Goal: Task Accomplishment & Management: Complete application form

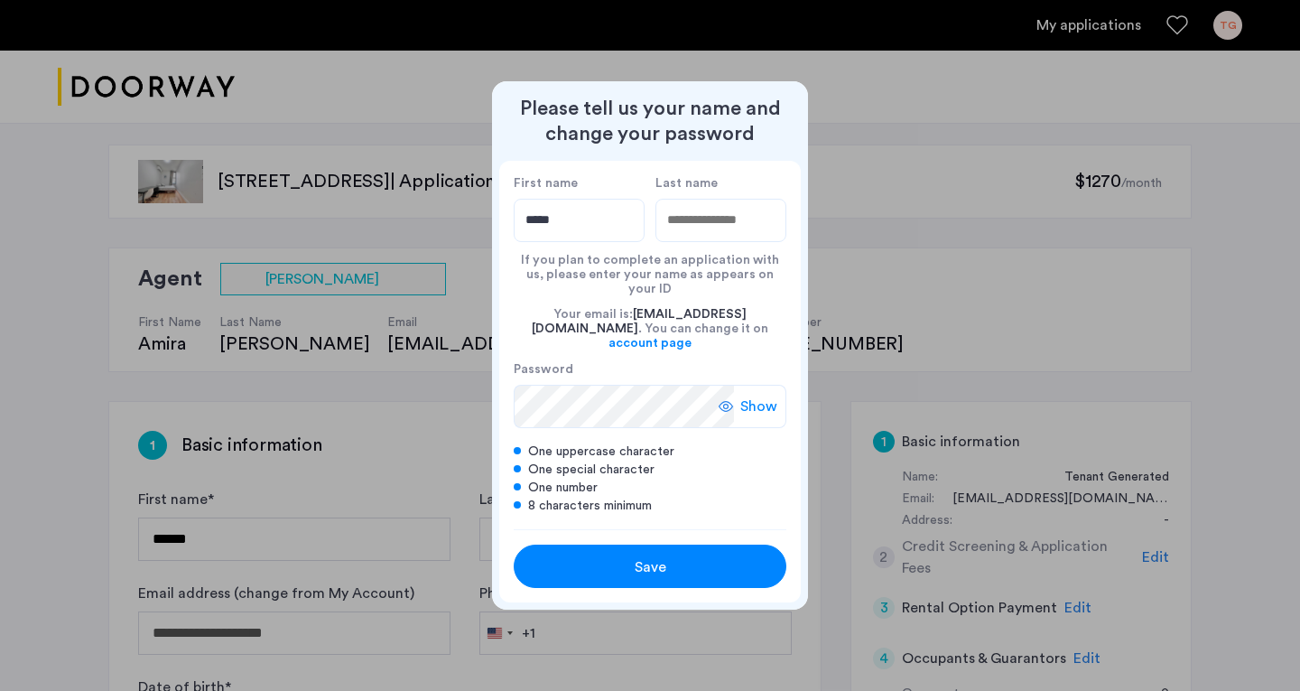
type input "*****"
click at [662, 556] on span "Save" at bounding box center [651, 567] width 32 height 22
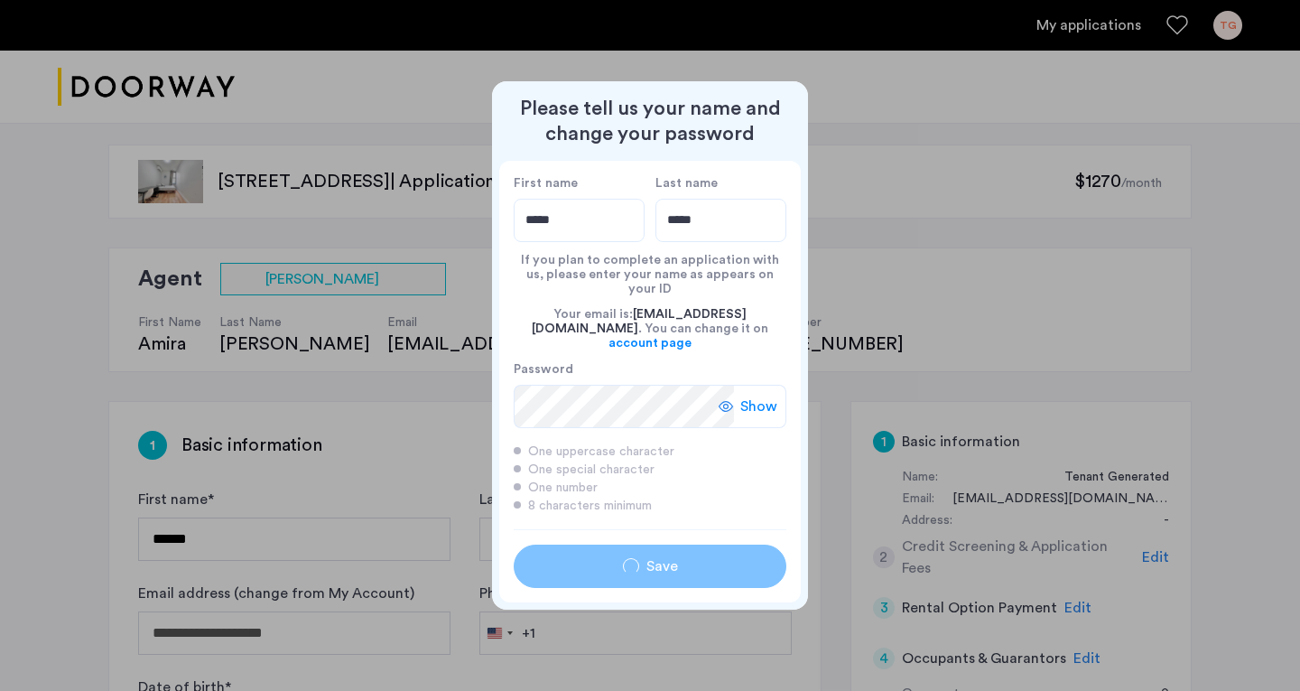
type input "*****"
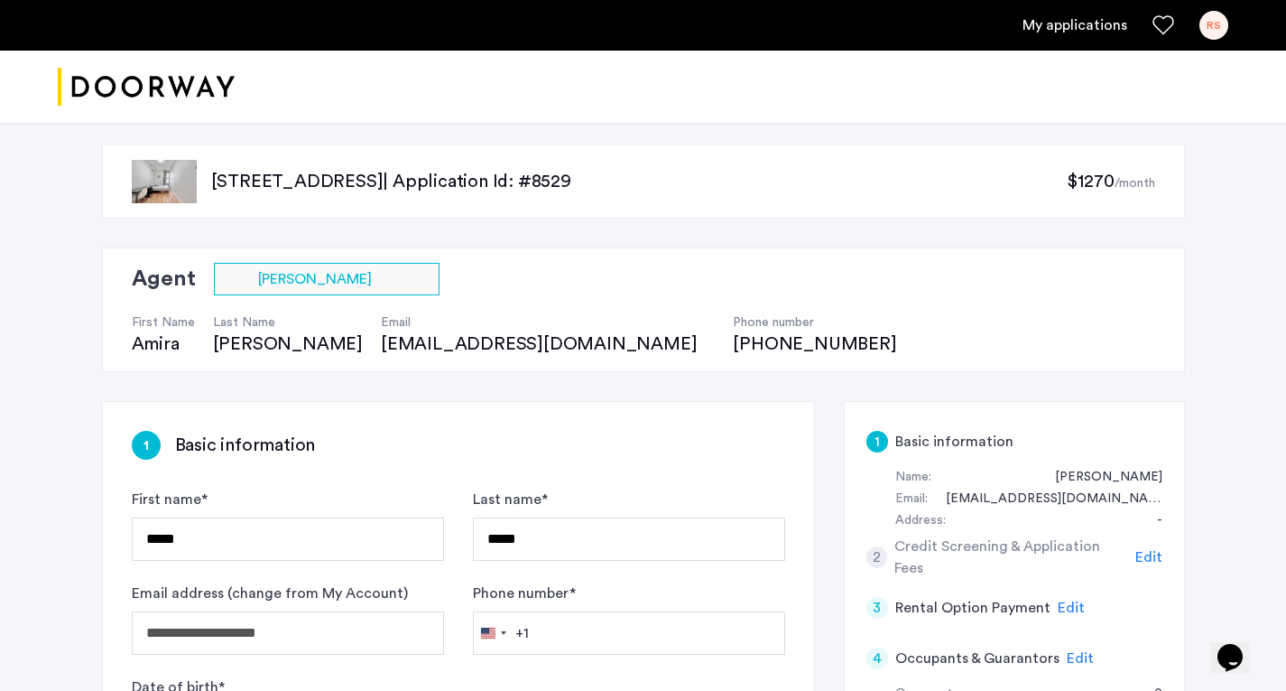
click at [321, 590] on label "Email address (change from My Account)" at bounding box center [270, 593] width 276 height 22
click at [538, 630] on input "Phone number *" at bounding box center [629, 632] width 312 height 43
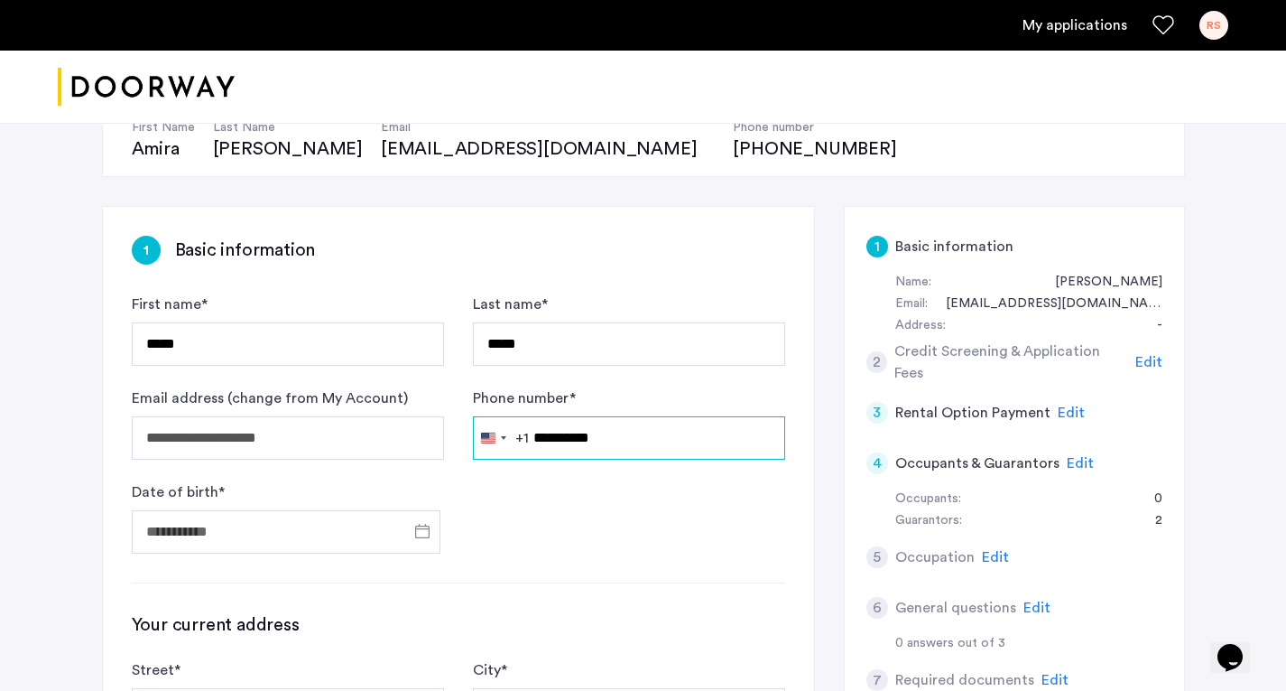
scroll to position [226, 0]
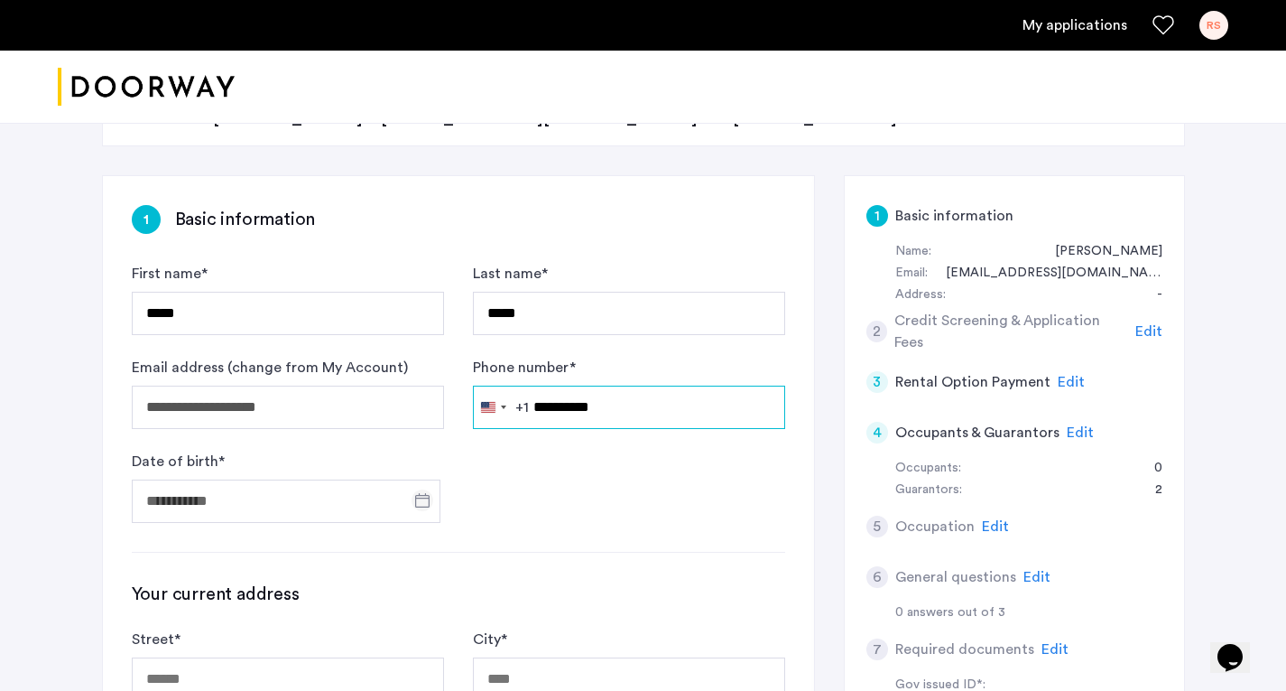
type input "**********"
click at [424, 501] on span "Open calendar" at bounding box center [422, 499] width 43 height 43
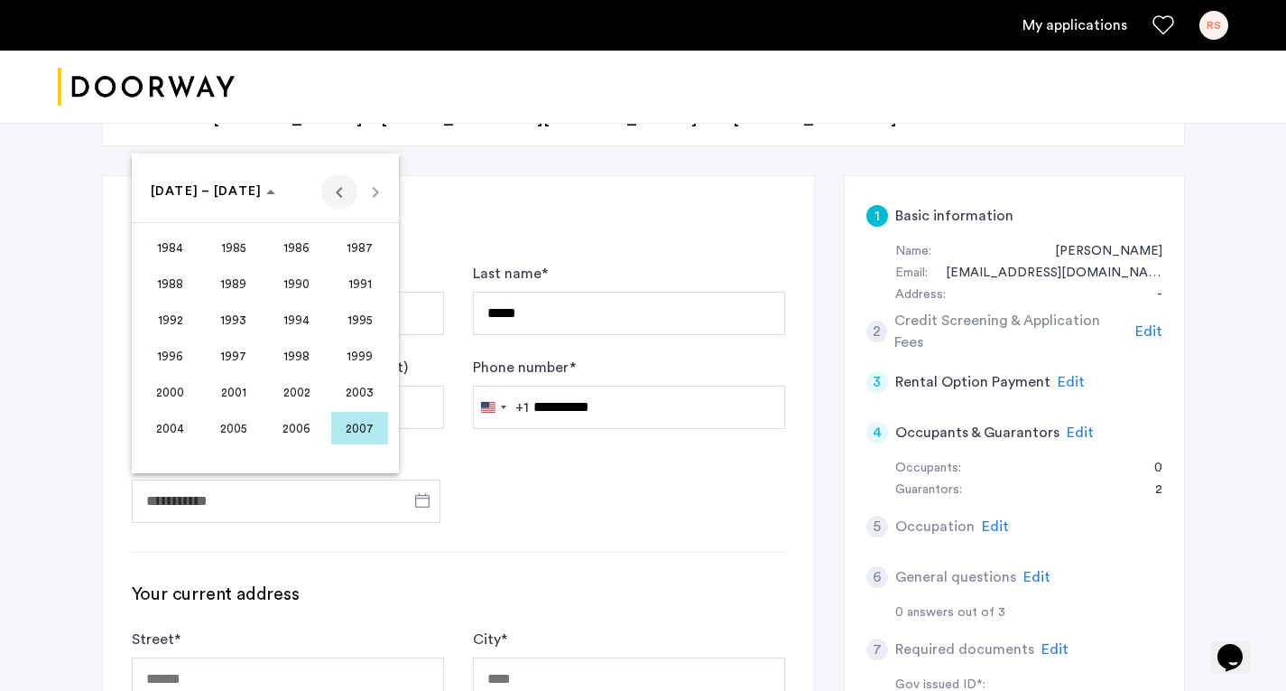
click at [339, 189] on span "Previous 24 years" at bounding box center [339, 191] width 36 height 36
click at [305, 280] on span "1966" at bounding box center [296, 283] width 57 height 33
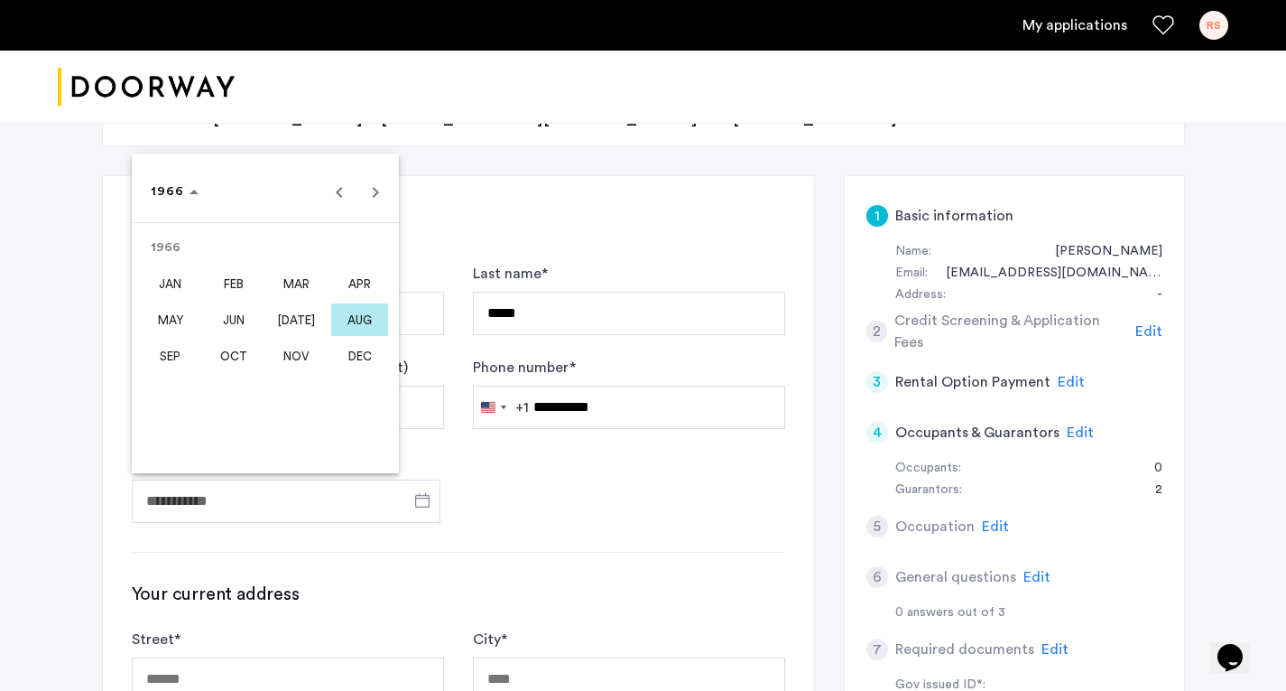
click at [357, 285] on span "APR" at bounding box center [359, 283] width 57 height 33
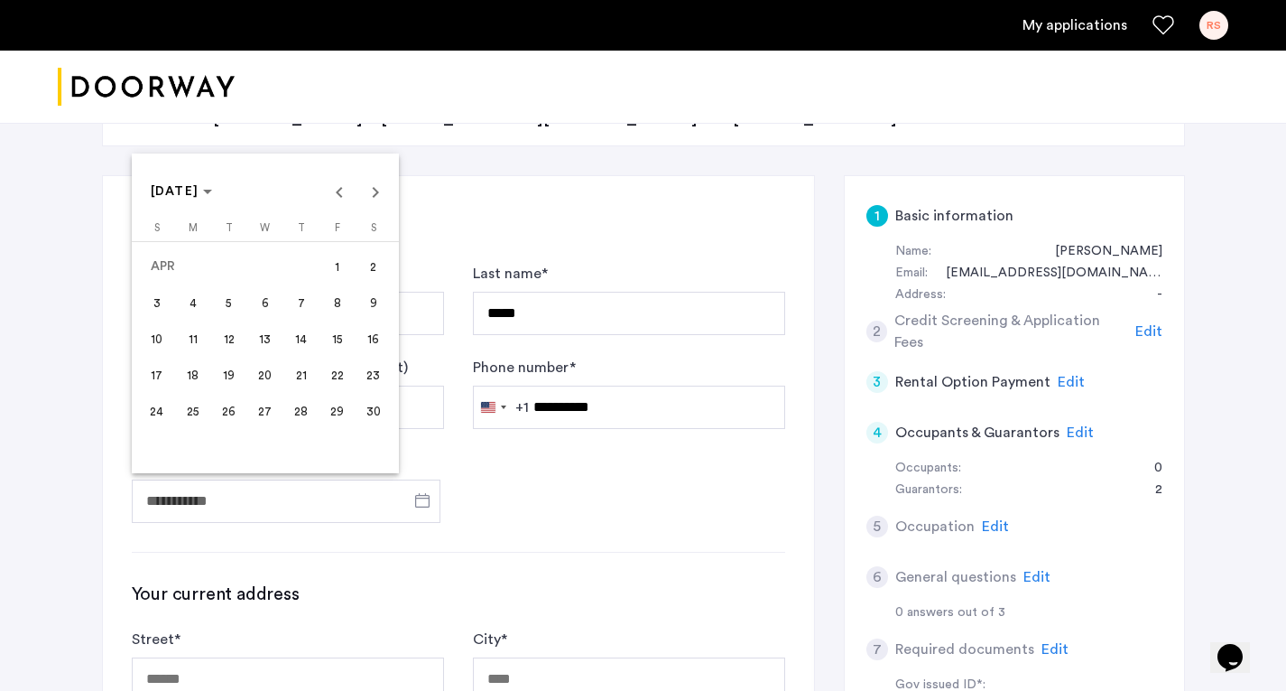
click at [152, 367] on span "17" at bounding box center [157, 374] width 33 height 33
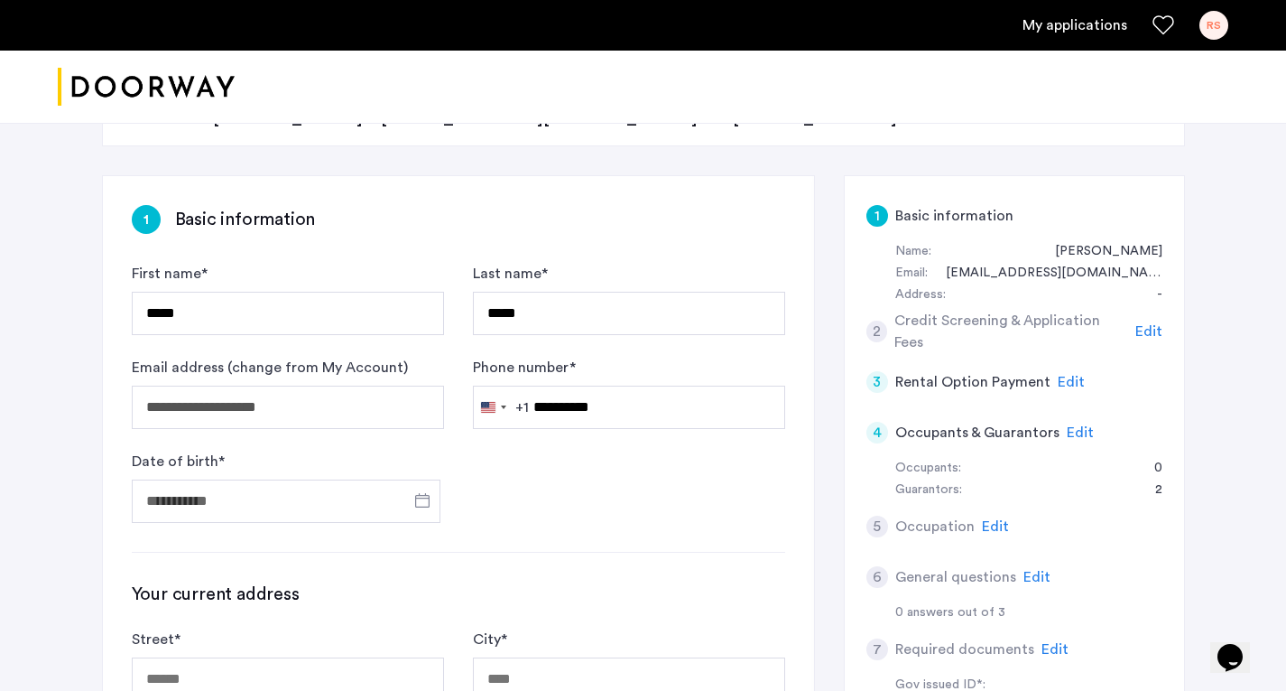
type input "**********"
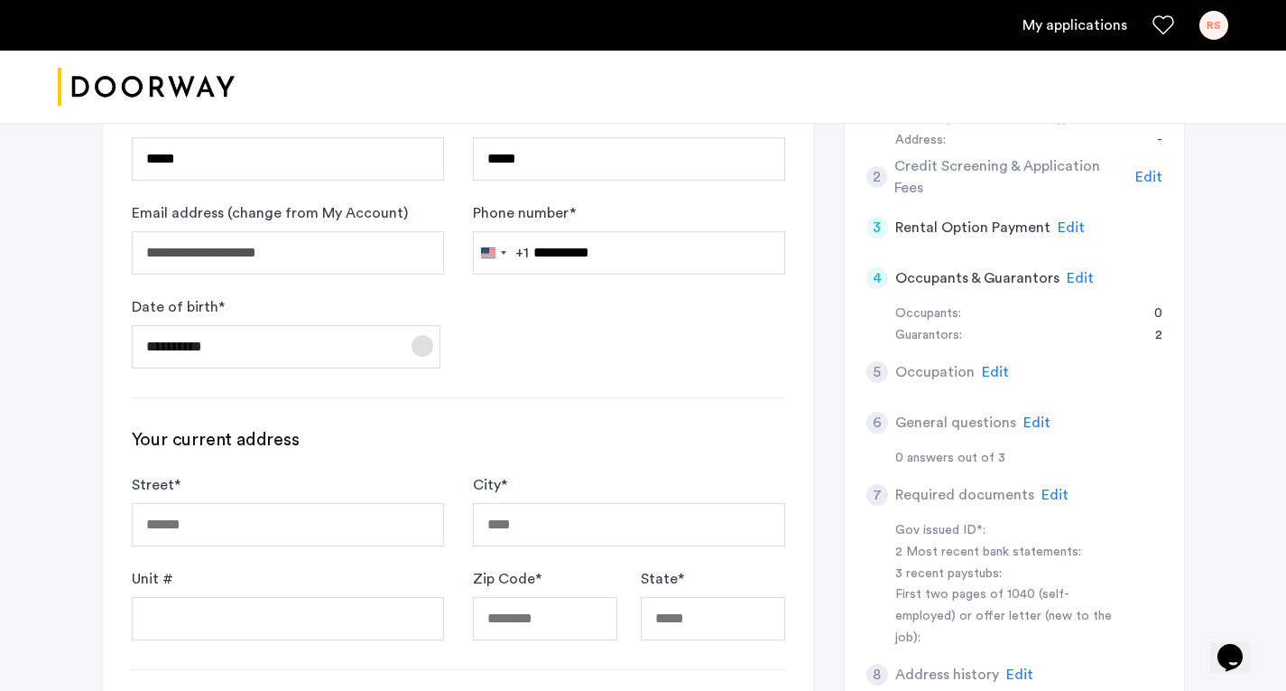
scroll to position [441, 0]
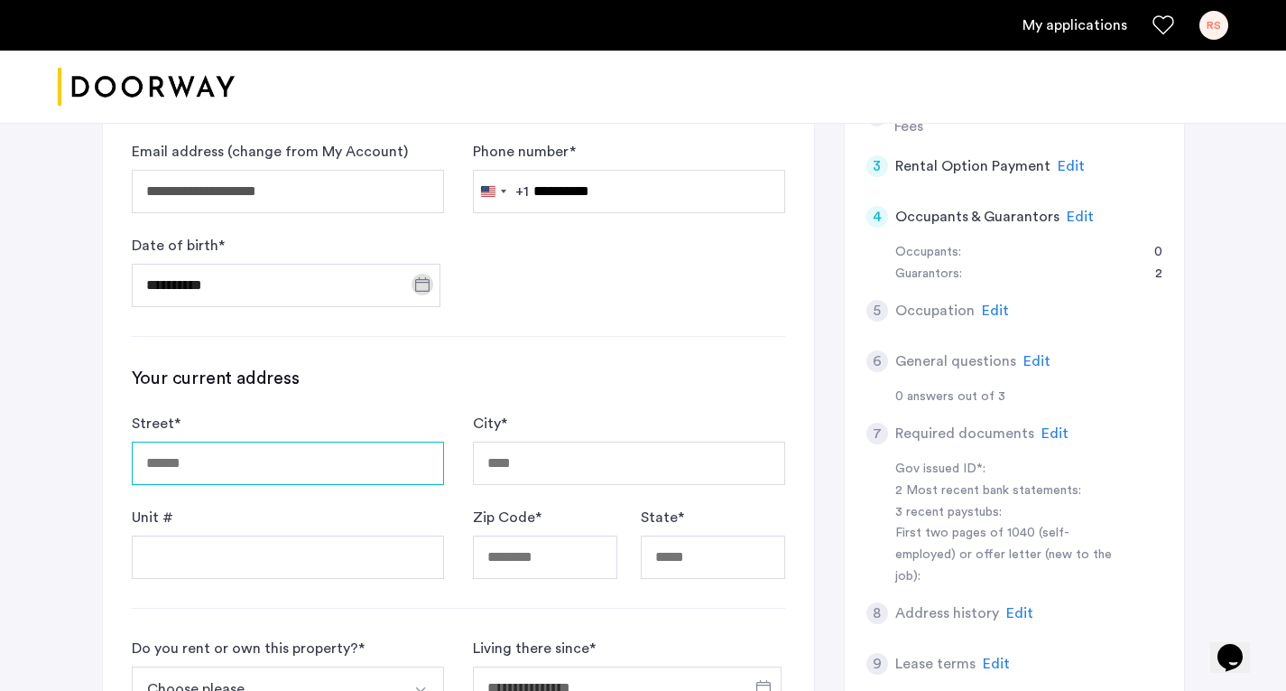
click at [283, 471] on input "Street *" at bounding box center [288, 462] width 312 height 43
type input "**********"
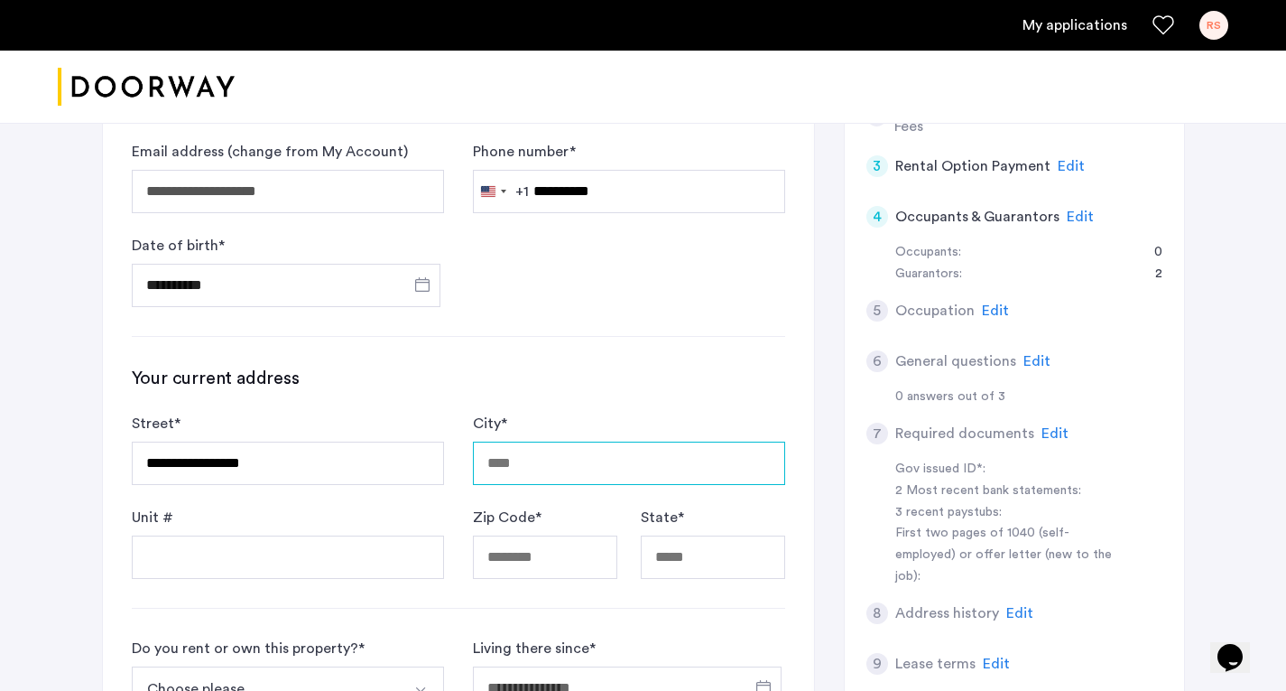
type input "**********"
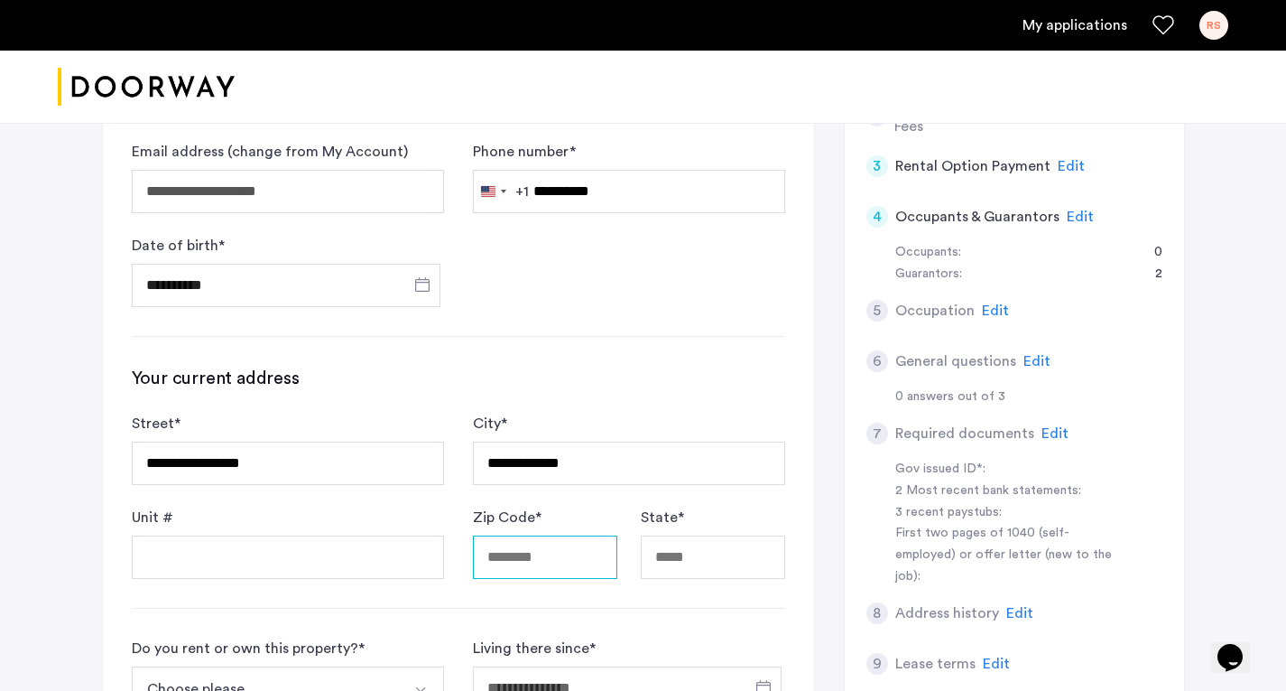
type input "*****"
type input "**"
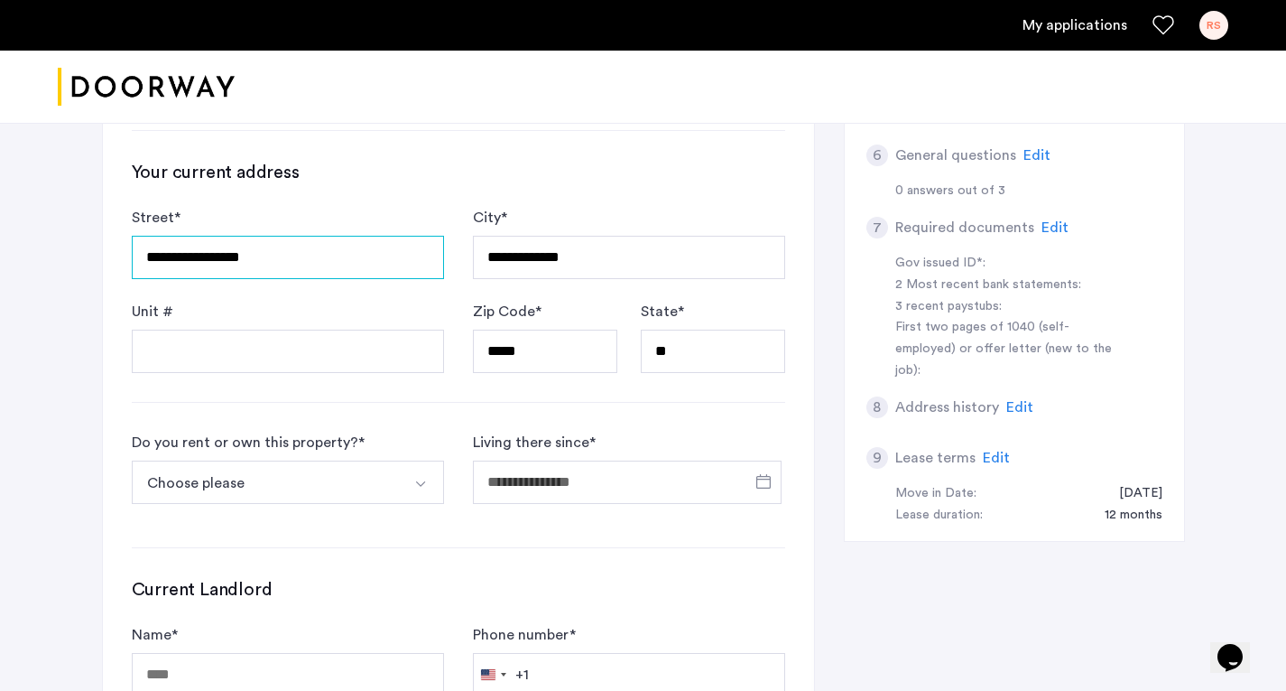
scroll to position [664, 0]
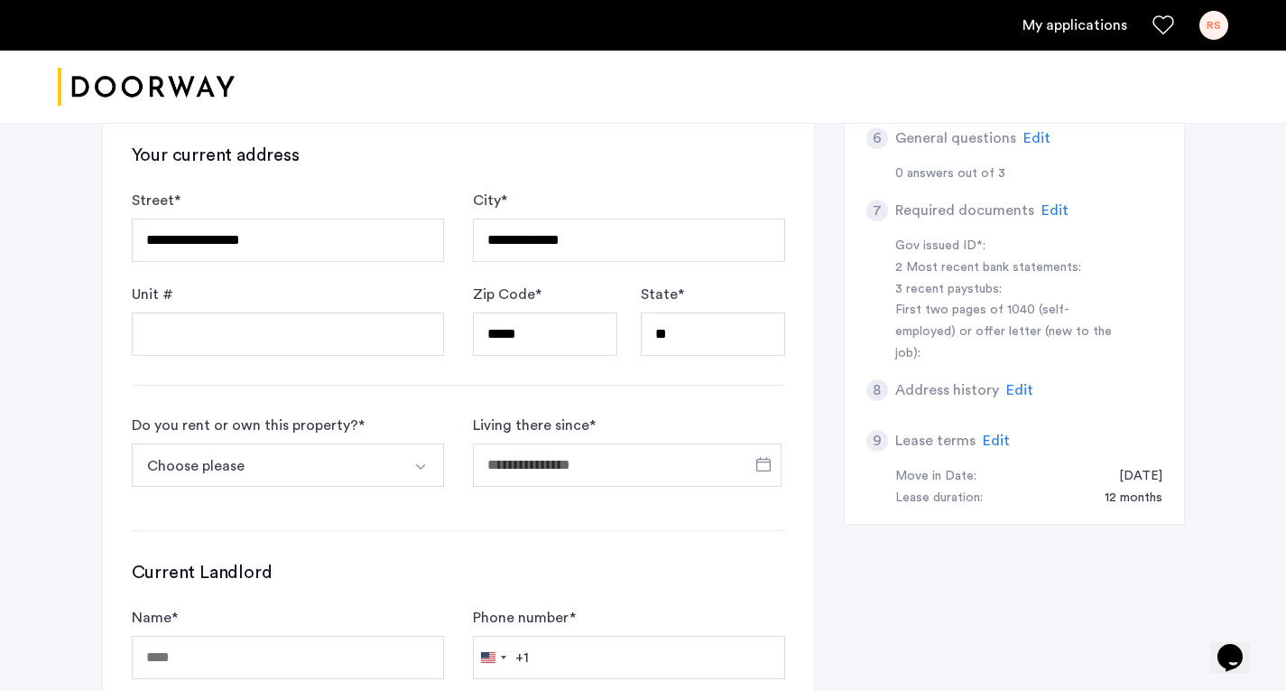
click at [410, 460] on button "Select option" at bounding box center [422, 464] width 43 height 43
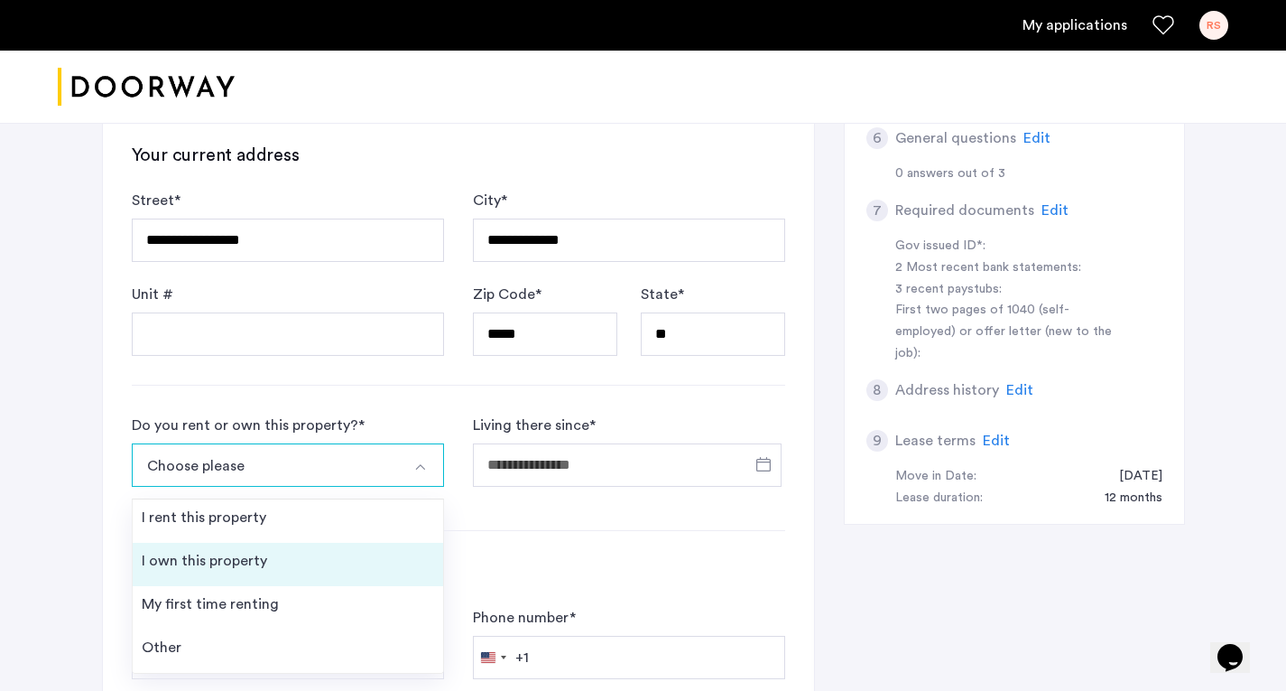
click at [211, 563] on div "I own this property" at bounding box center [204, 561] width 125 height 22
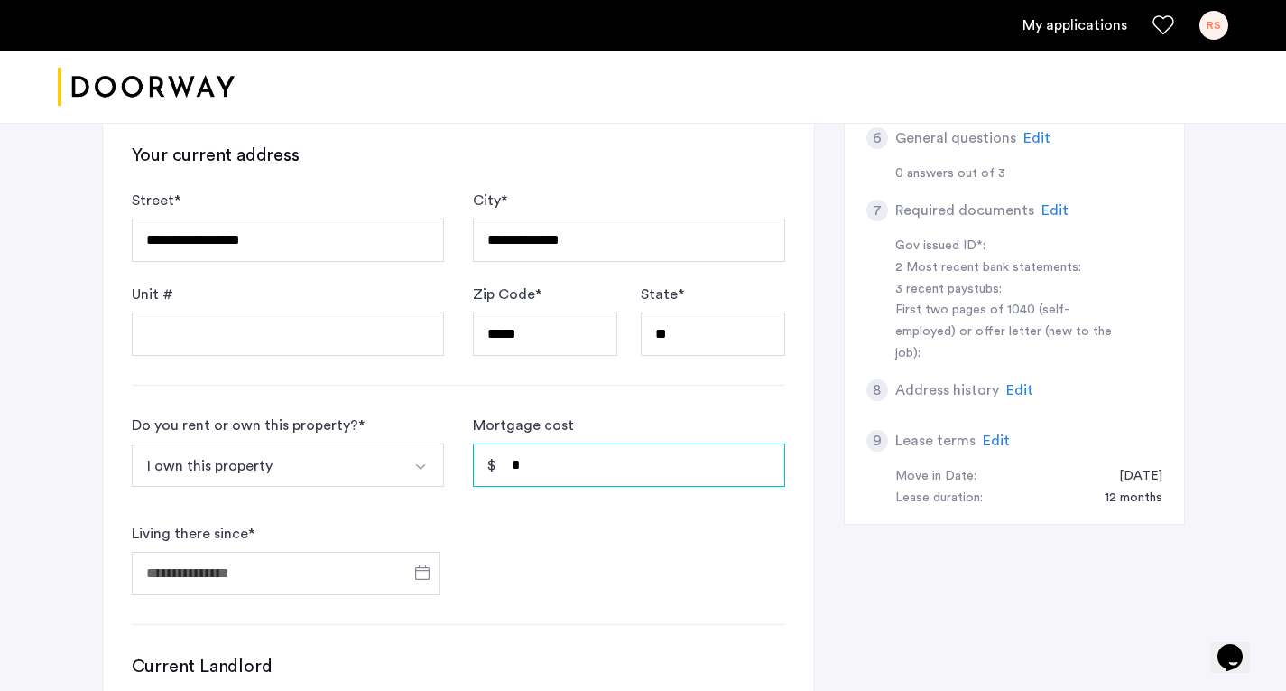
click at [529, 465] on input "*" at bounding box center [629, 464] width 312 height 43
click at [432, 571] on span "Open calendar" at bounding box center [422, 572] width 43 height 43
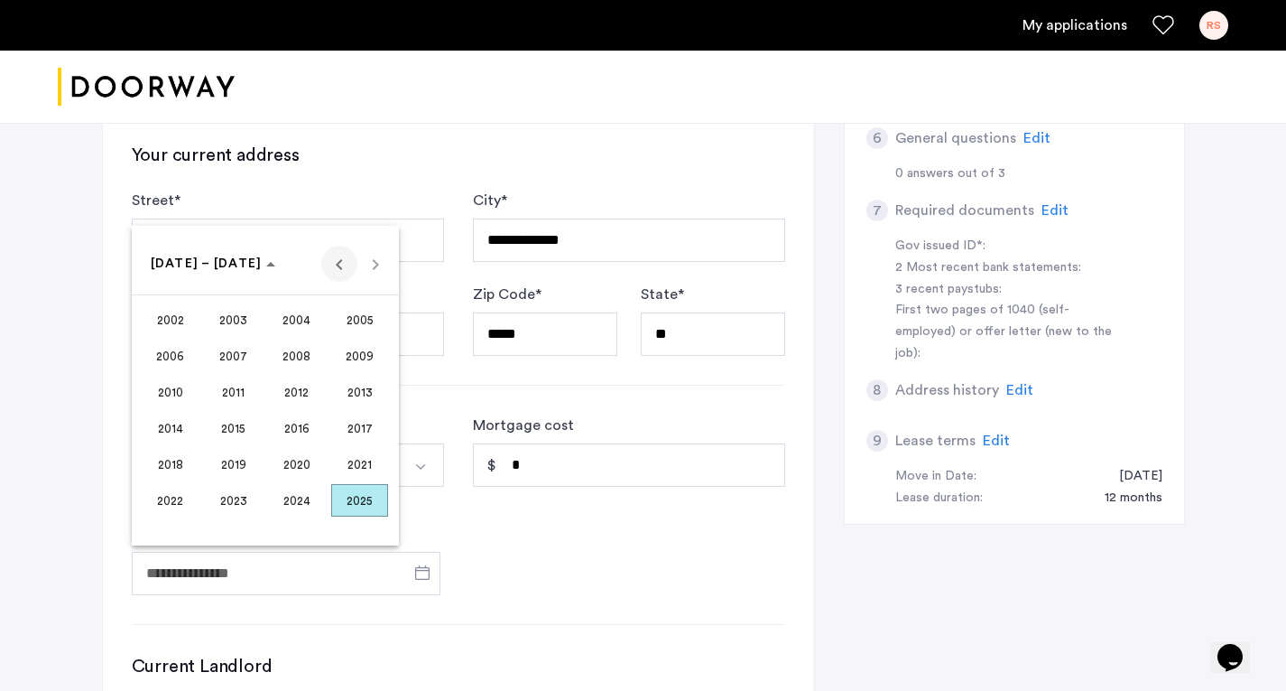
click at [340, 265] on span "Previous 24 years" at bounding box center [339, 264] width 36 height 36
click at [240, 425] on span "1991" at bounding box center [233, 428] width 57 height 33
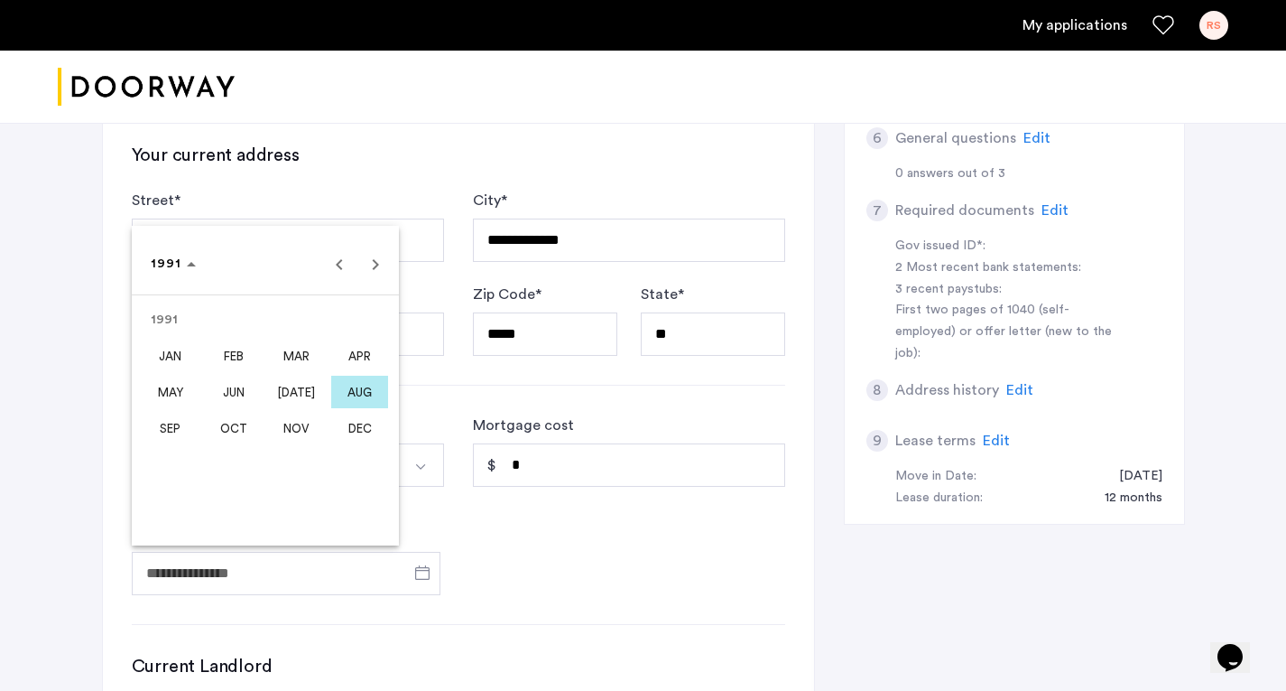
click at [360, 383] on span "AUG" at bounding box center [359, 392] width 57 height 33
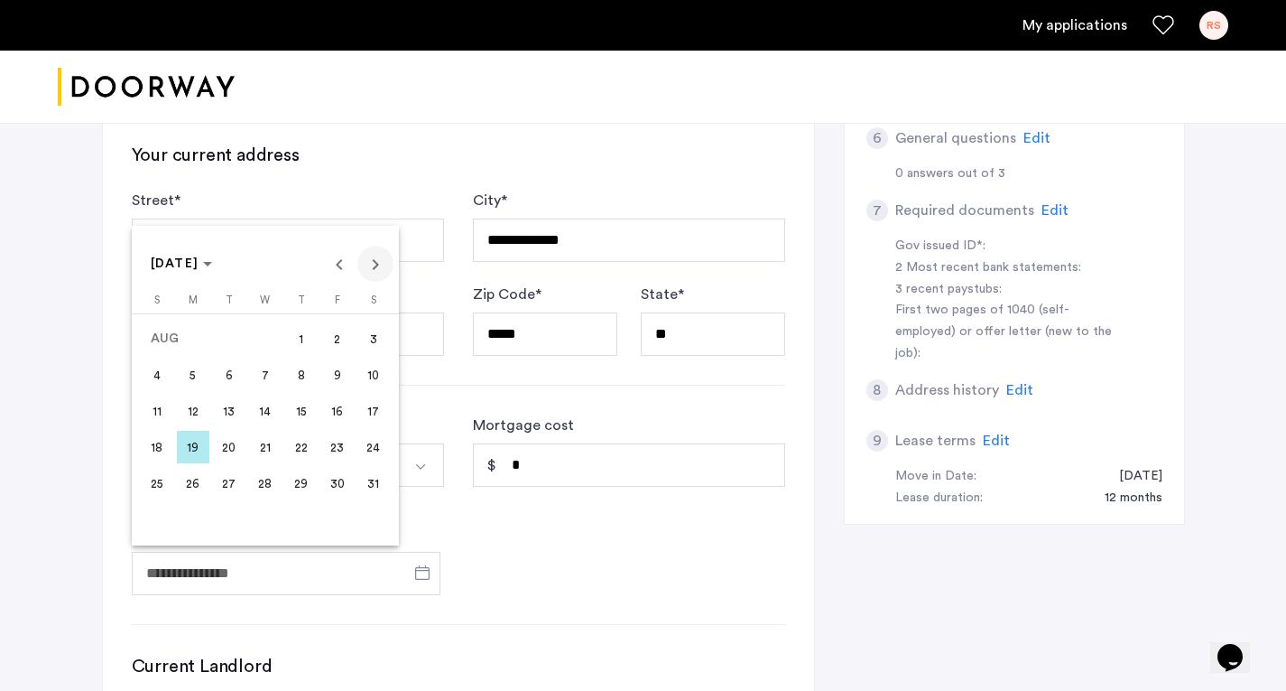
click at [383, 260] on span "Next month" at bounding box center [376, 264] width 36 height 36
click at [152, 366] on span "1" at bounding box center [157, 374] width 33 height 33
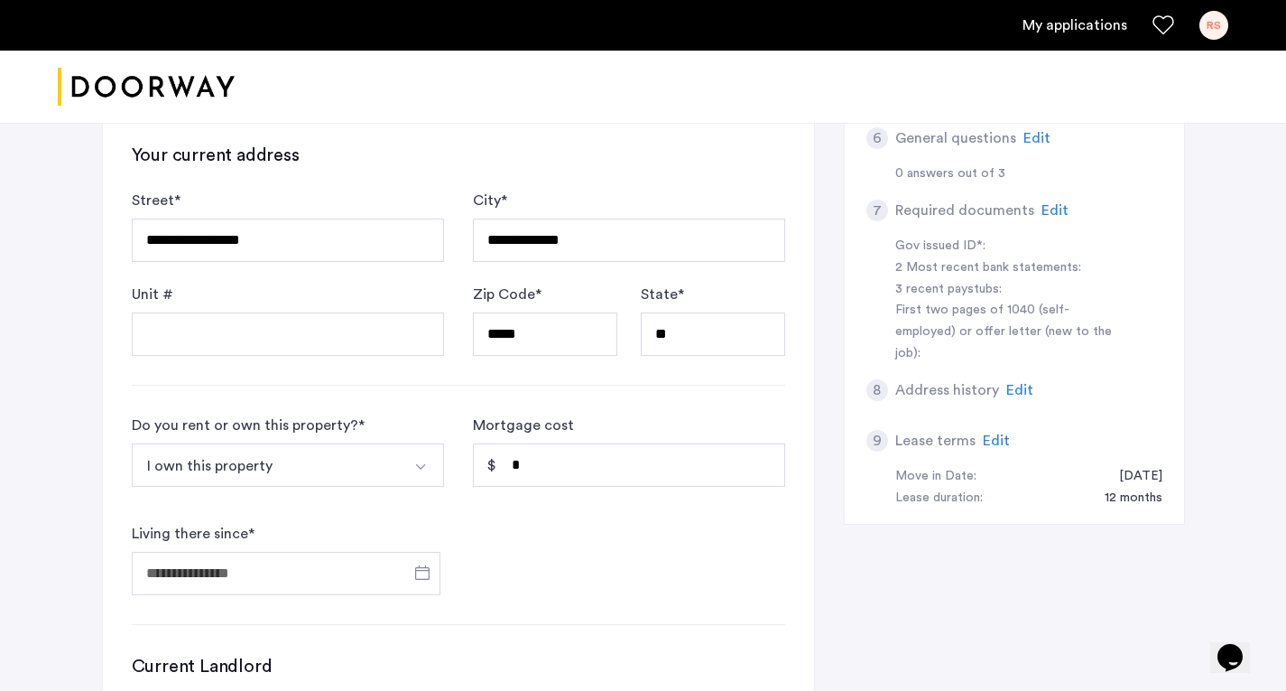
type input "**********"
click at [543, 460] on input "*" at bounding box center [629, 464] width 312 height 43
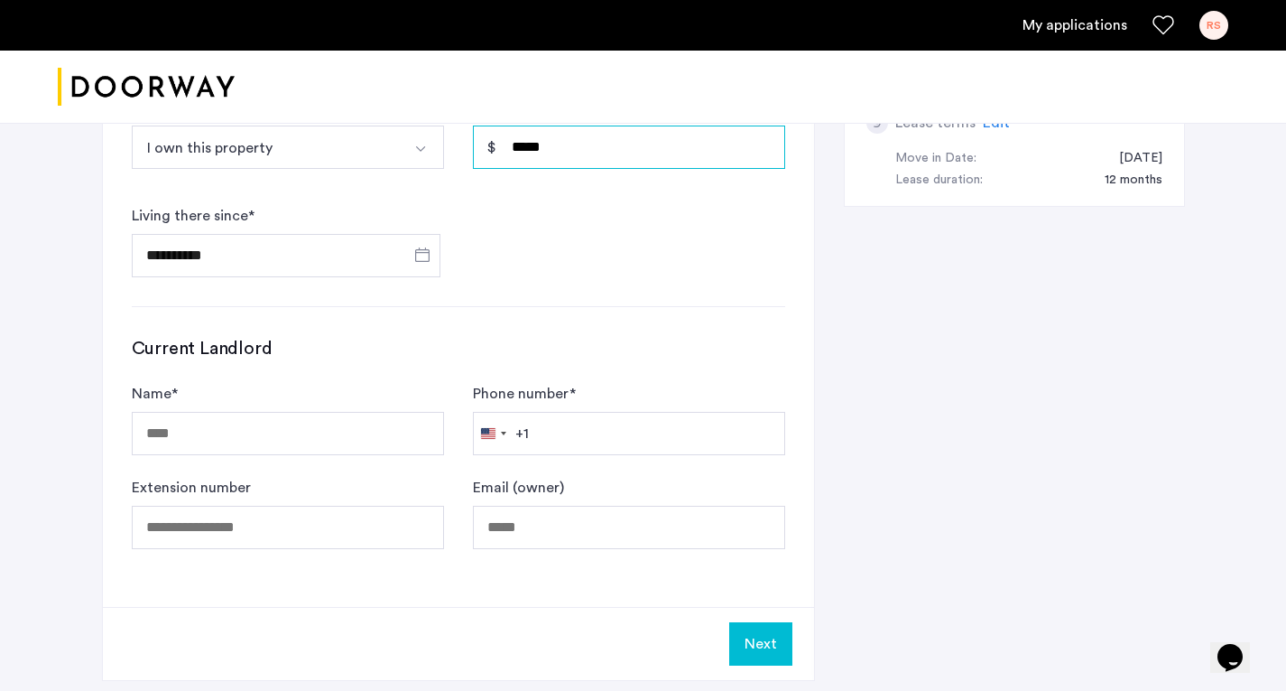
scroll to position [1002, 0]
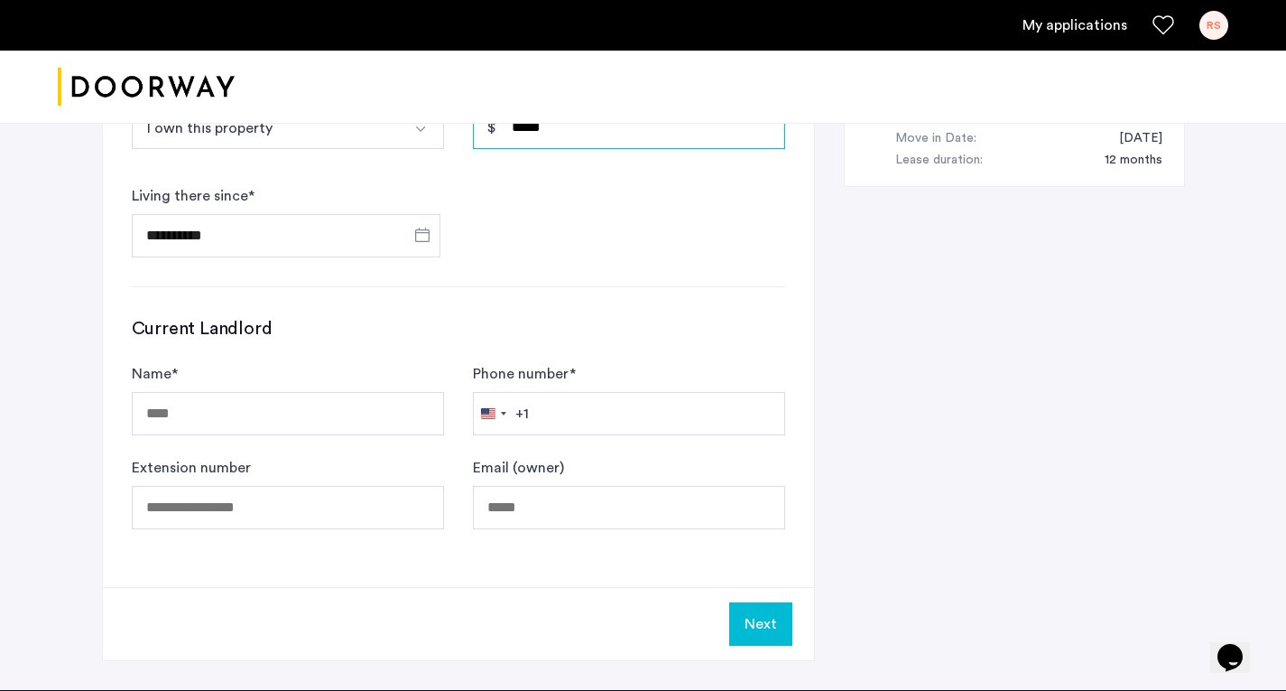
type input "*****"
click at [761, 618] on button "Next" at bounding box center [760, 623] width 63 height 43
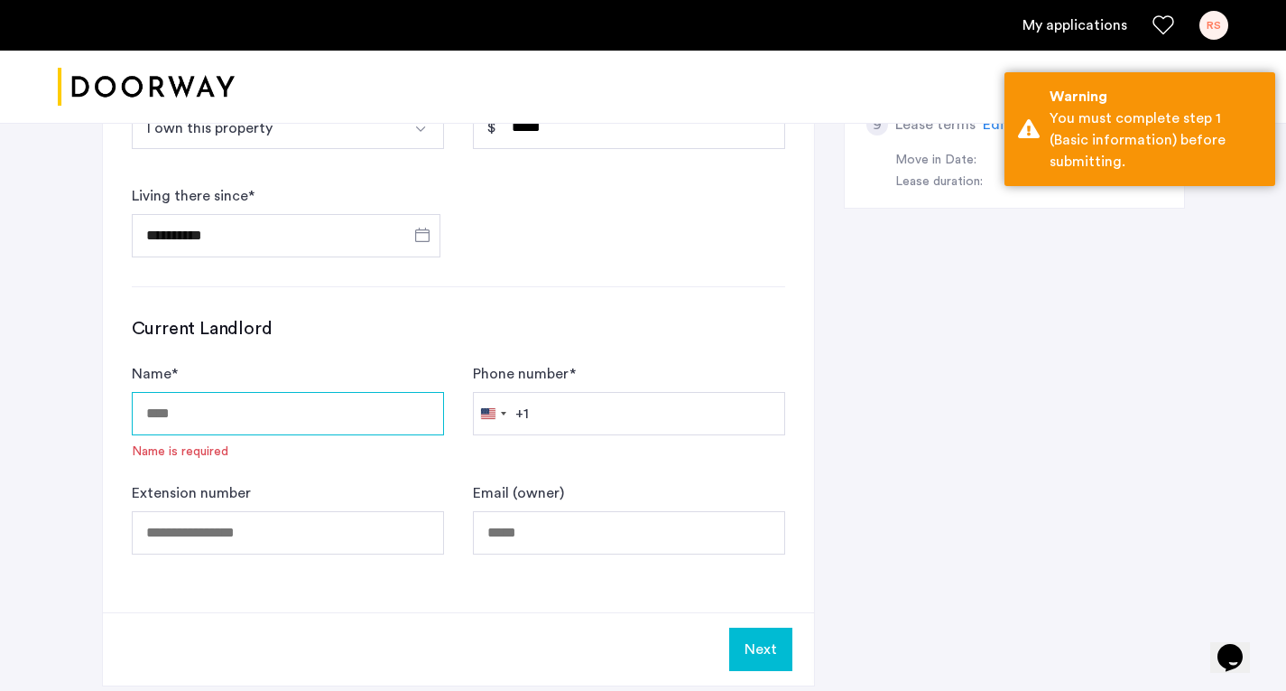
click at [163, 413] on input "Name *" at bounding box center [288, 413] width 312 height 43
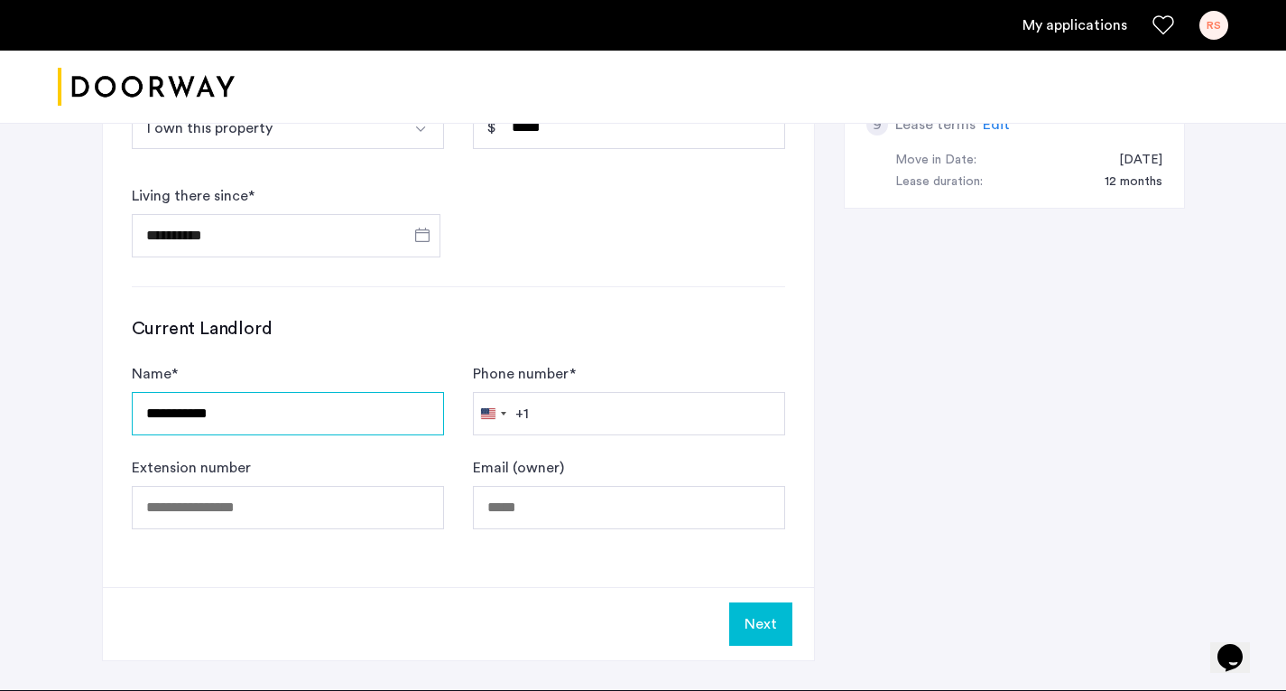
type input "**********"
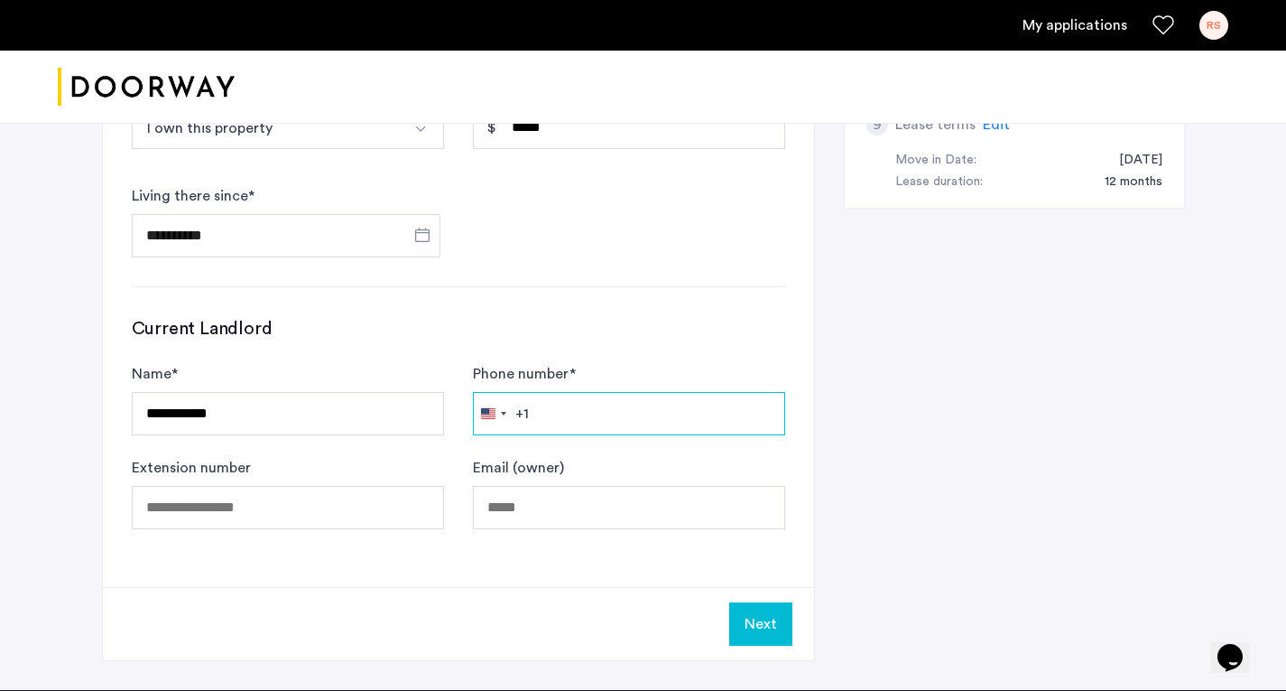
click at [550, 417] on input "Phone number *" at bounding box center [629, 413] width 312 height 43
type input "**********"
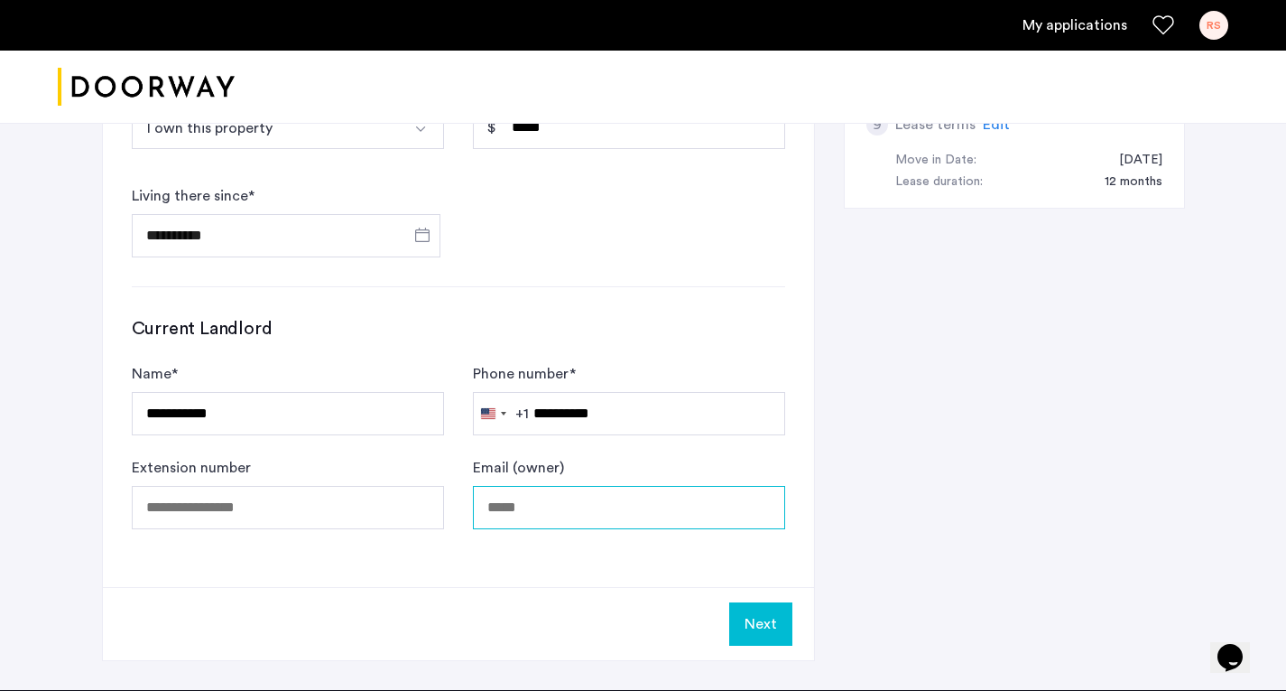
type input "**********"
click at [760, 623] on button "Next" at bounding box center [760, 623] width 63 height 43
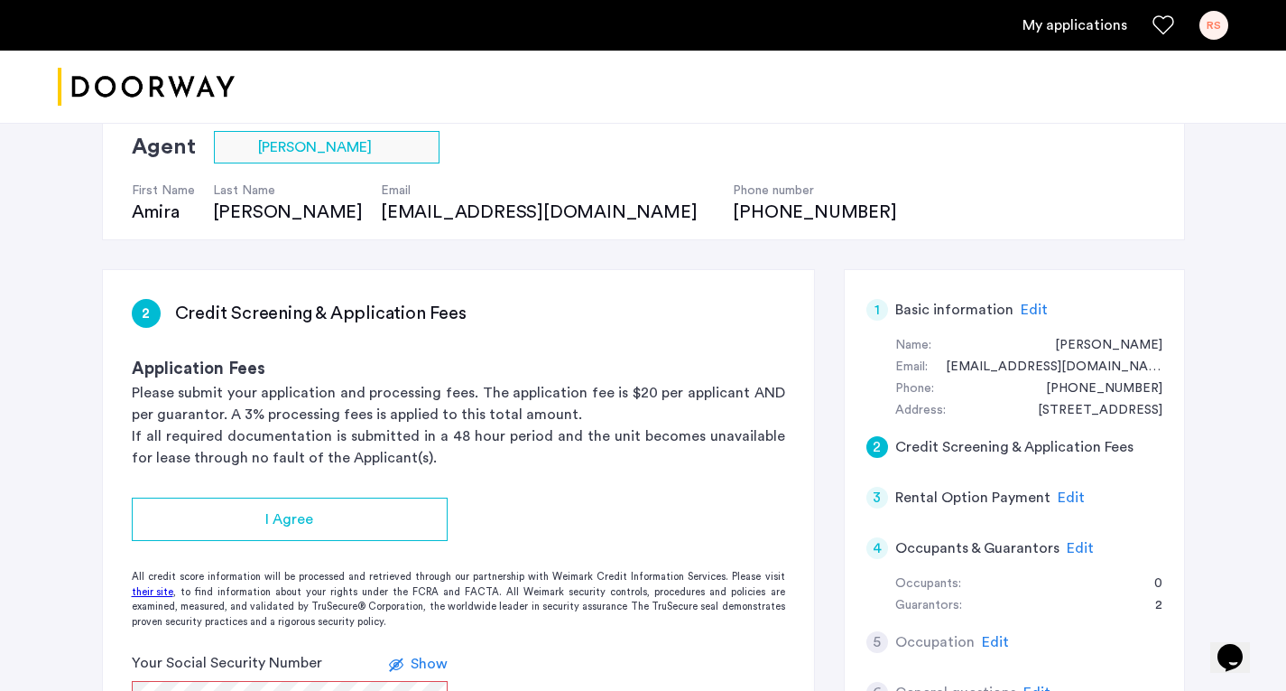
scroll to position [136, 0]
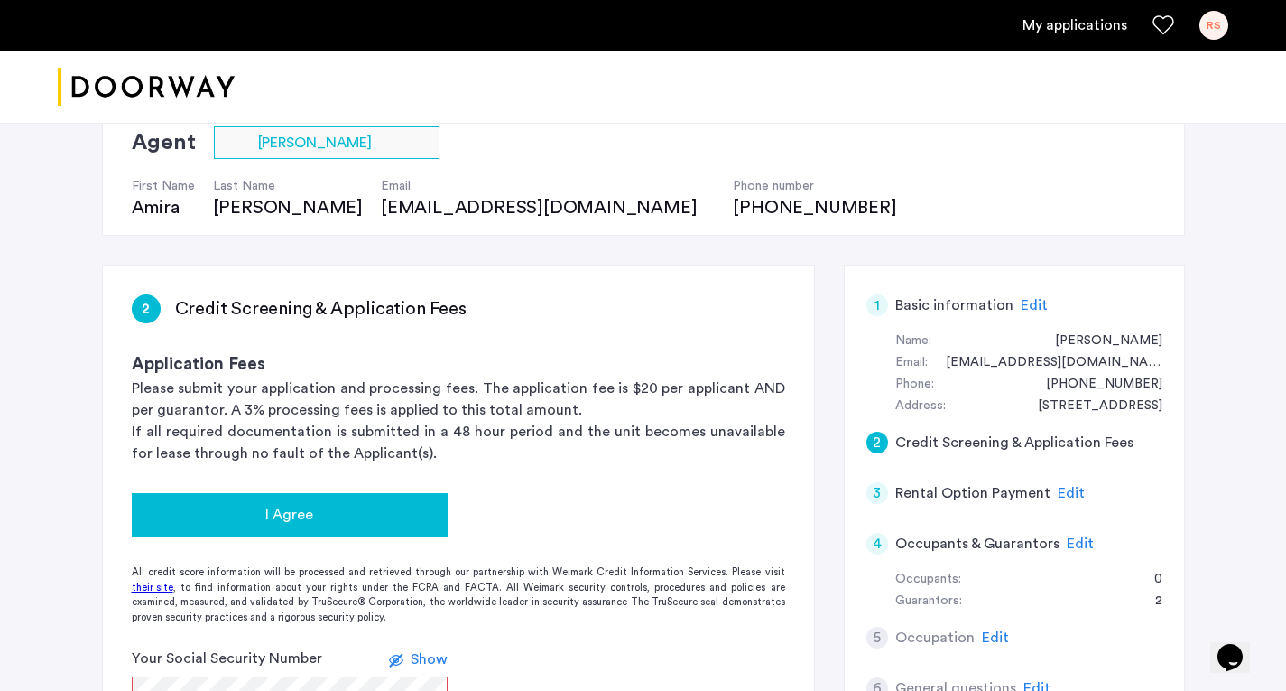
click at [294, 500] on button "I Agree" at bounding box center [290, 514] width 316 height 43
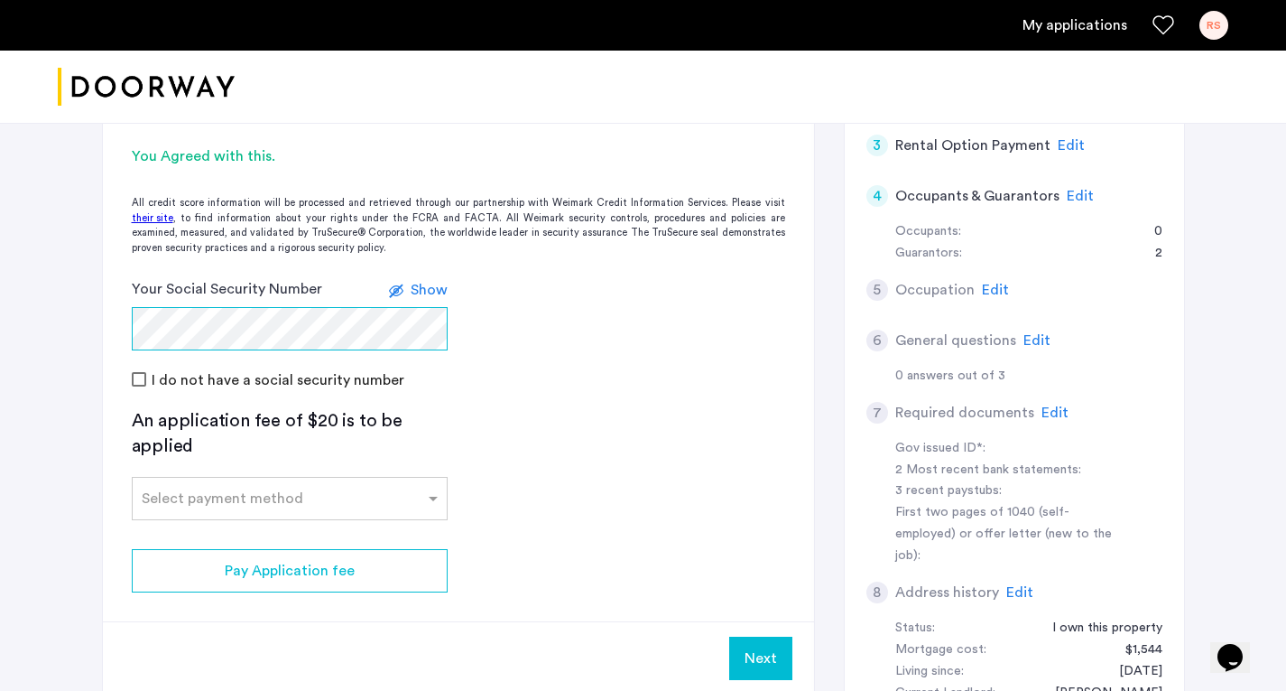
scroll to position [500, 0]
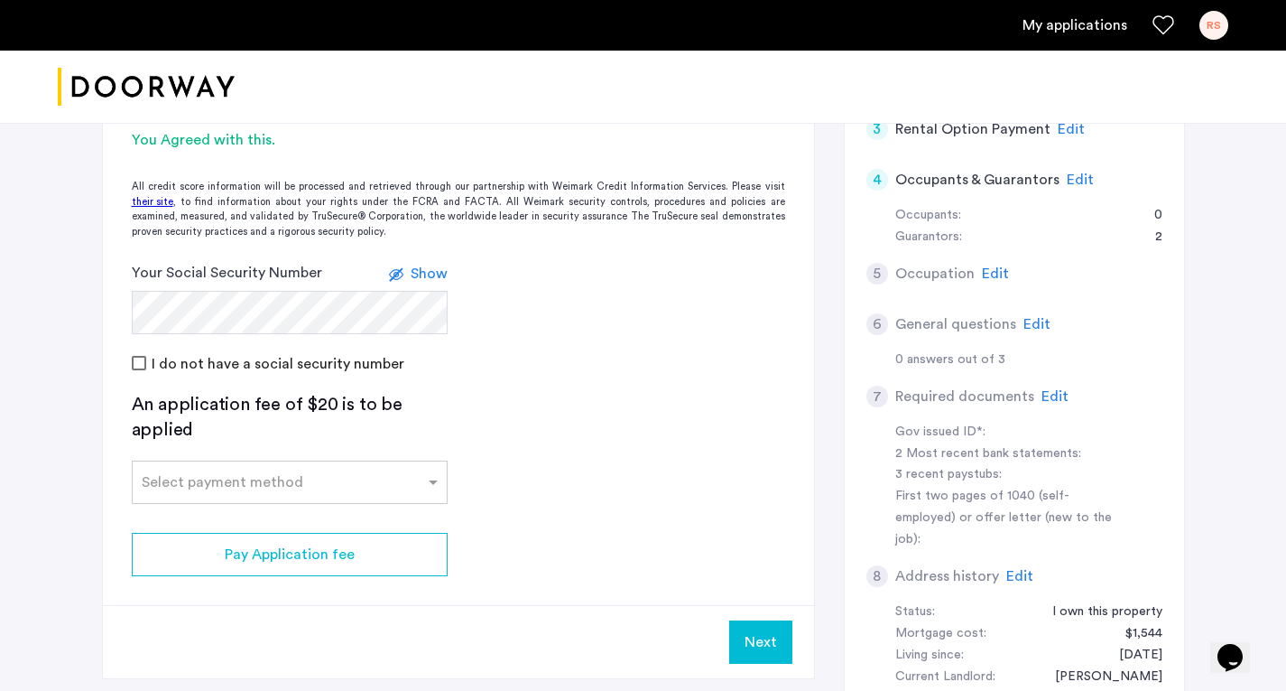
click at [448, 481] on app-credit-screening "2 Credit Screening & Application Fees Application Fees Please submit your appli…" at bounding box center [458, 290] width 711 height 776
click at [432, 479] on span at bounding box center [435, 482] width 23 height 22
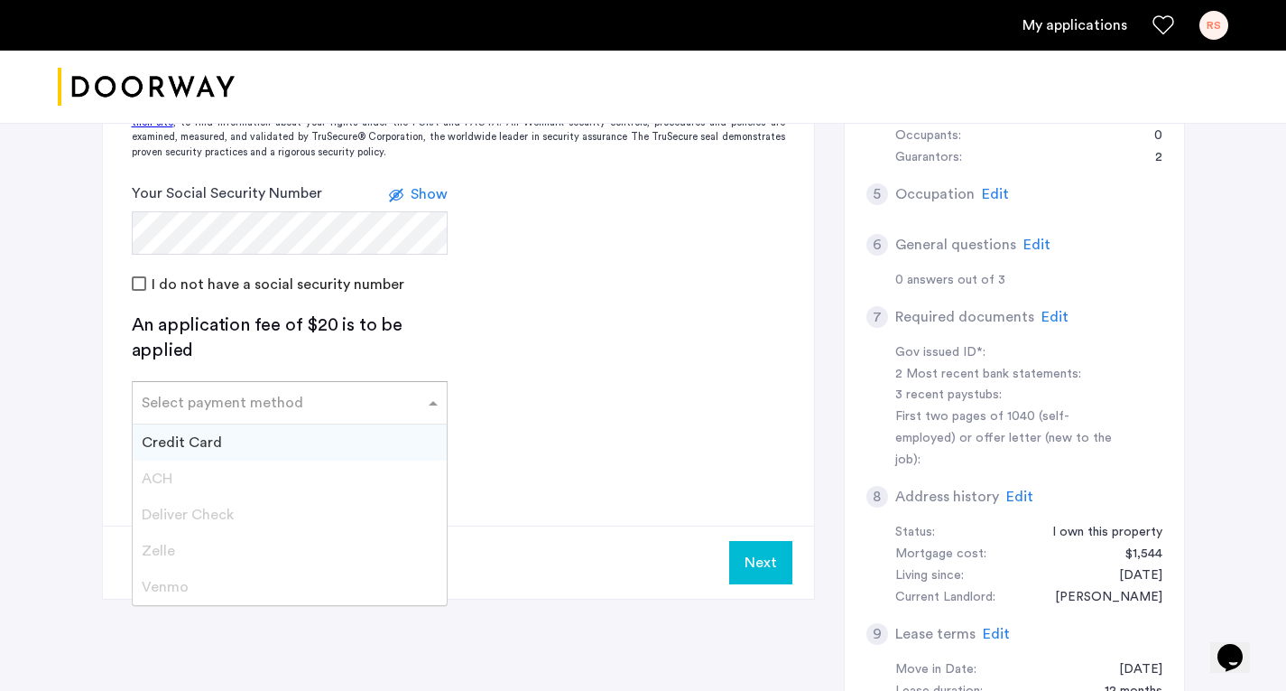
scroll to position [603, 0]
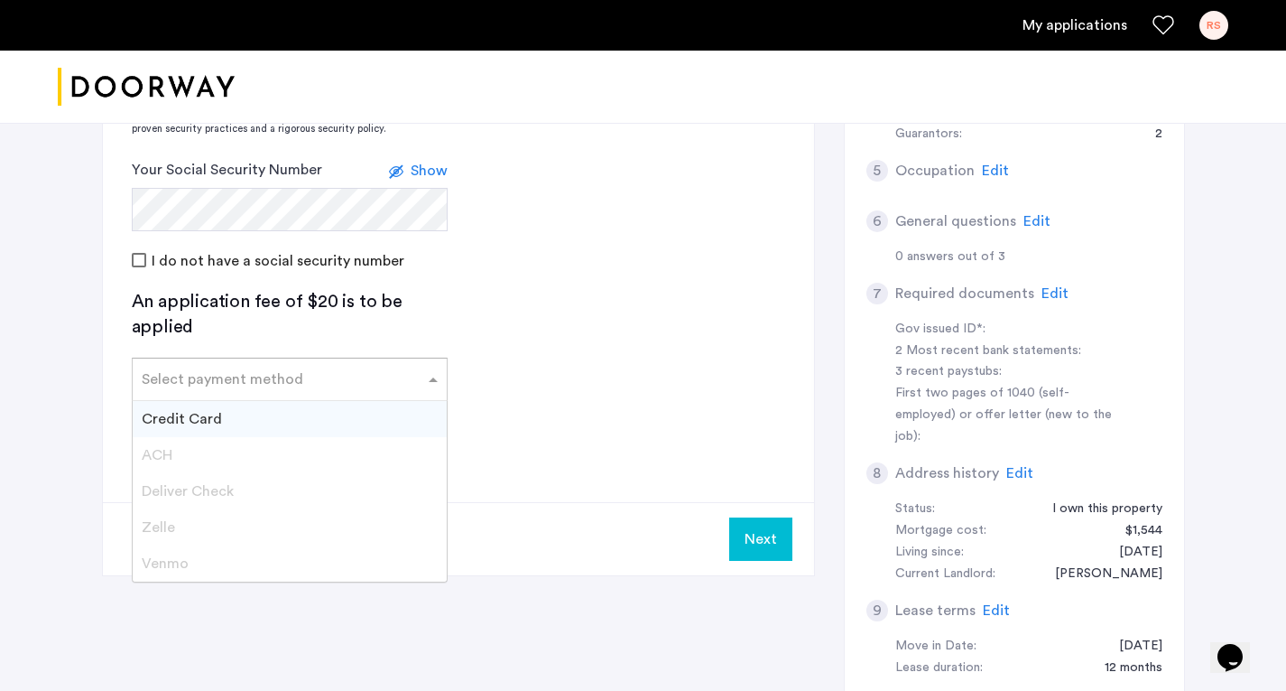
click at [216, 409] on div "Credit Card" at bounding box center [290, 419] width 314 height 36
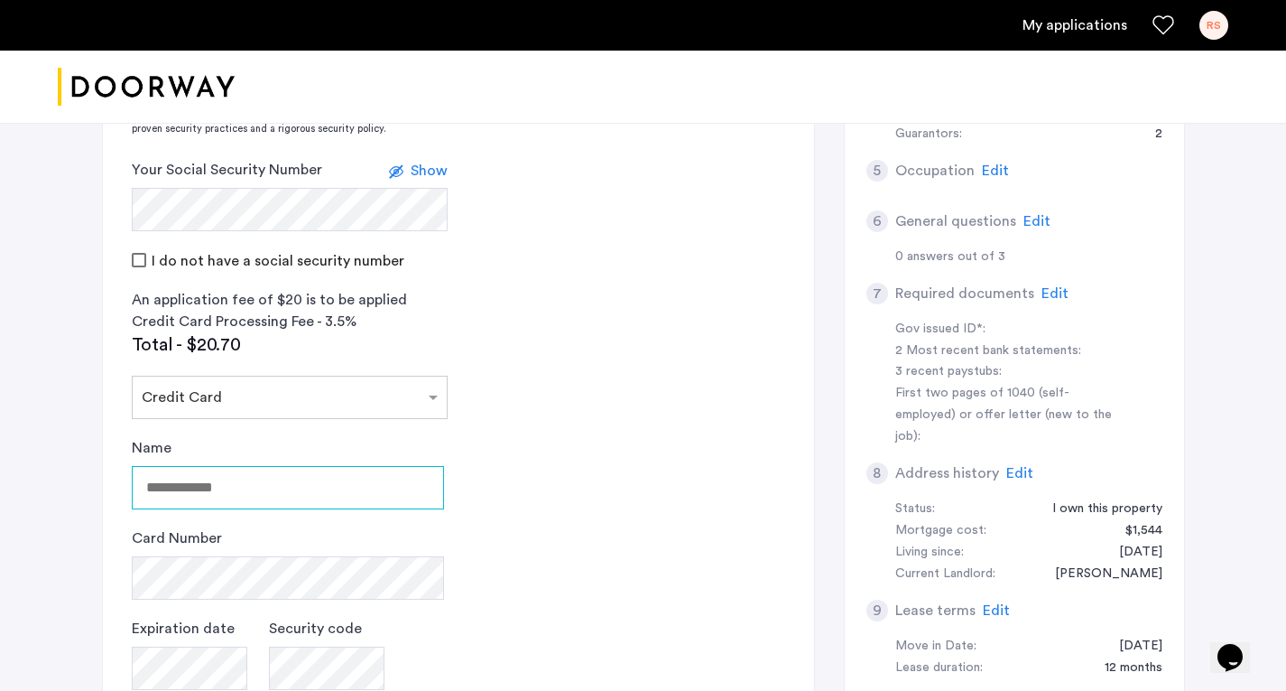
click at [187, 489] on input "Name" at bounding box center [288, 487] width 312 height 43
type input "**********"
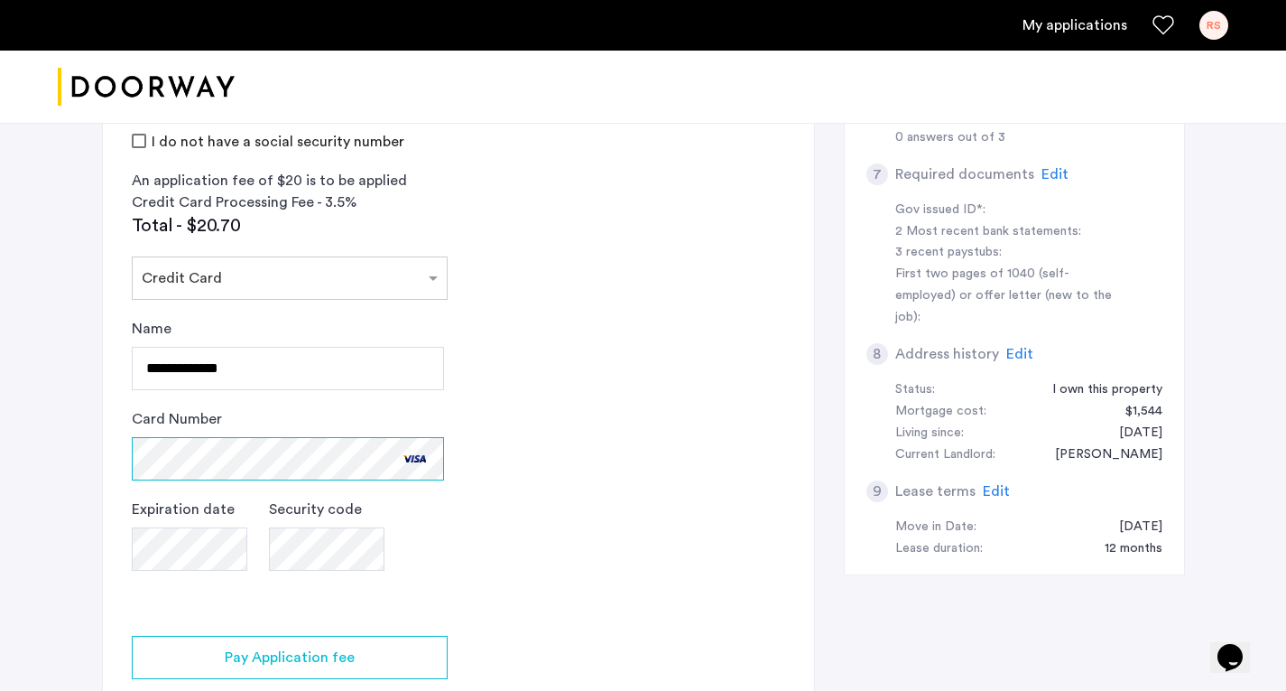
scroll to position [741, 0]
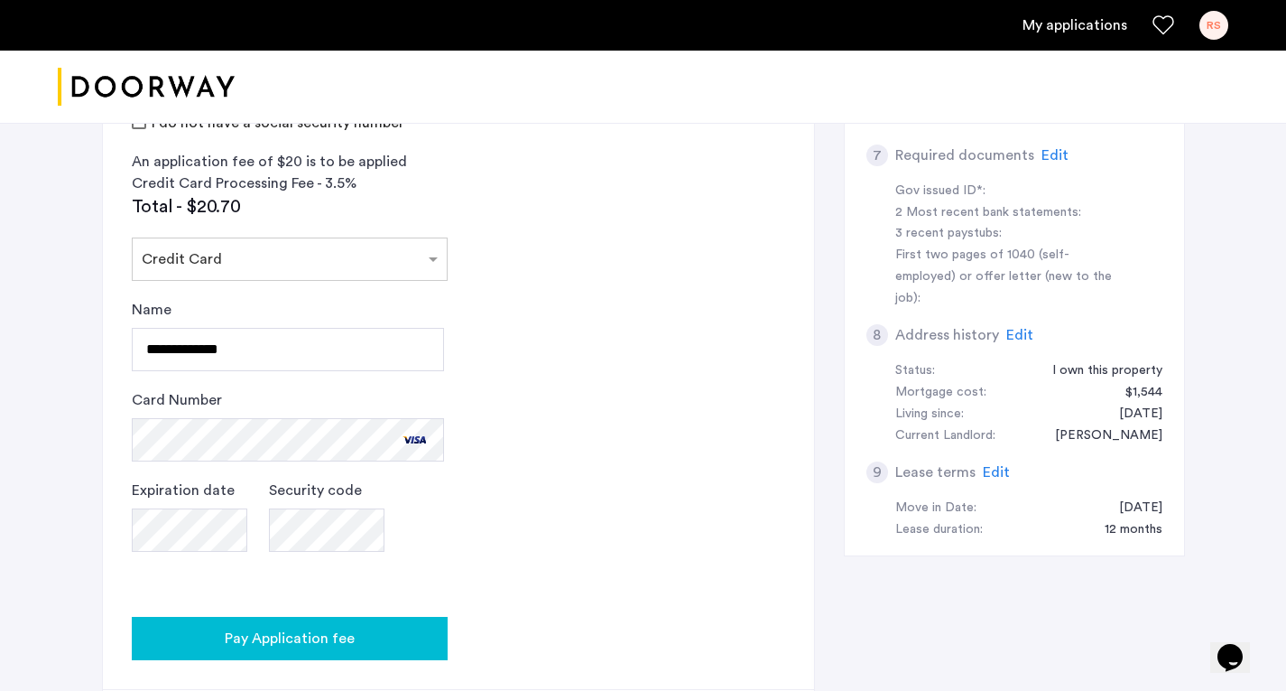
click at [259, 644] on span "Pay Application fee" at bounding box center [290, 638] width 130 height 22
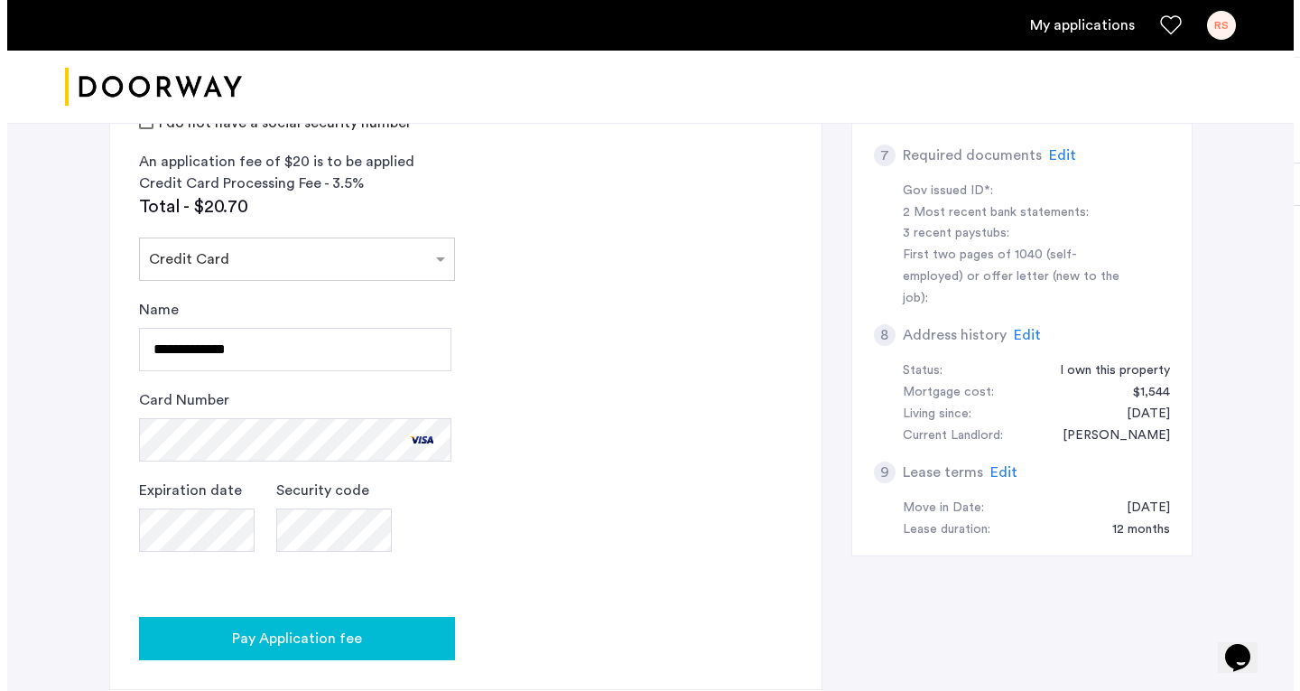
scroll to position [0, 0]
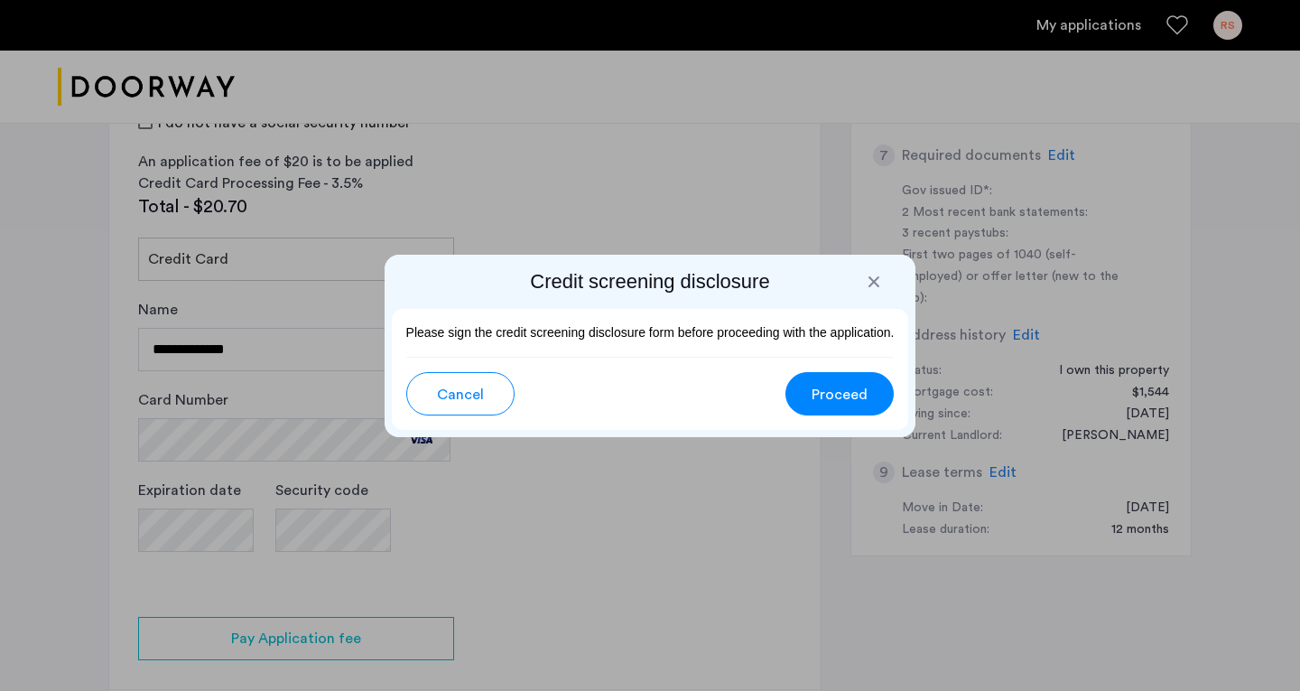
click at [841, 377] on button "Proceed" at bounding box center [839, 393] width 108 height 43
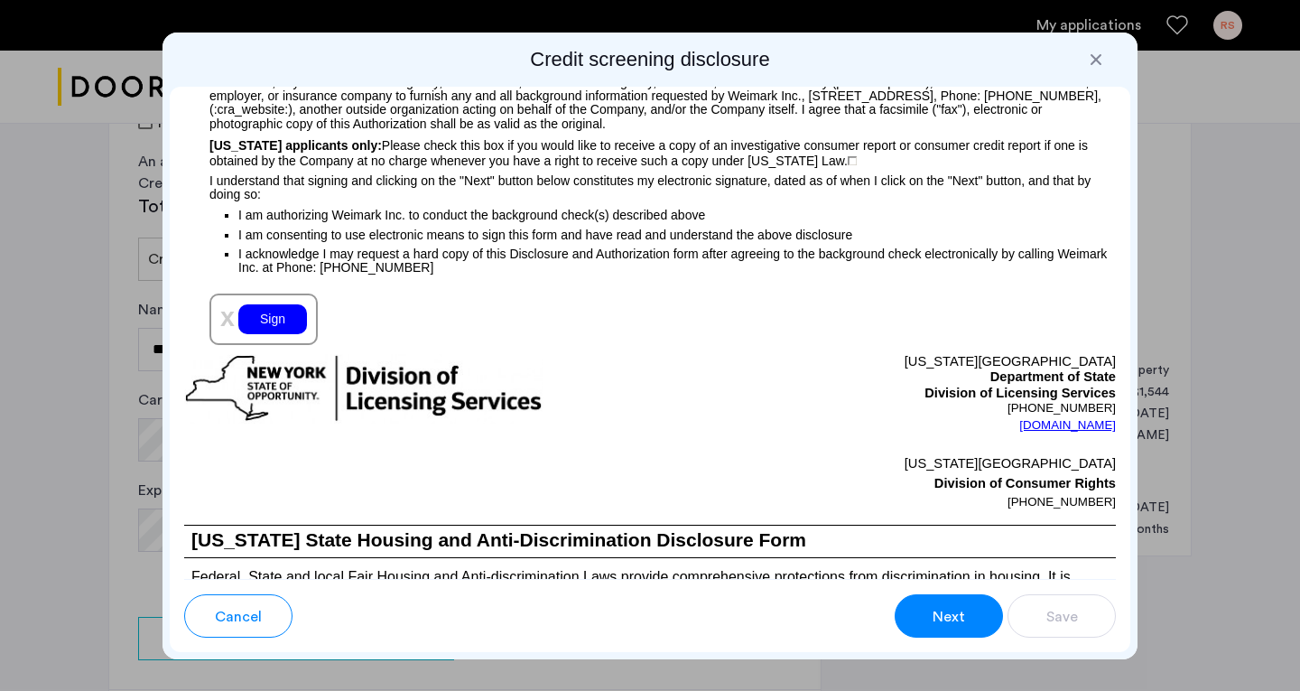
scroll to position [2176, 0]
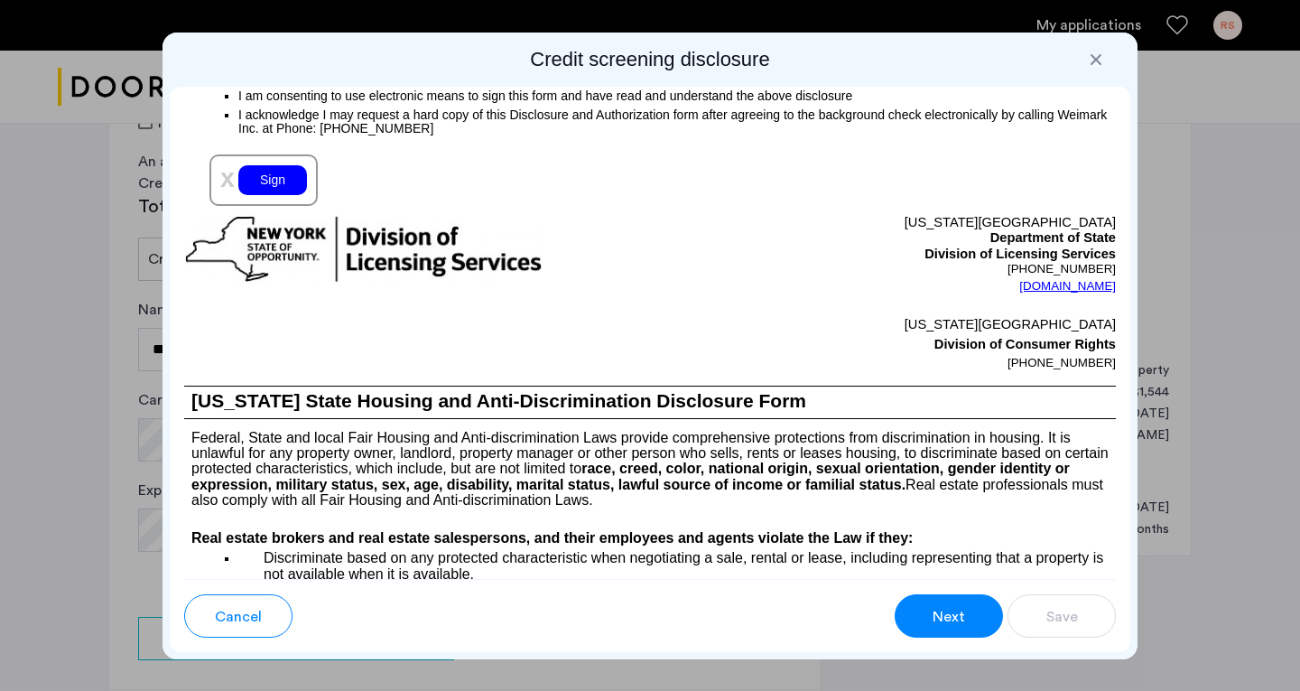
click at [270, 195] on div "Sign" at bounding box center [272, 180] width 69 height 30
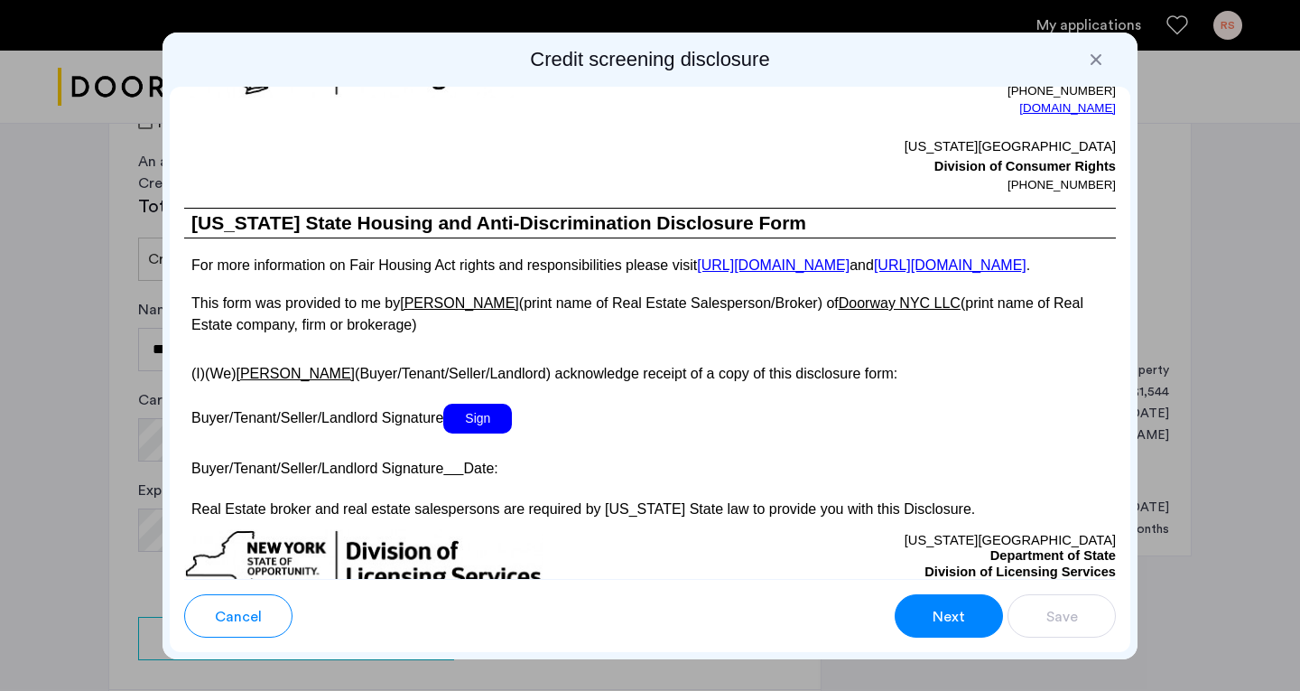
scroll to position [3260, 0]
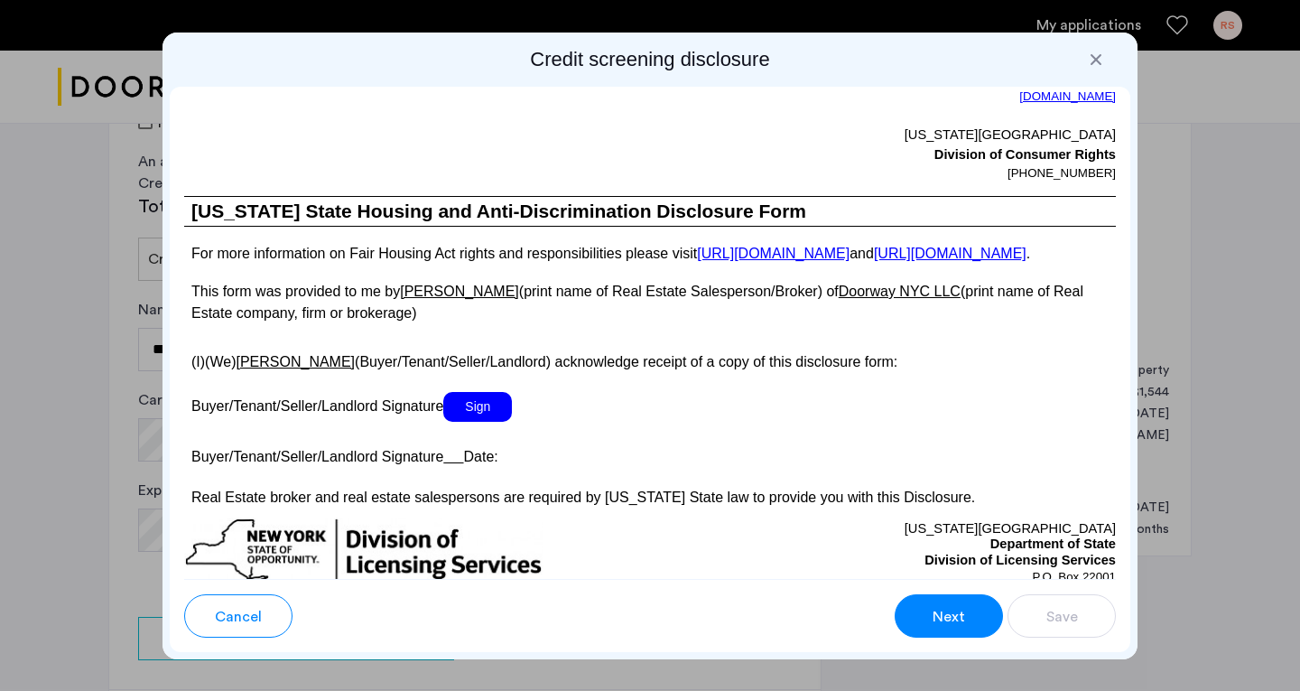
click at [489, 422] on span "Sign" at bounding box center [477, 407] width 69 height 30
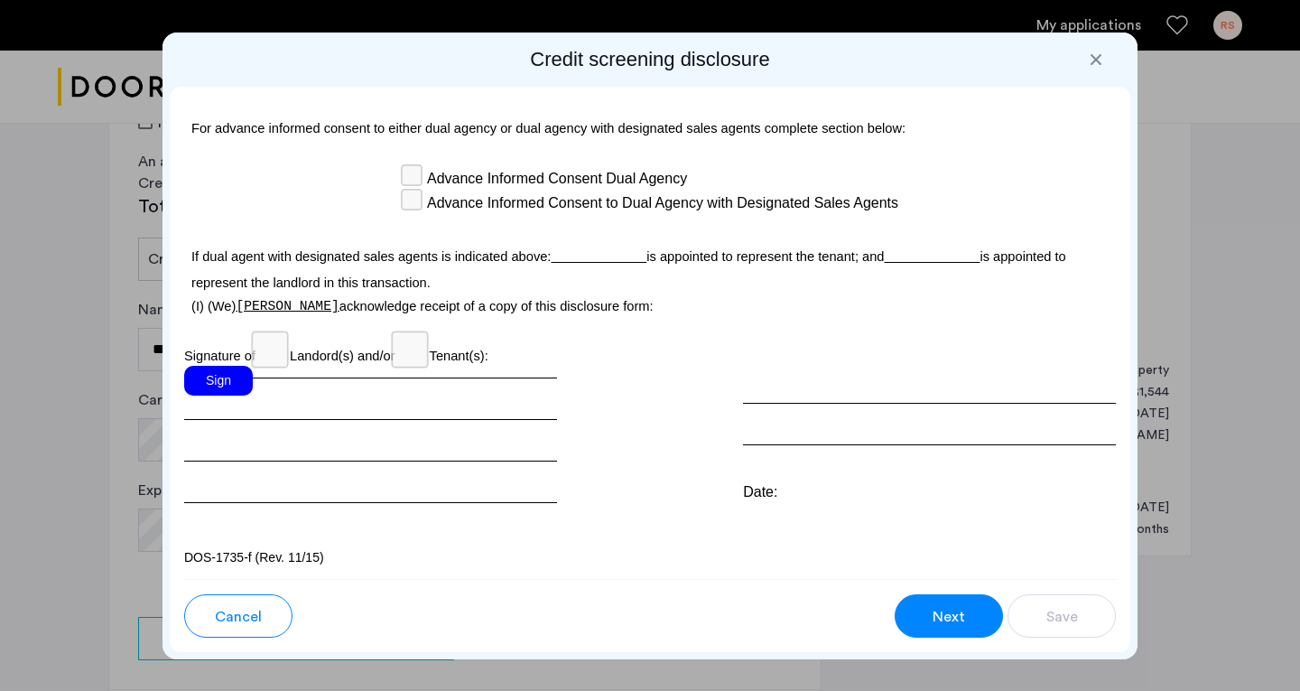
scroll to position [5393, 0]
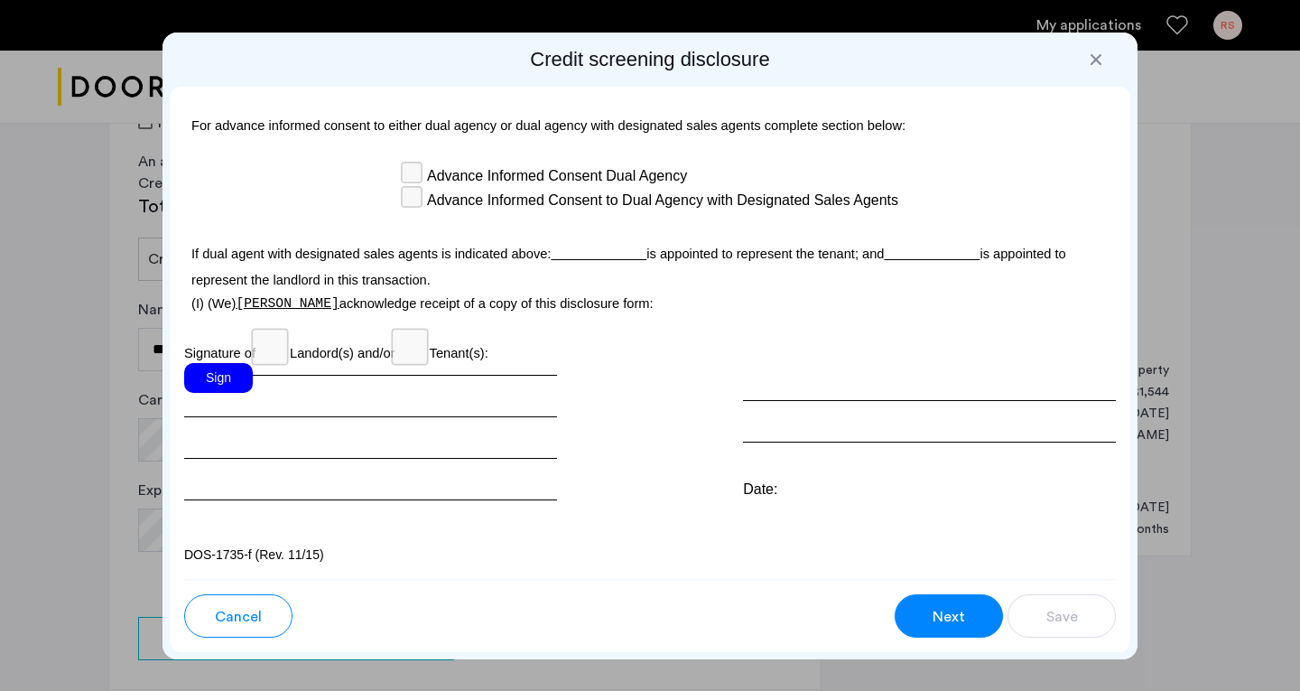
click at [226, 393] on div "Sign" at bounding box center [218, 378] width 69 height 30
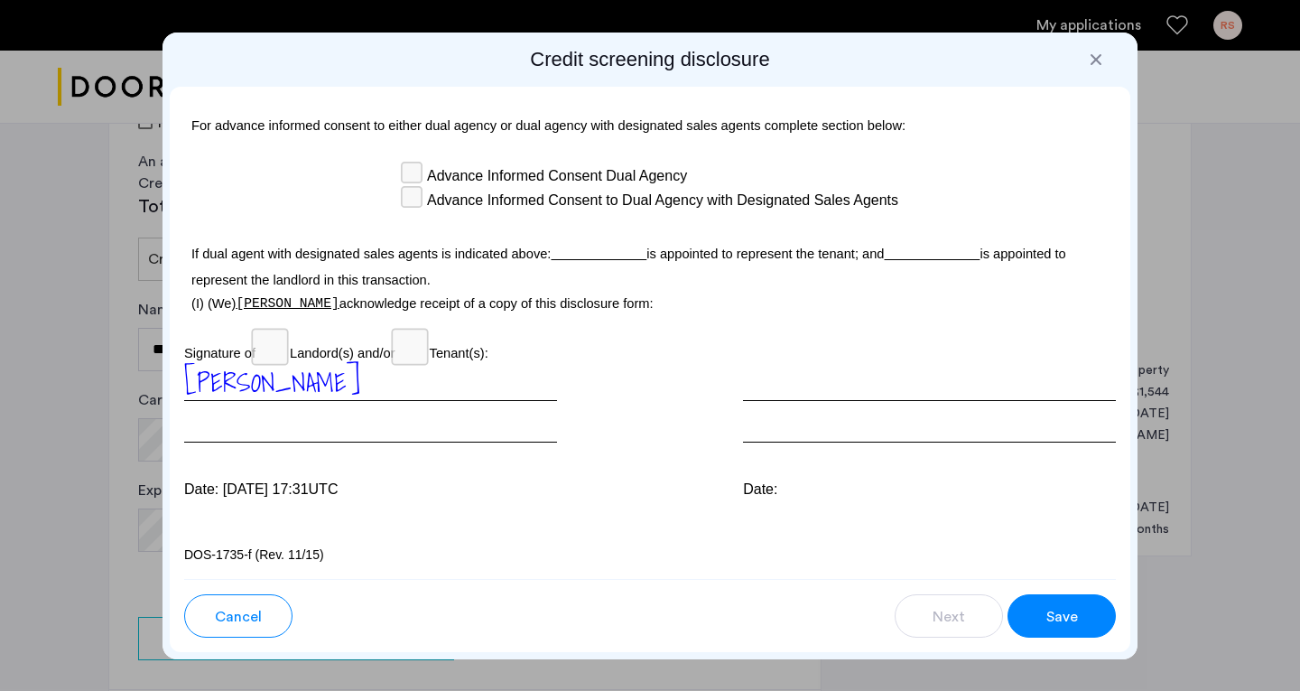
click at [1074, 608] on span "Save" at bounding box center [1062, 617] width 32 height 22
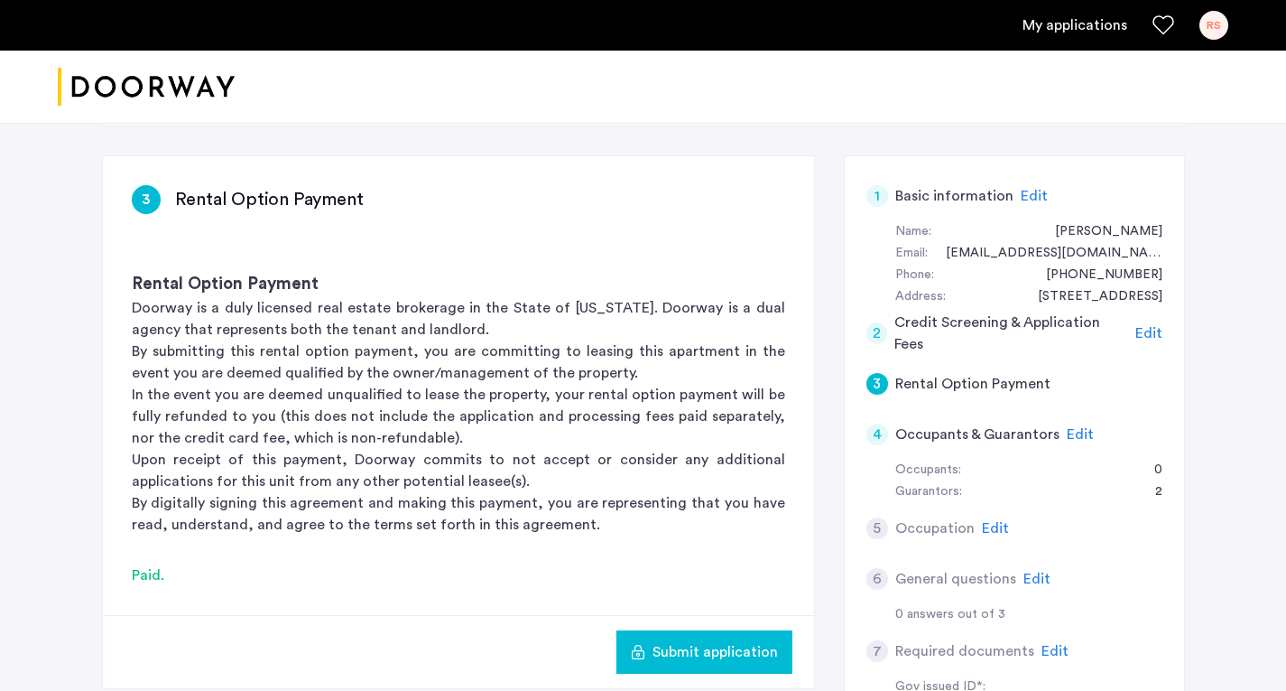
scroll to position [259, 0]
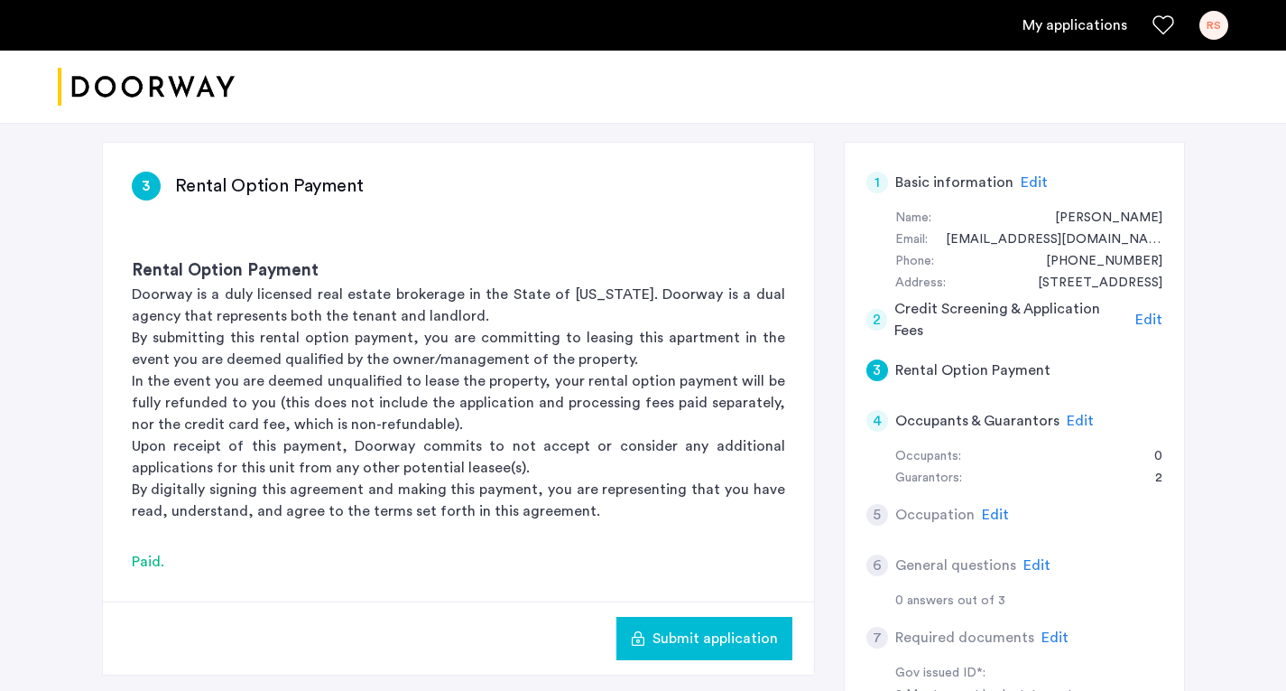
click at [988, 509] on span "Edit" at bounding box center [995, 514] width 27 height 14
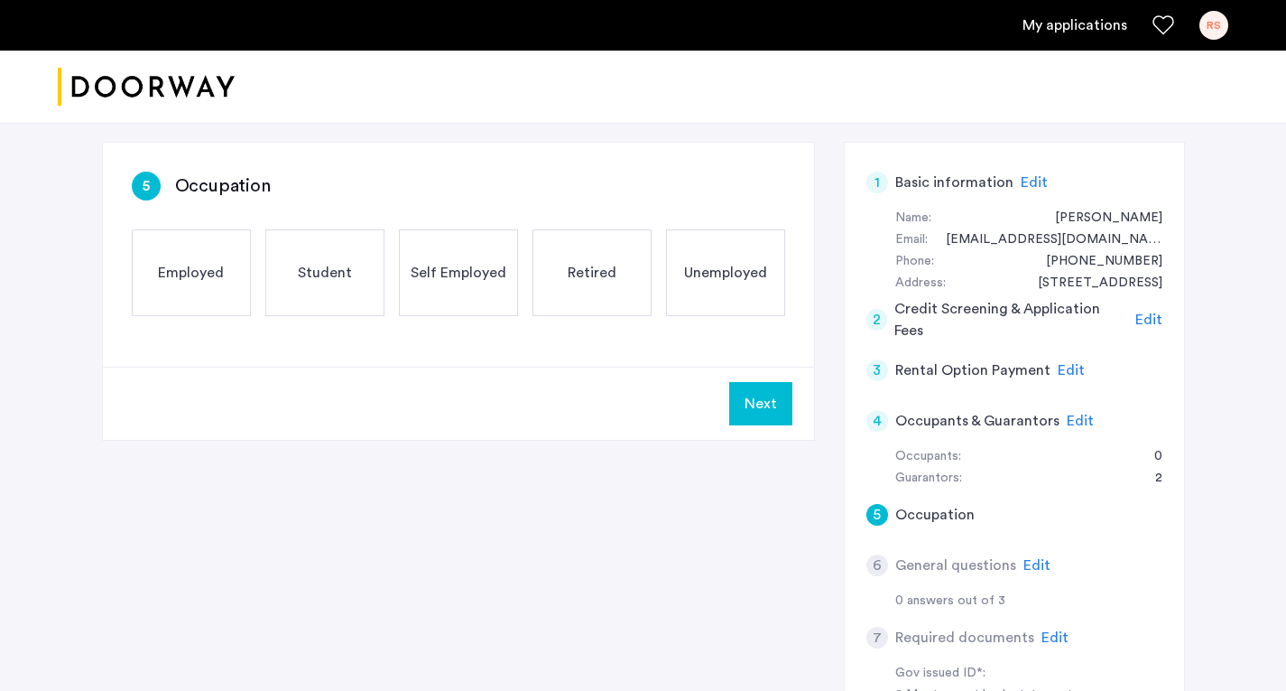
click at [185, 280] on span "Employed" at bounding box center [191, 273] width 66 height 22
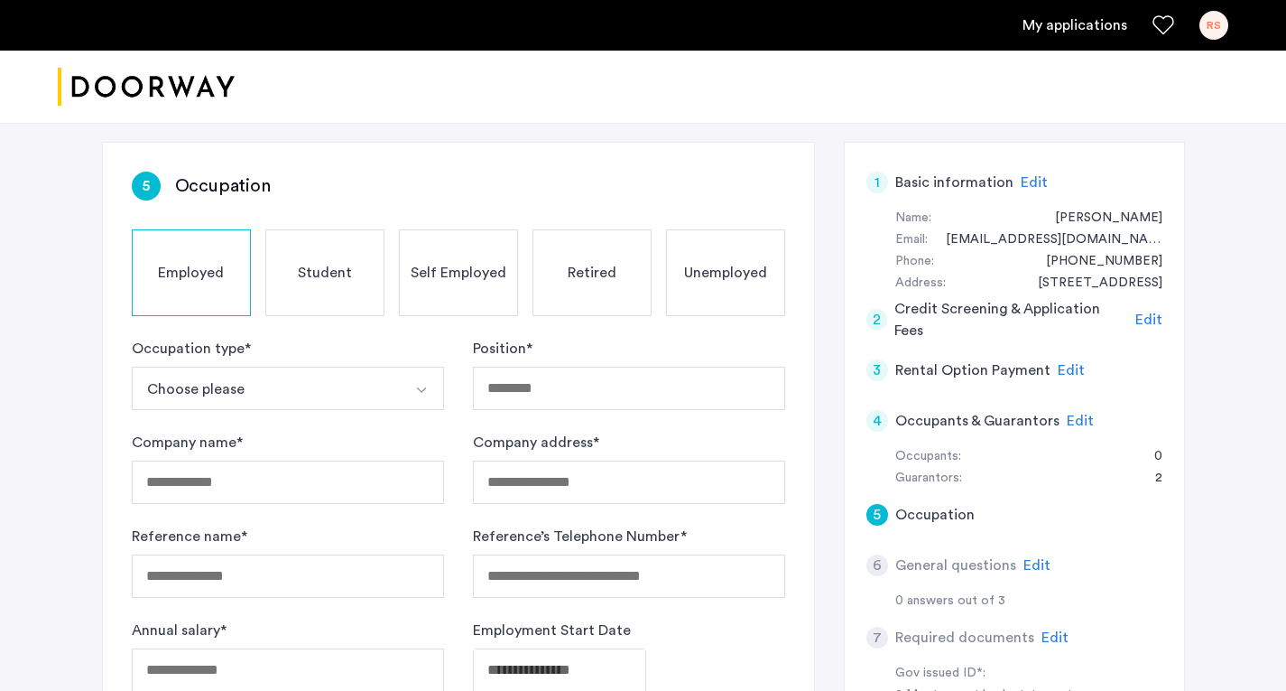
click at [430, 382] on button "Select option" at bounding box center [422, 388] width 43 height 43
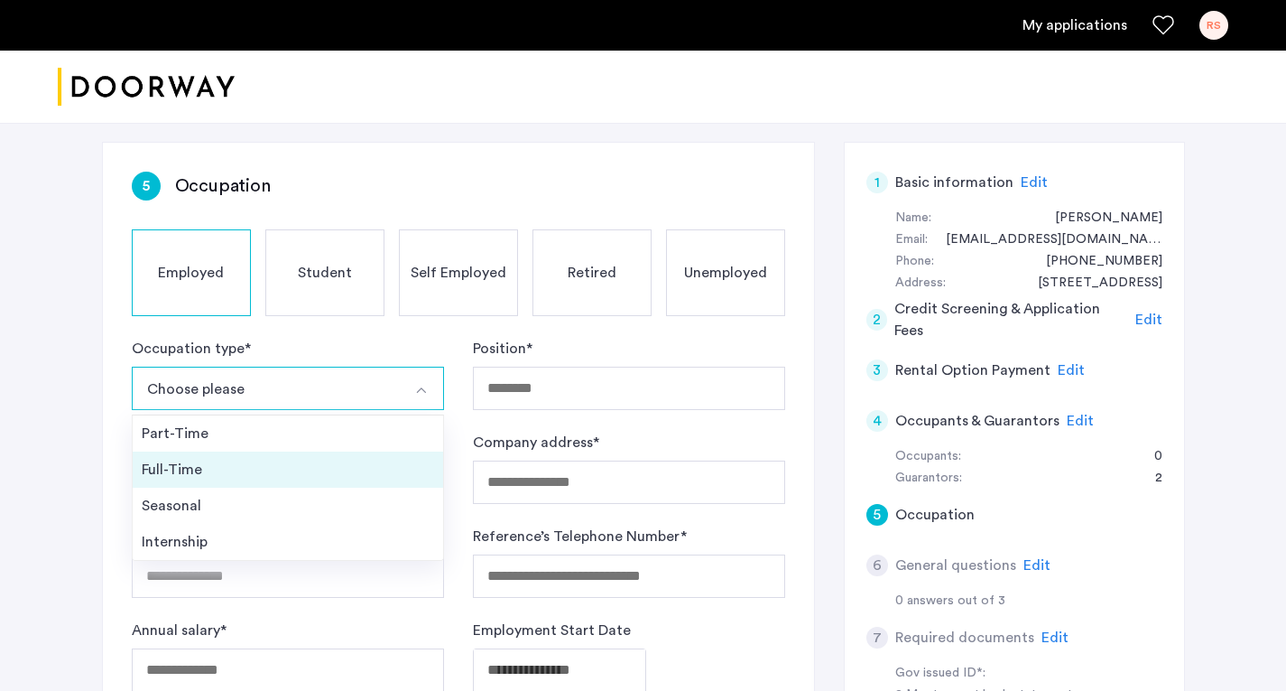
click at [218, 460] on div "Full-Time" at bounding box center [288, 470] width 293 height 22
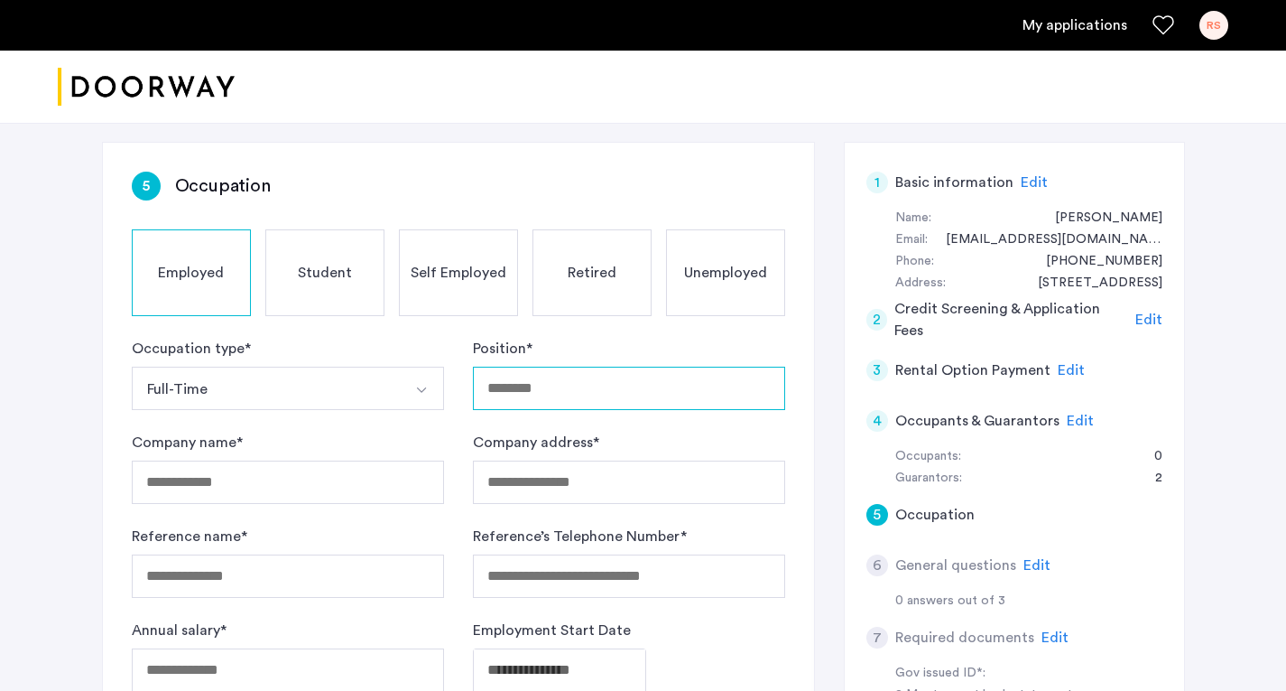
click at [509, 379] on input "Position *" at bounding box center [629, 388] width 312 height 43
type input "**********"
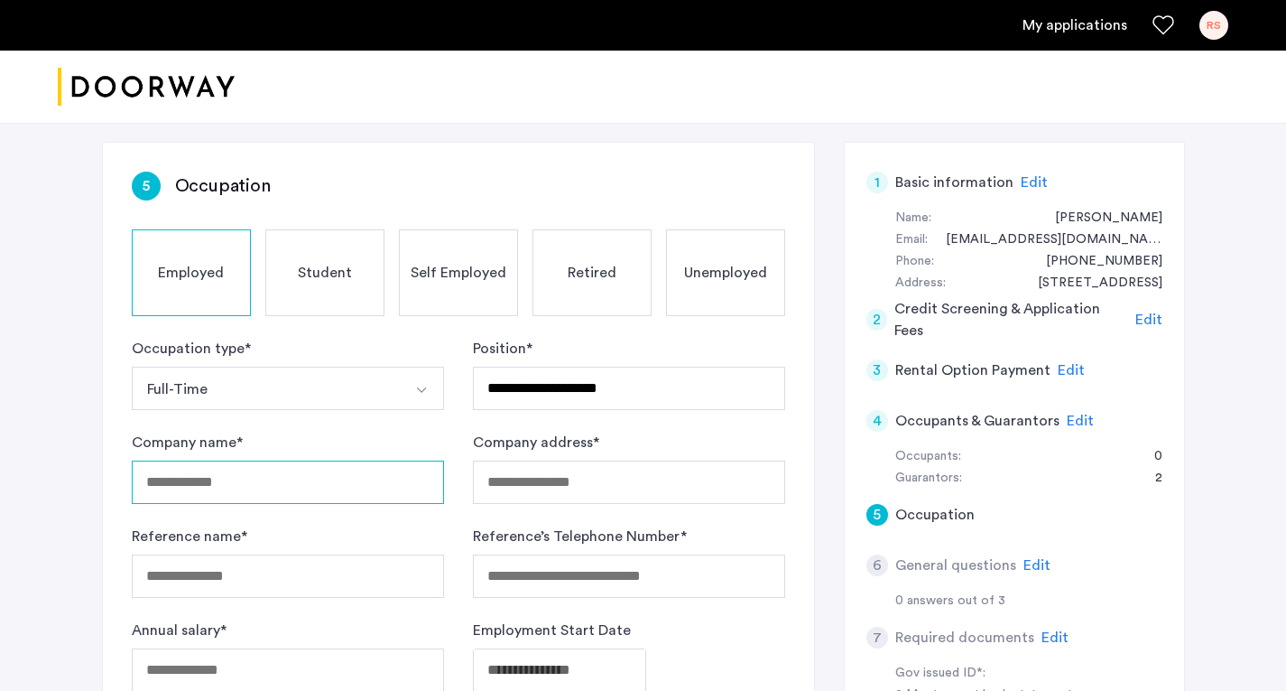
click at [206, 488] on input "Company name *" at bounding box center [288, 481] width 312 height 43
type input "**********"
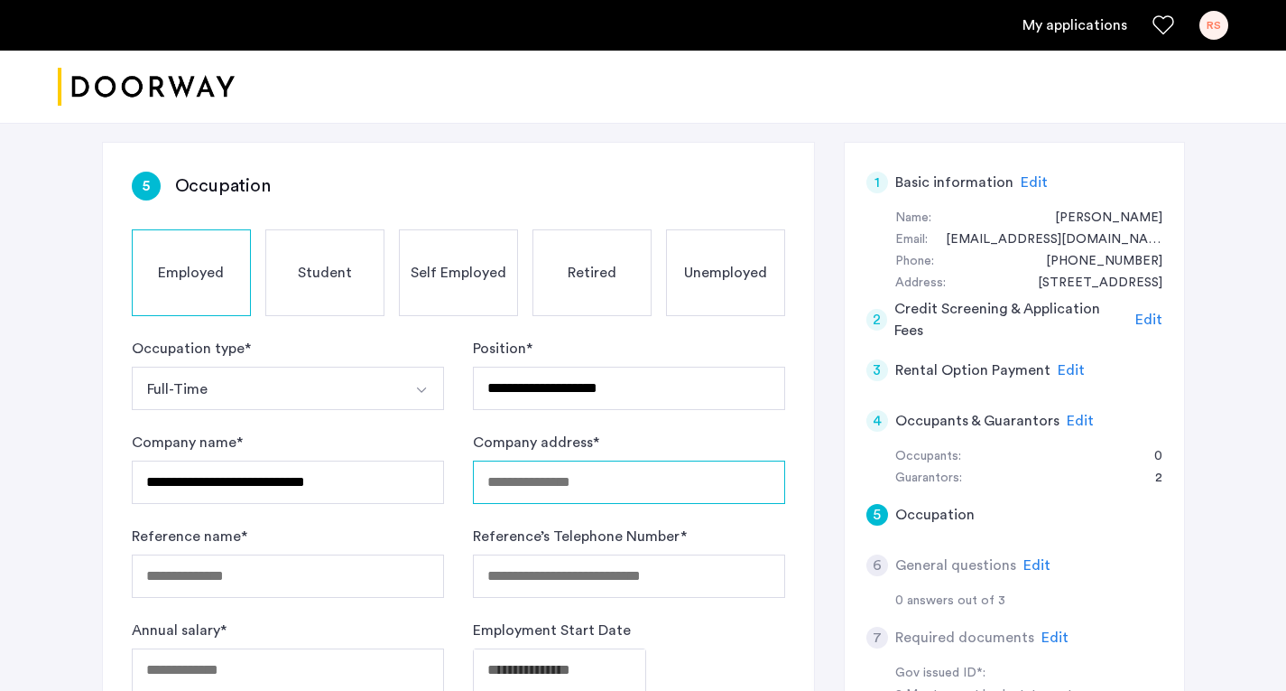
click at [493, 482] on input "Company address *" at bounding box center [629, 481] width 312 height 43
type input "**********"
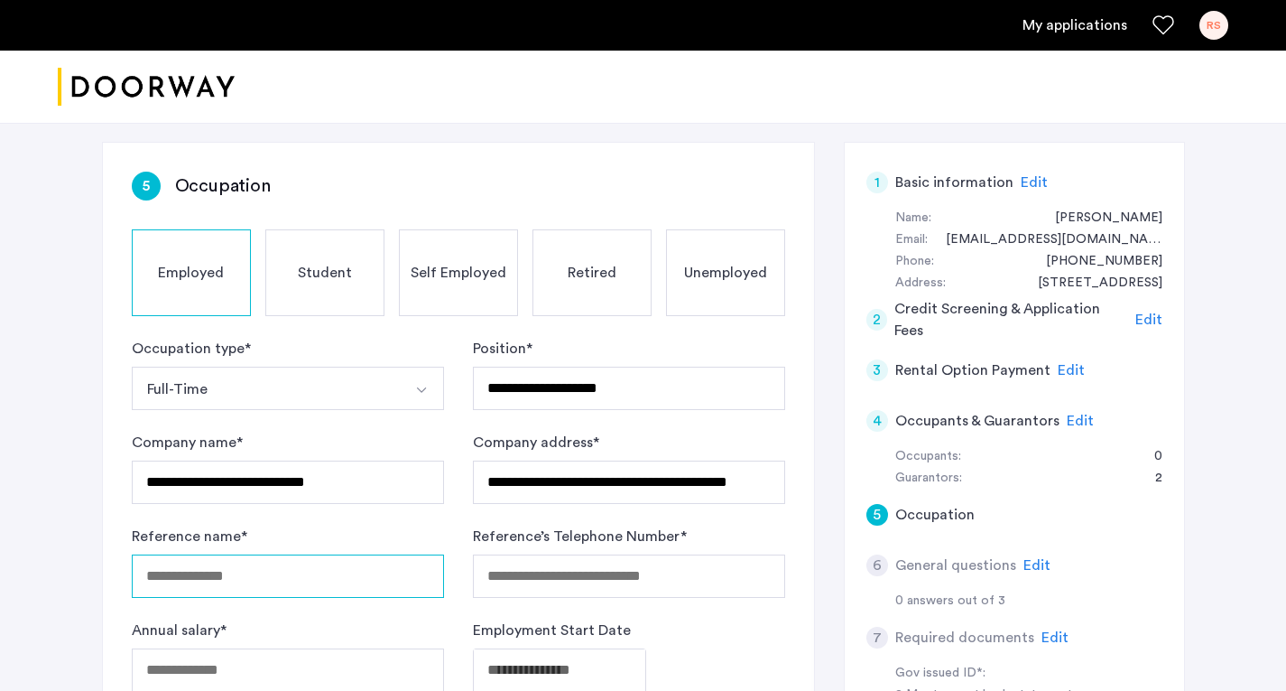
scroll to position [0, 0]
click at [200, 577] on input "Reference name *" at bounding box center [288, 575] width 312 height 43
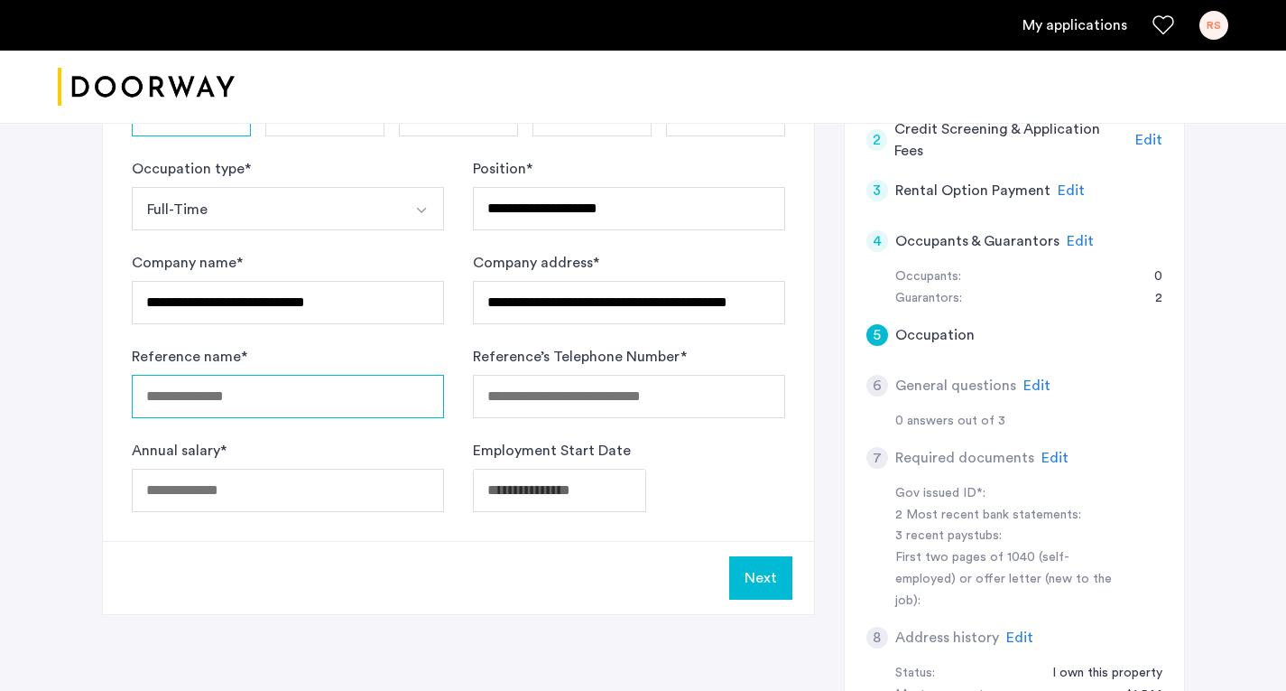
scroll to position [442, 0]
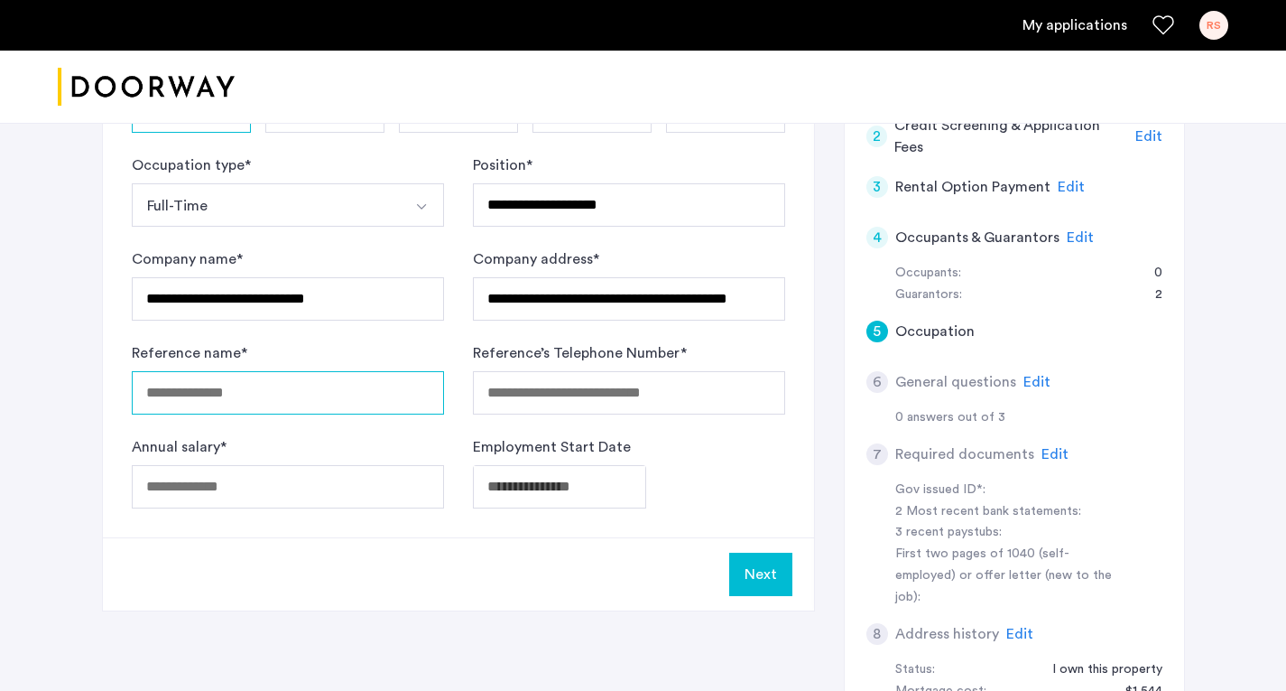
click at [255, 385] on input "Reference name *" at bounding box center [288, 392] width 312 height 43
type input "*"
type input "**********"
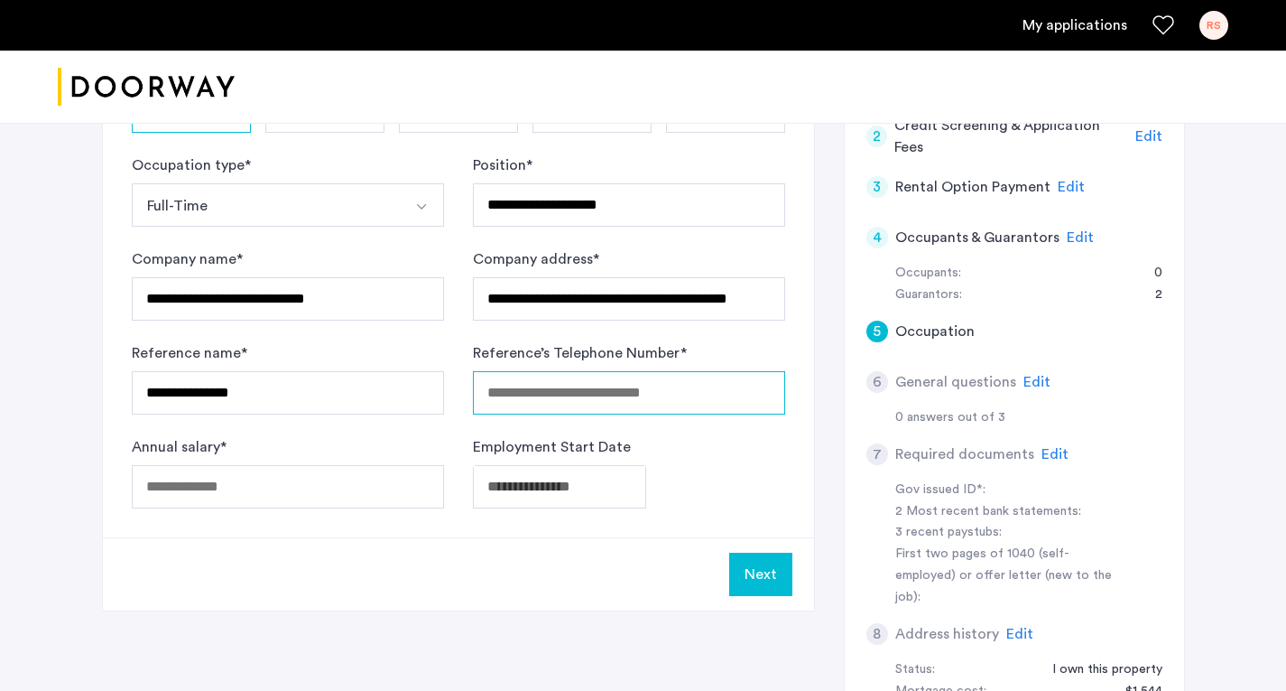
click at [534, 388] on input "Reference’s Telephone Number *" at bounding box center [629, 392] width 312 height 43
type input "**********"
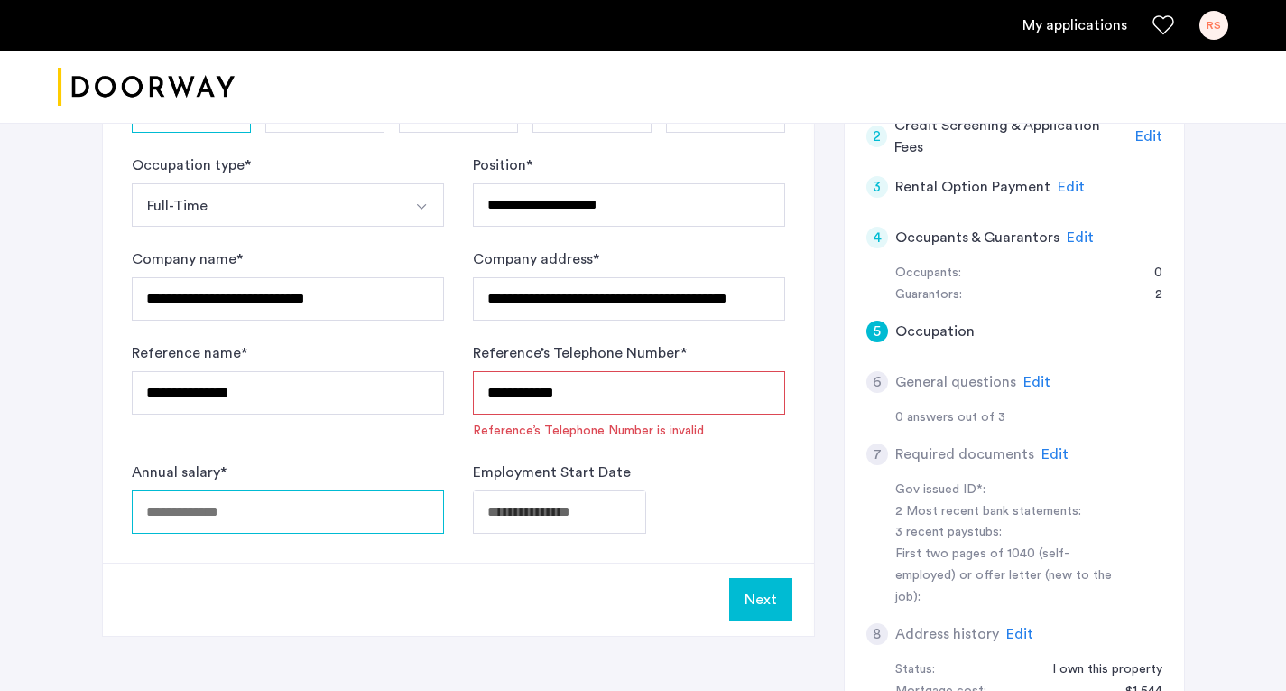
click at [235, 510] on input "Annual salary *" at bounding box center [288, 511] width 312 height 43
type input "*******"
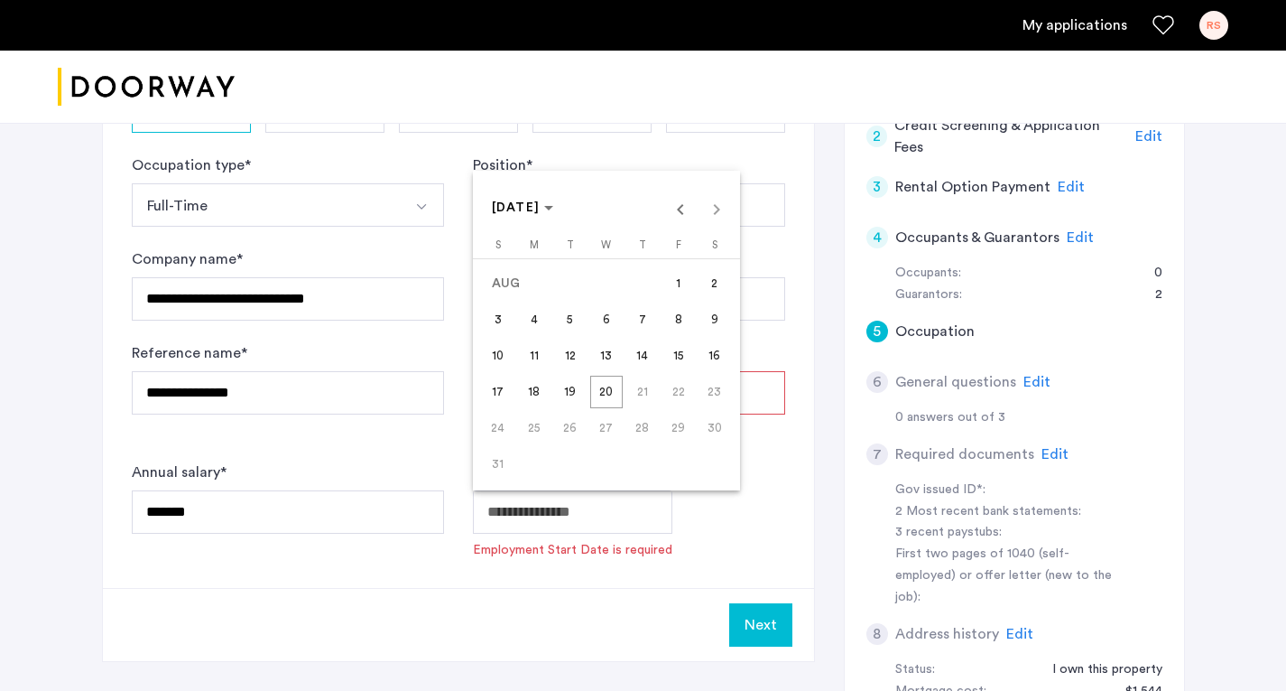
click at [553, 208] on polygon "Choose month and year" at bounding box center [548, 208] width 9 height 5
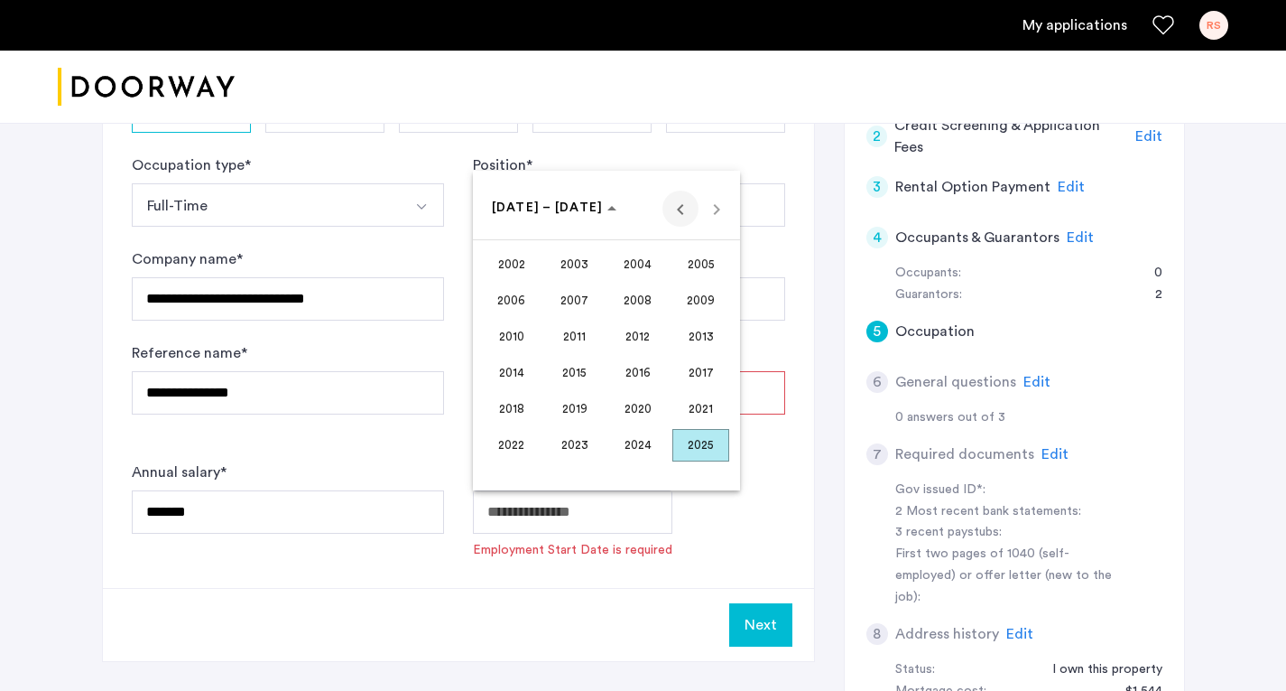
click at [683, 208] on span "Previous 24 years" at bounding box center [681, 208] width 36 height 36
click at [645, 337] on span "1988" at bounding box center [637, 336] width 57 height 33
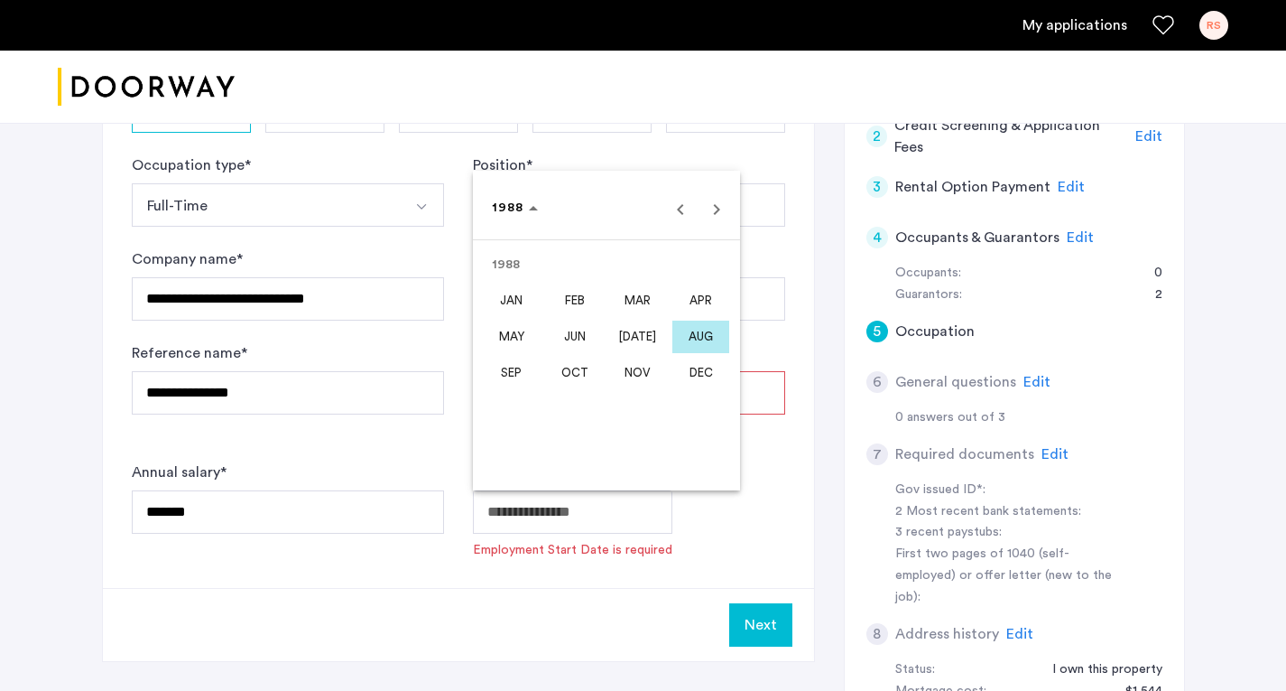
click at [698, 326] on span "AUG" at bounding box center [701, 336] width 57 height 33
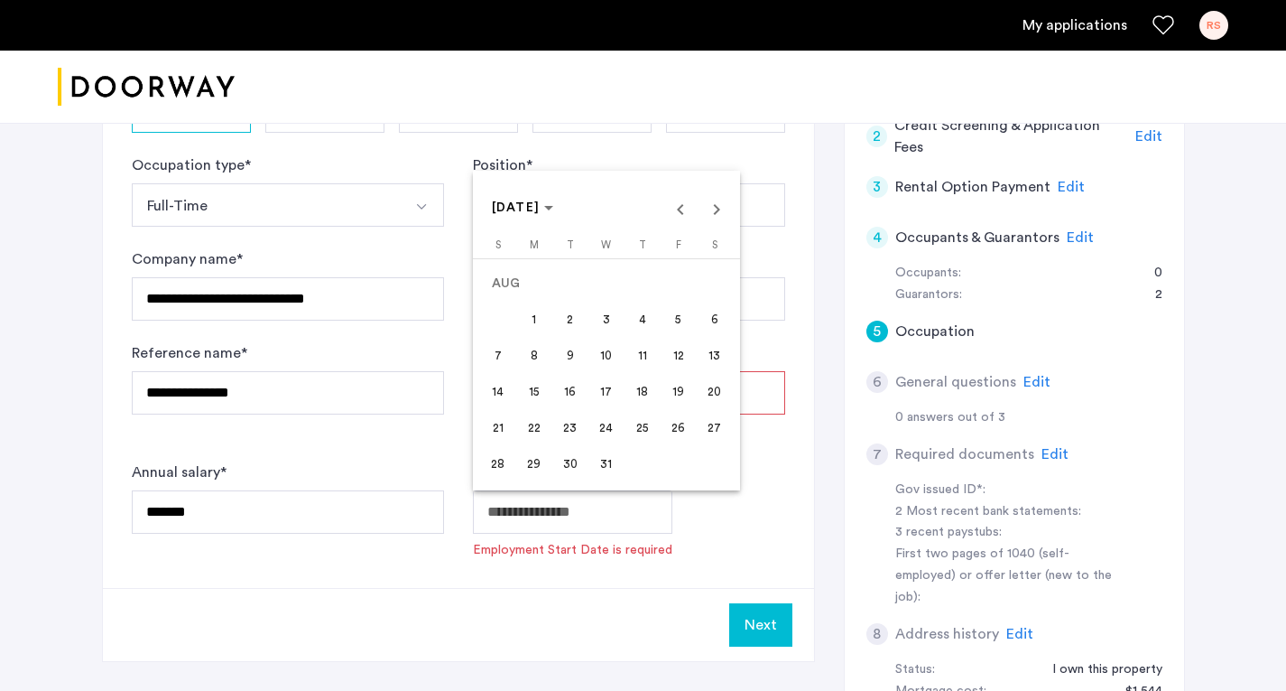
click at [534, 312] on span "1" at bounding box center [534, 319] width 33 height 33
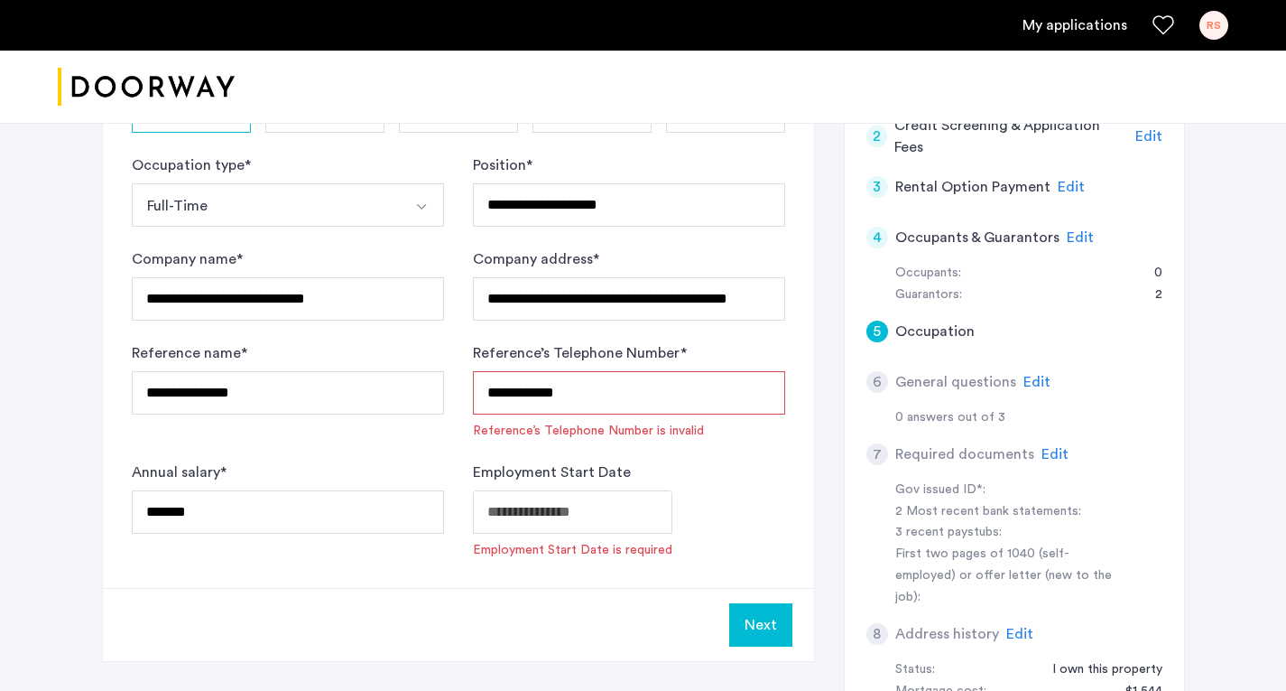
type input "**********"
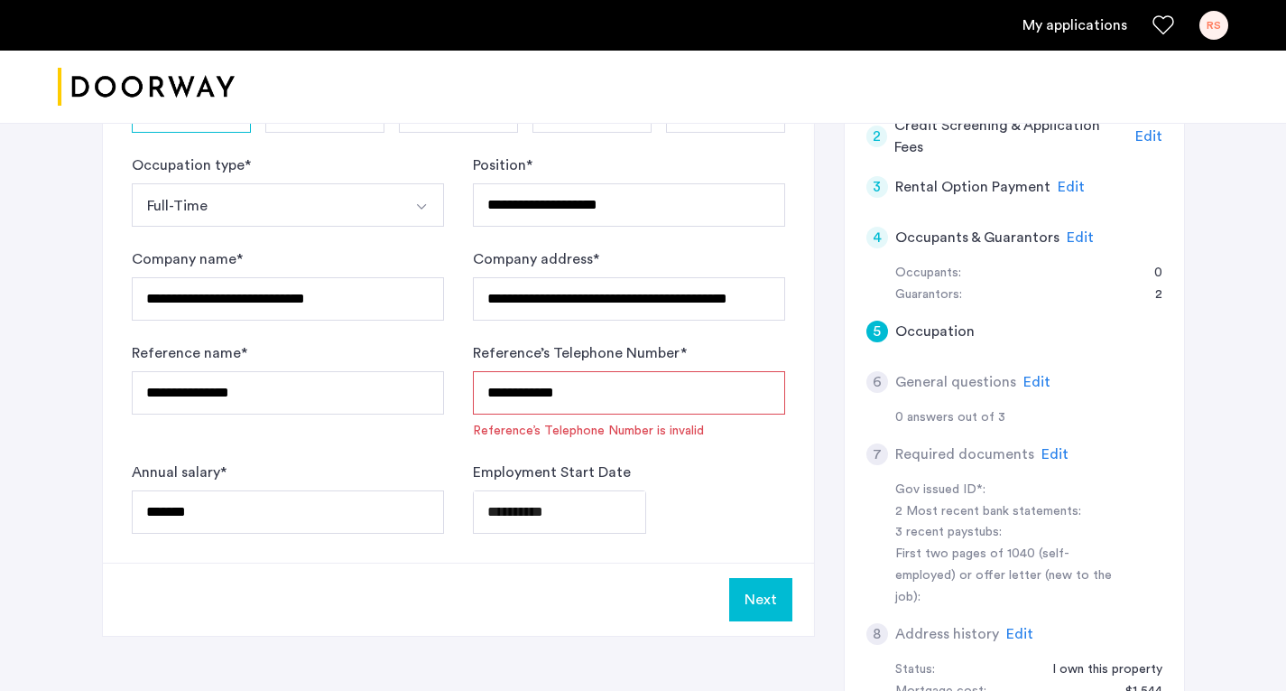
click at [543, 388] on input "**********" at bounding box center [629, 392] width 312 height 43
click at [510, 390] on input "**********" at bounding box center [629, 392] width 312 height 43
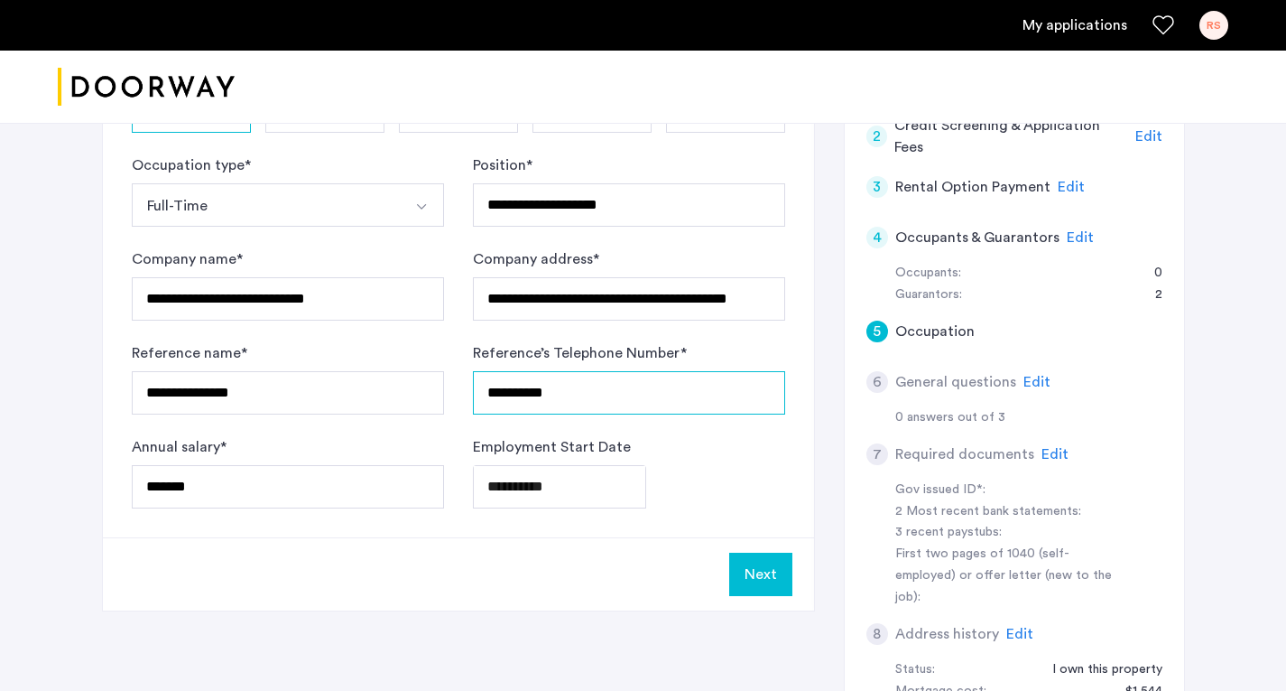
type input "**********"
click at [762, 571] on button "Next" at bounding box center [760, 574] width 63 height 43
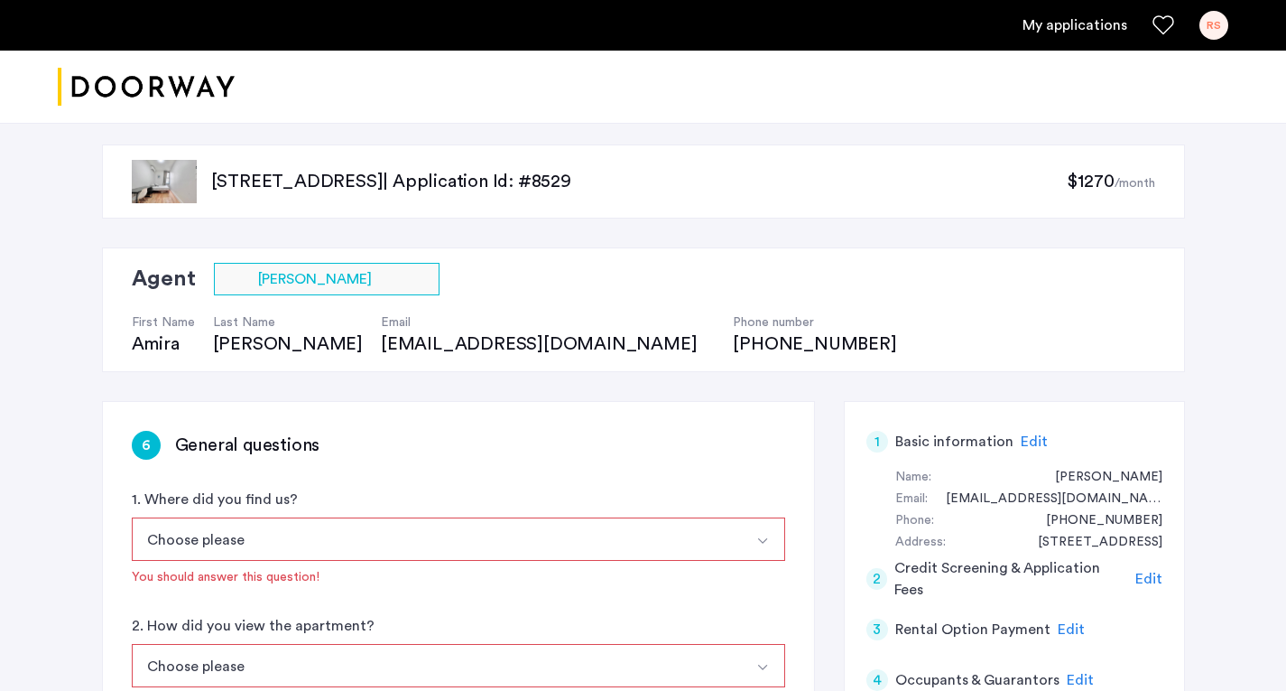
click at [762, 535] on img "Select option" at bounding box center [763, 541] width 14 height 14
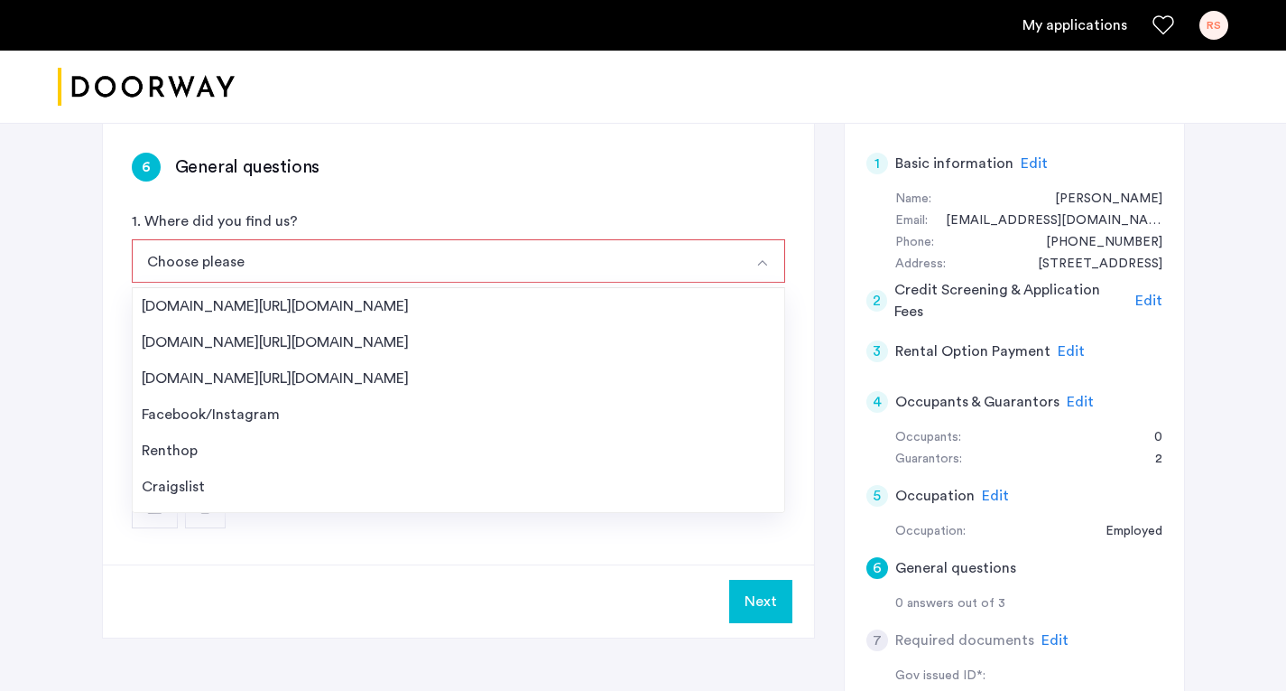
scroll to position [29, 0]
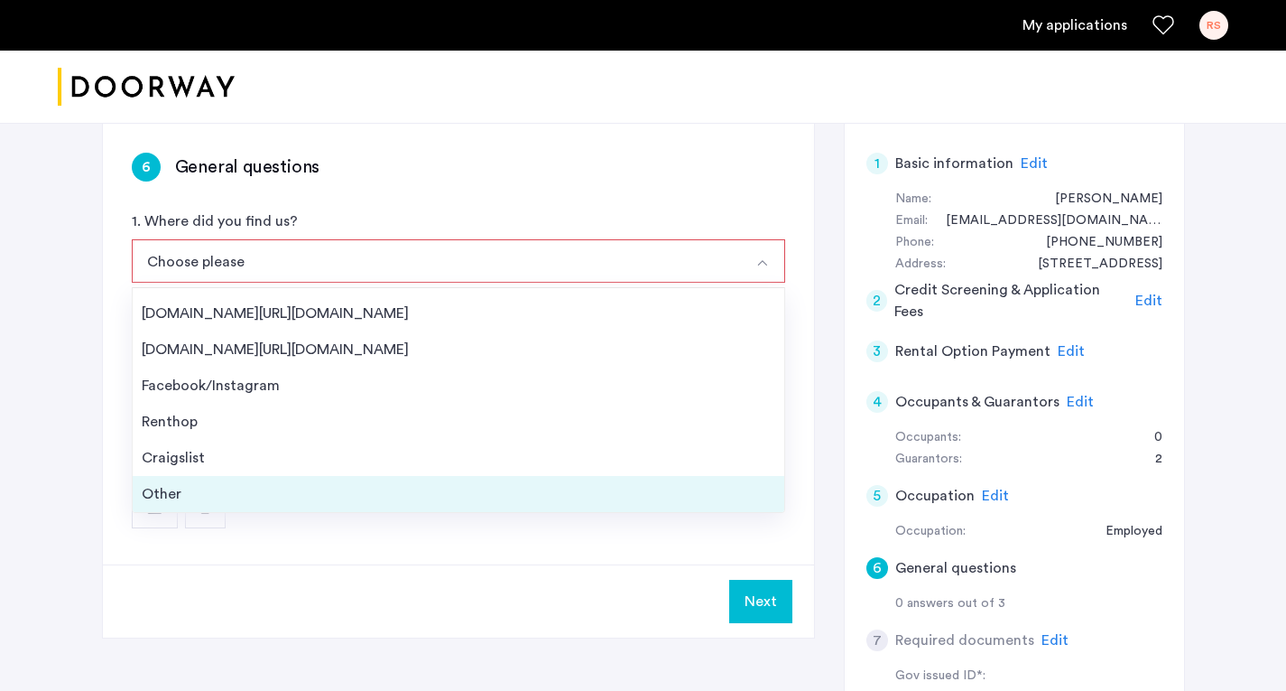
click at [187, 487] on div "Other" at bounding box center [459, 494] width 634 height 22
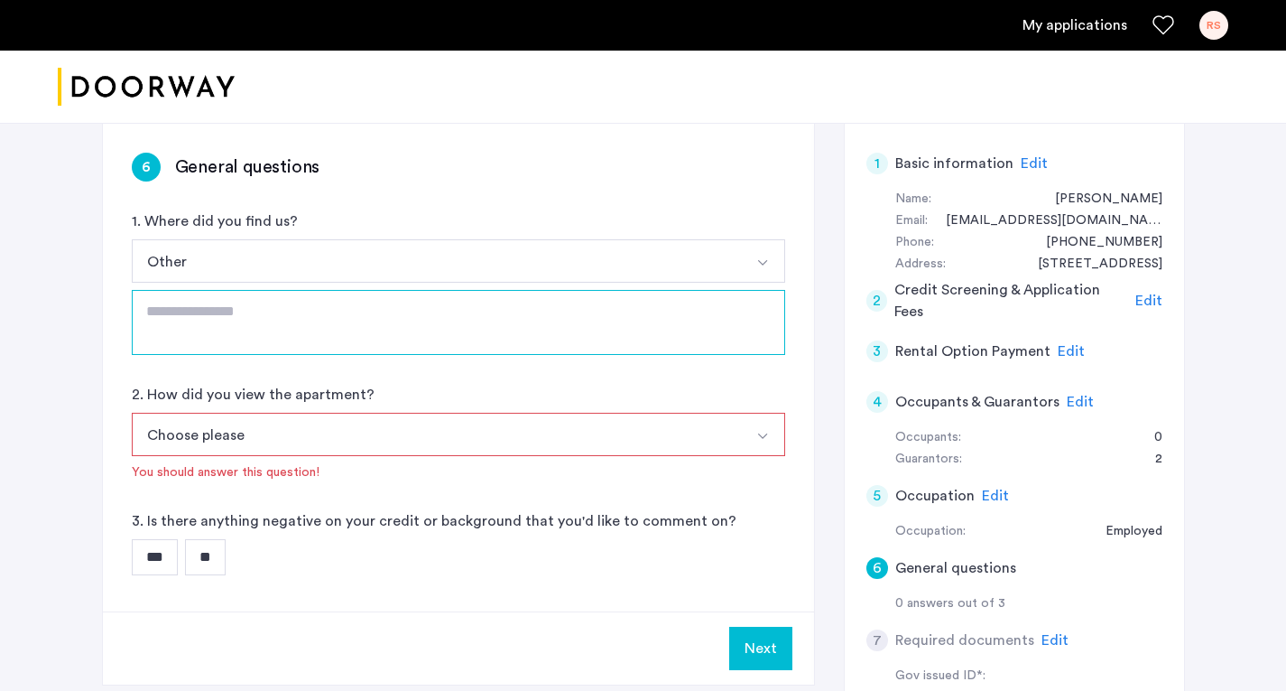
click at [199, 321] on textarea at bounding box center [459, 322] width 654 height 65
type textarea "**********"
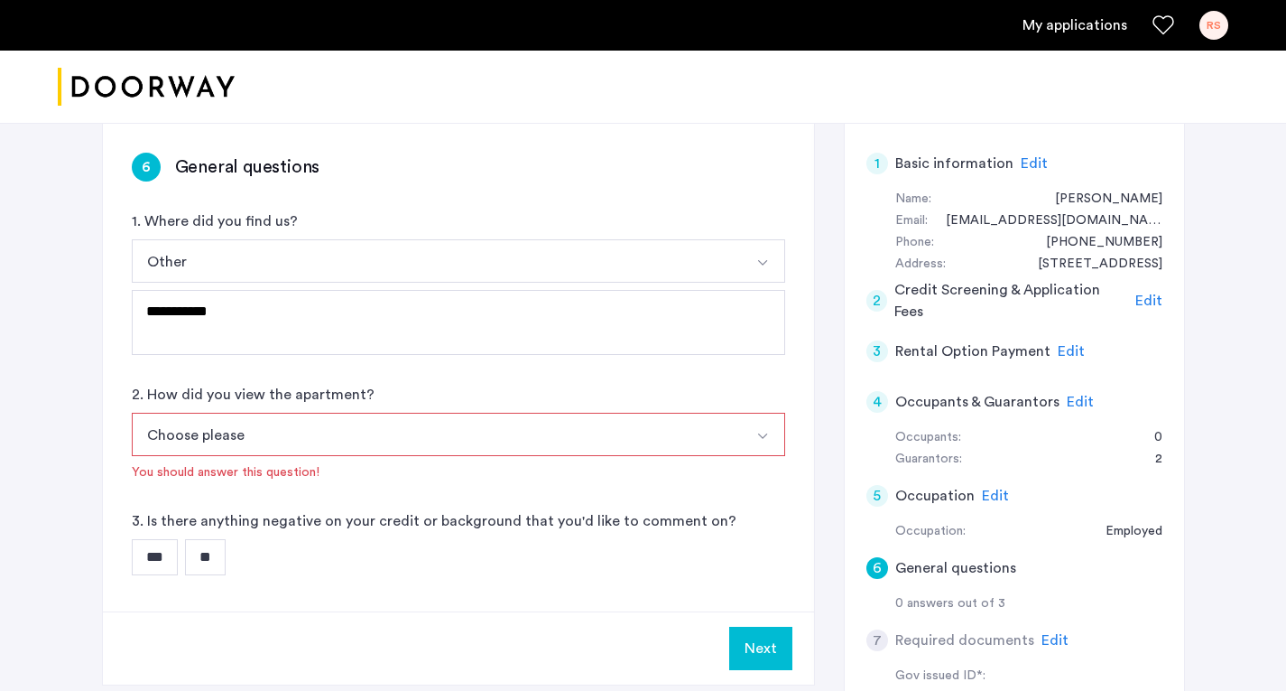
click at [770, 435] on button "Select option" at bounding box center [763, 434] width 43 height 43
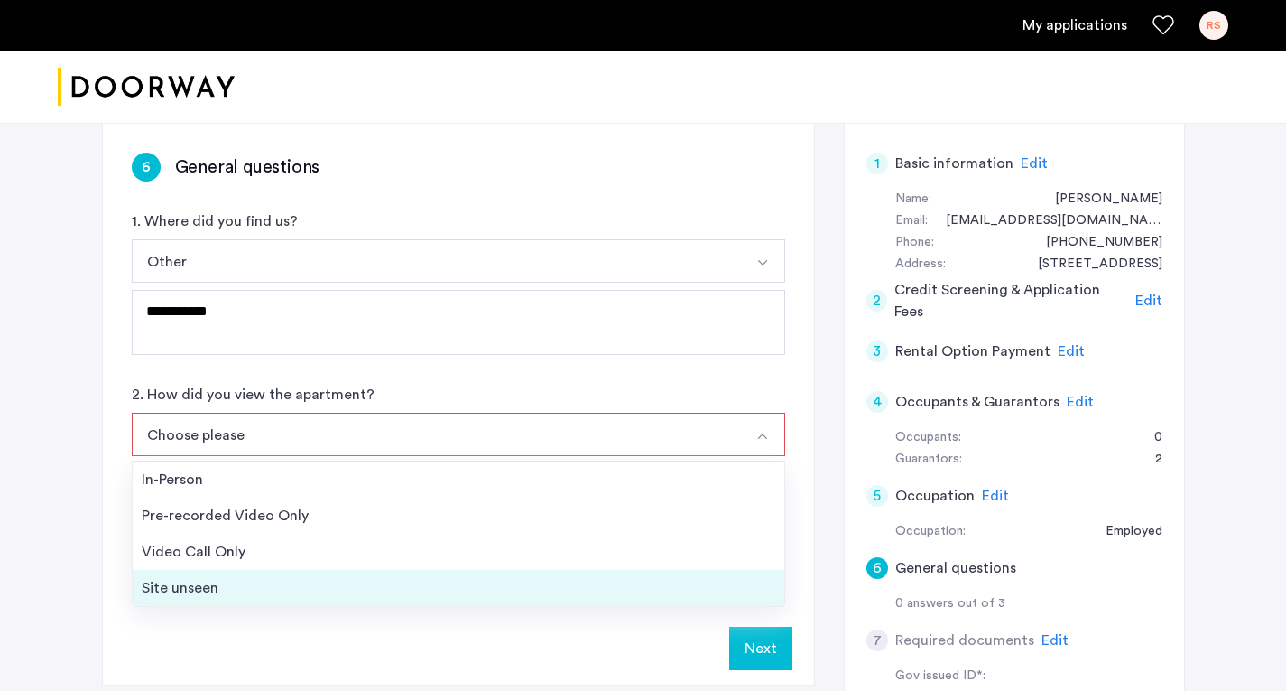
click at [206, 591] on div "Site unseen" at bounding box center [459, 588] width 634 height 22
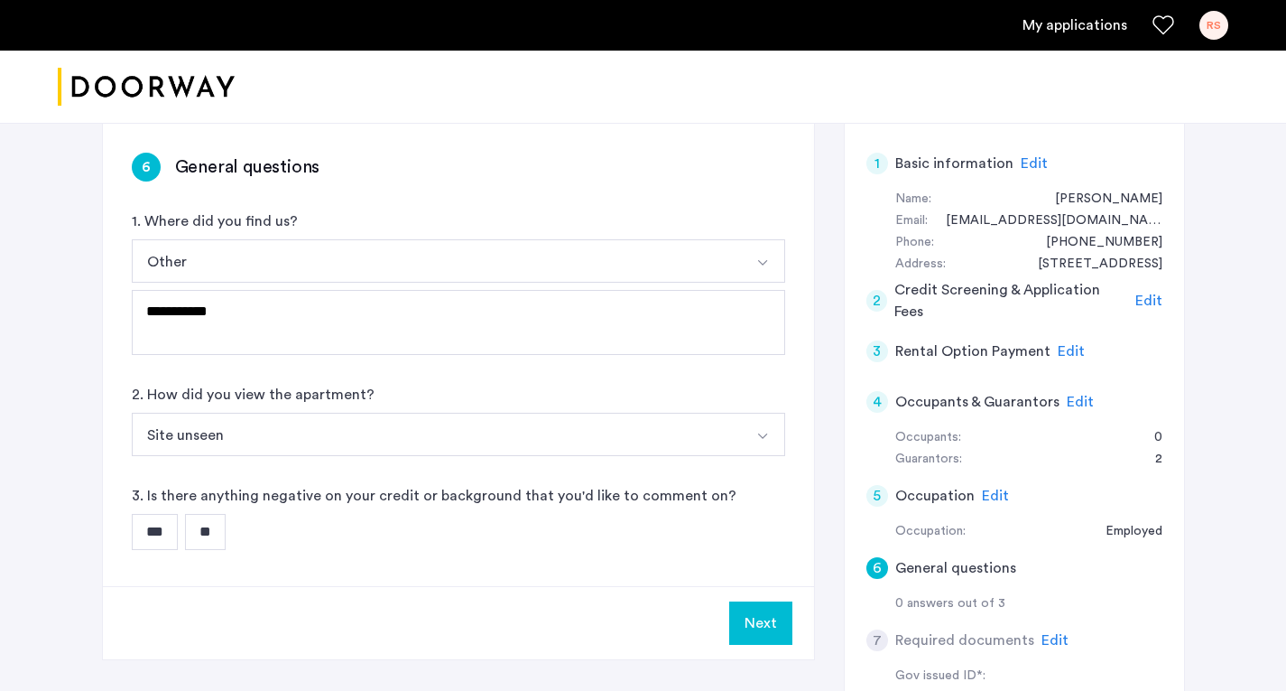
click at [215, 527] on input "**" at bounding box center [205, 532] width 41 height 36
click at [757, 625] on button "Next" at bounding box center [760, 622] width 63 height 43
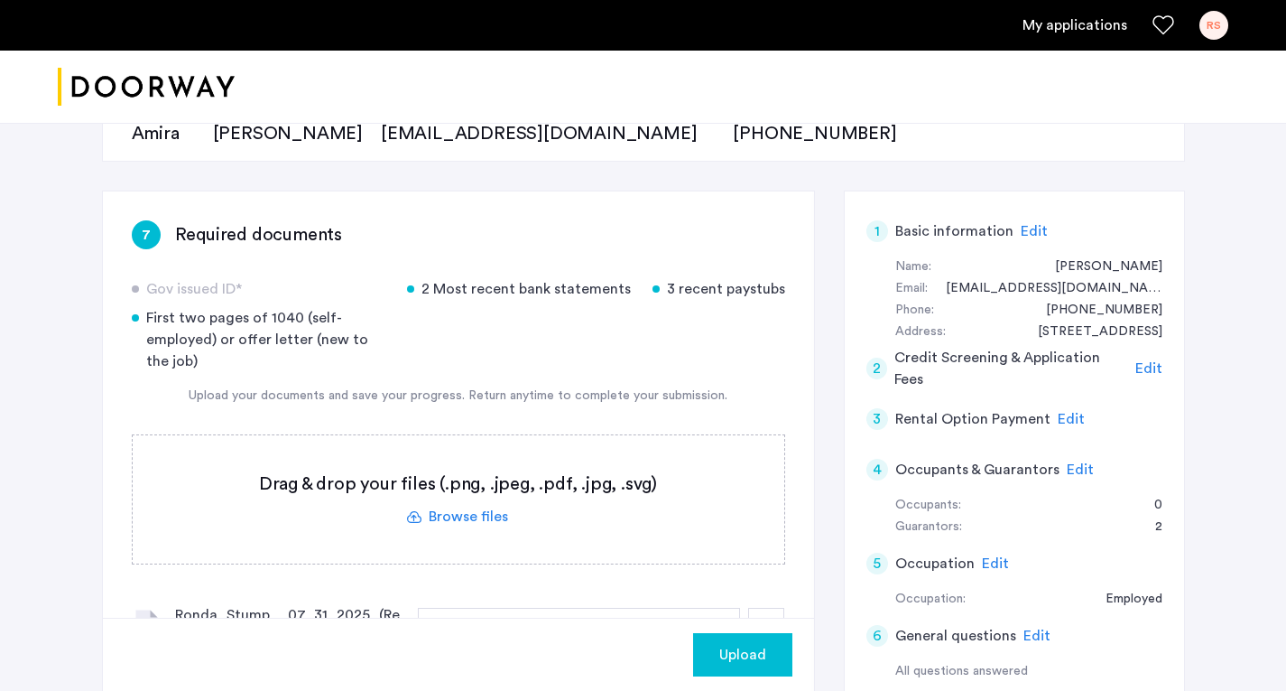
scroll to position [194, 0]
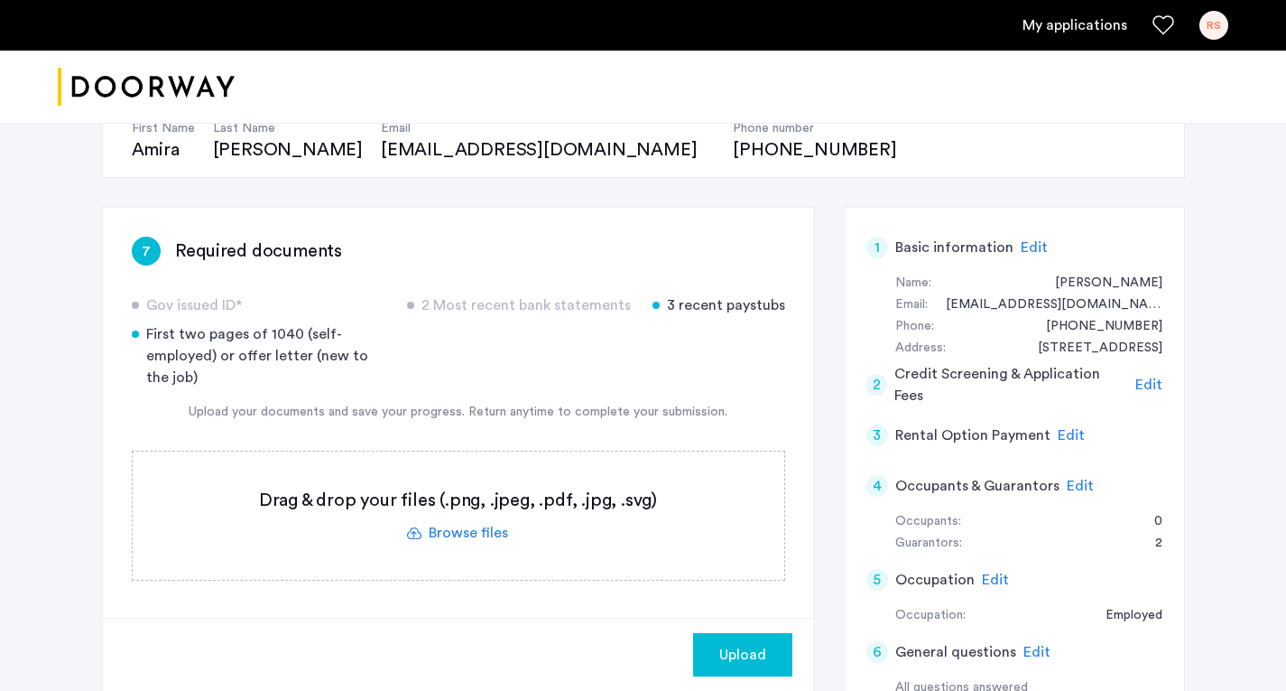
click at [449, 527] on label at bounding box center [459, 515] width 652 height 128
click at [0, 0] on input "file" at bounding box center [0, 0] width 0 height 0
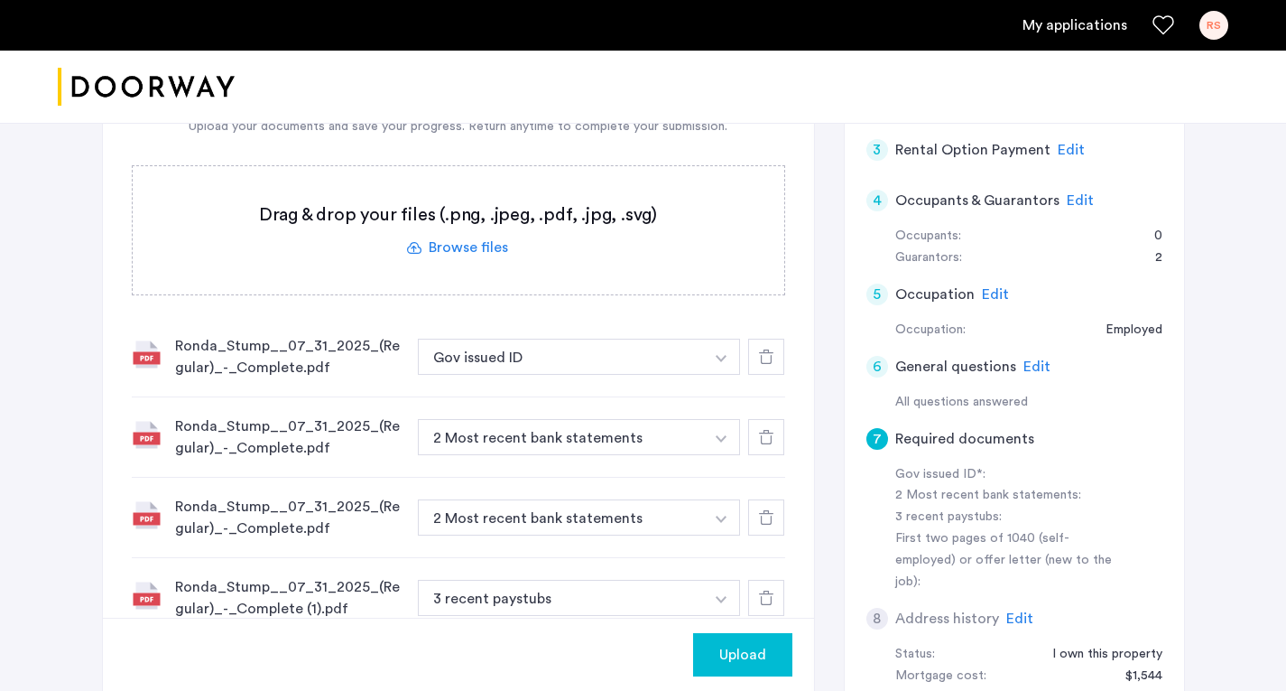
scroll to position [483, 0]
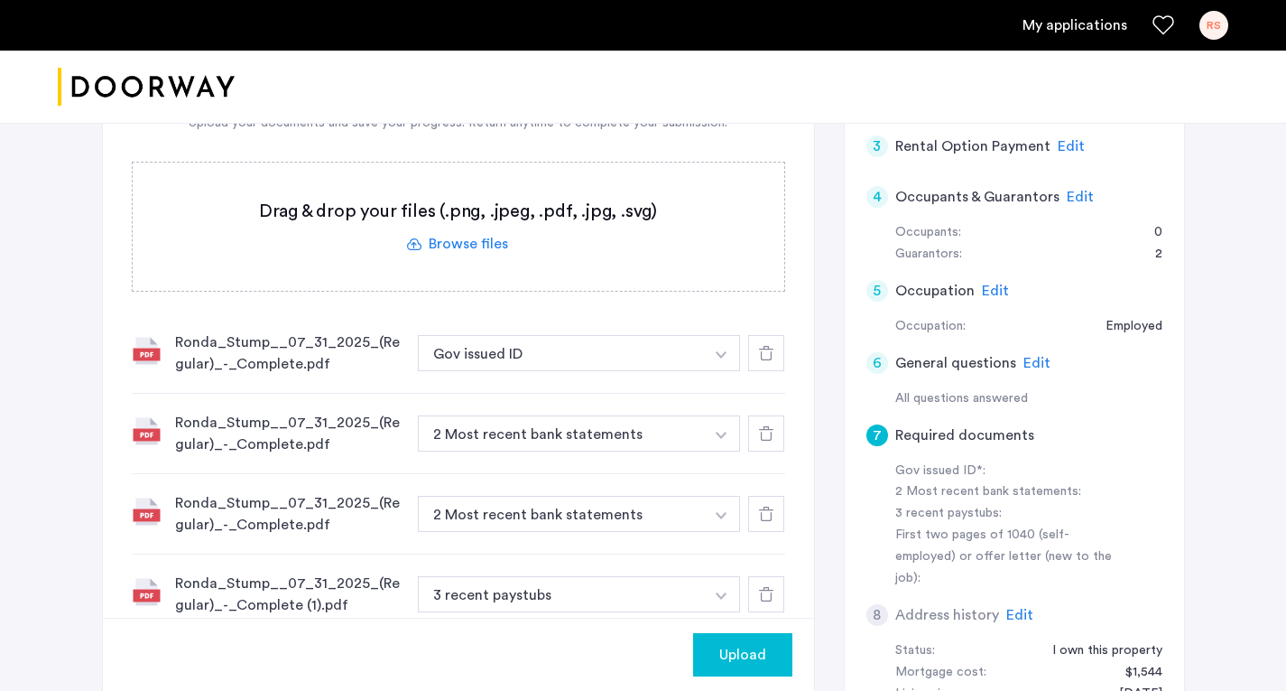
click at [724, 355] on img "button" at bounding box center [721, 354] width 11 height 7
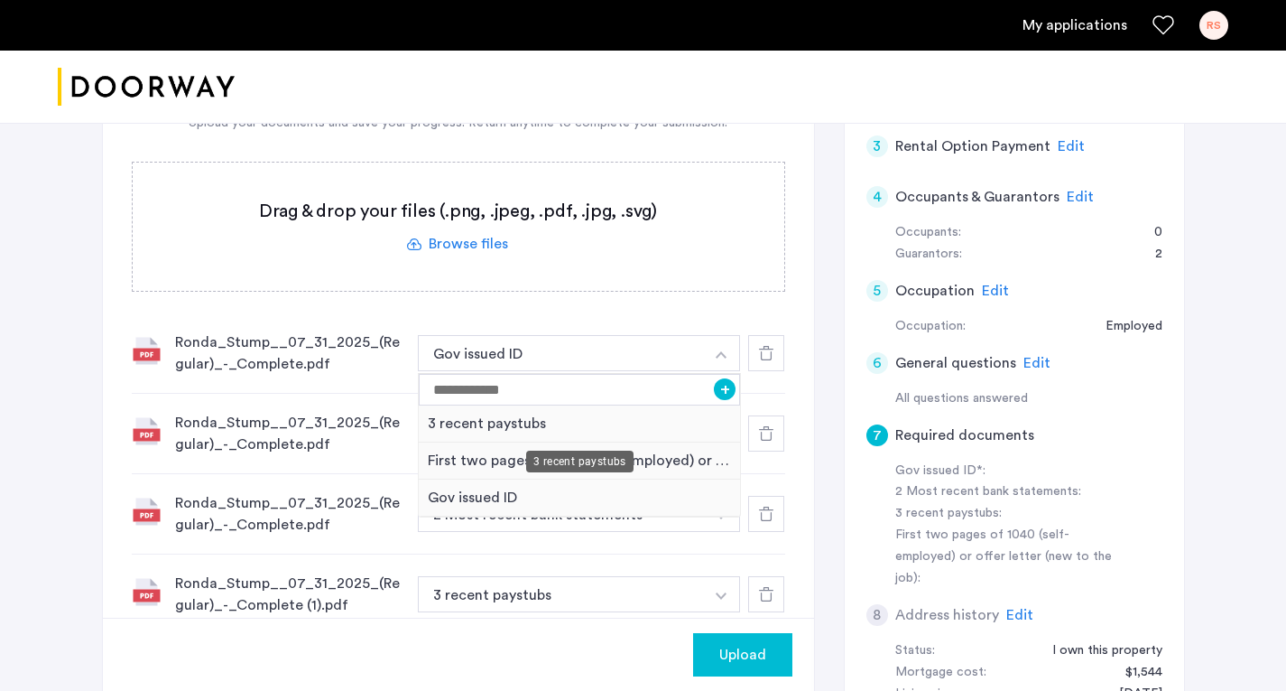
click at [513, 419] on div "3 recent paystubs" at bounding box center [580, 423] width 322 height 37
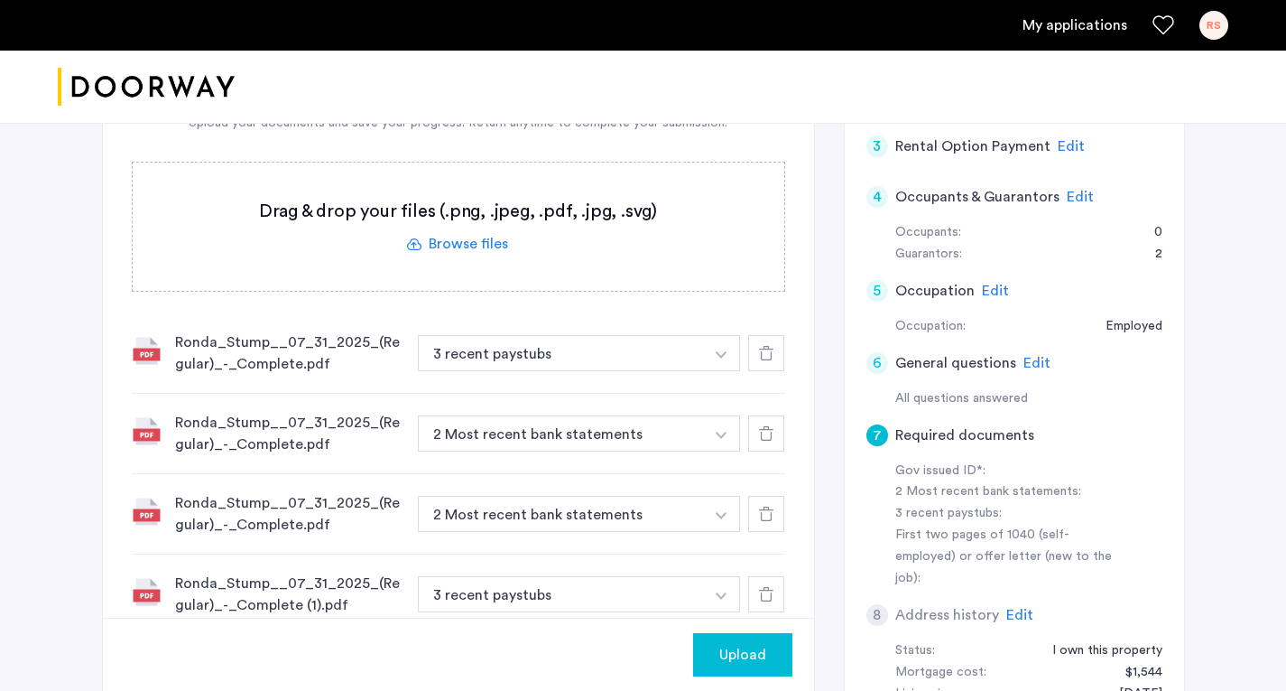
click at [769, 427] on use at bounding box center [766, 433] width 14 height 14
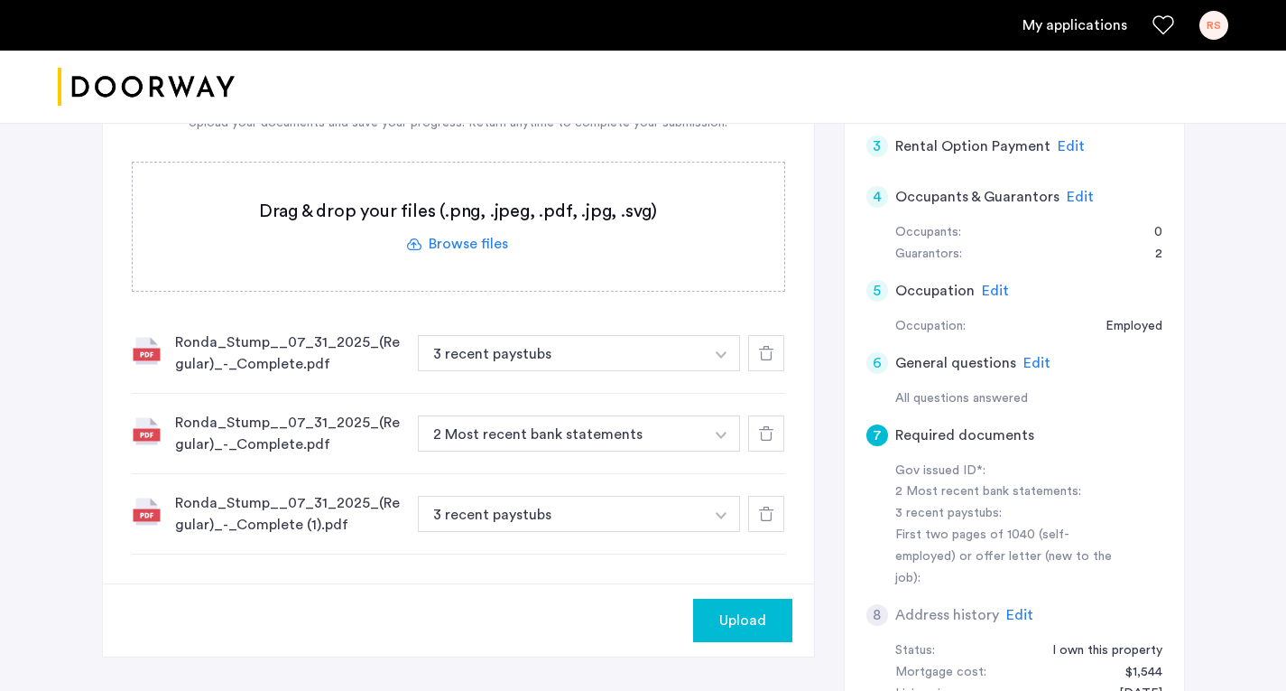
click at [769, 427] on use at bounding box center [766, 433] width 14 height 14
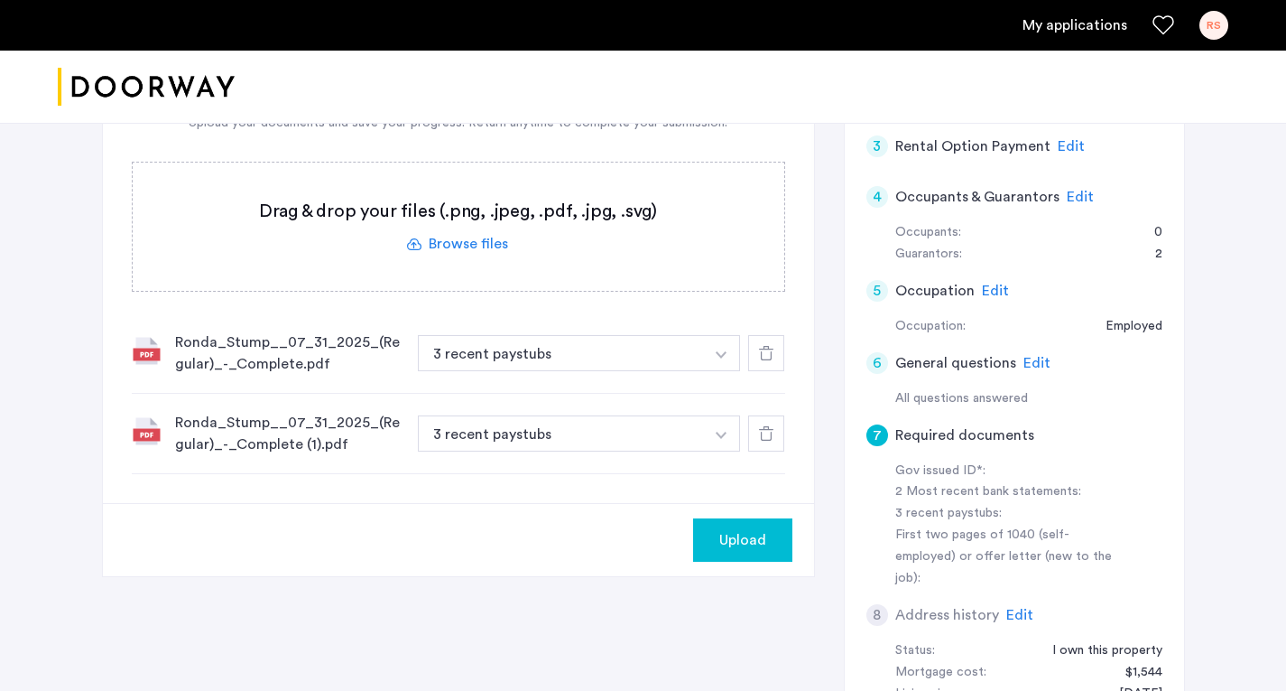
click at [769, 427] on use at bounding box center [766, 433] width 14 height 14
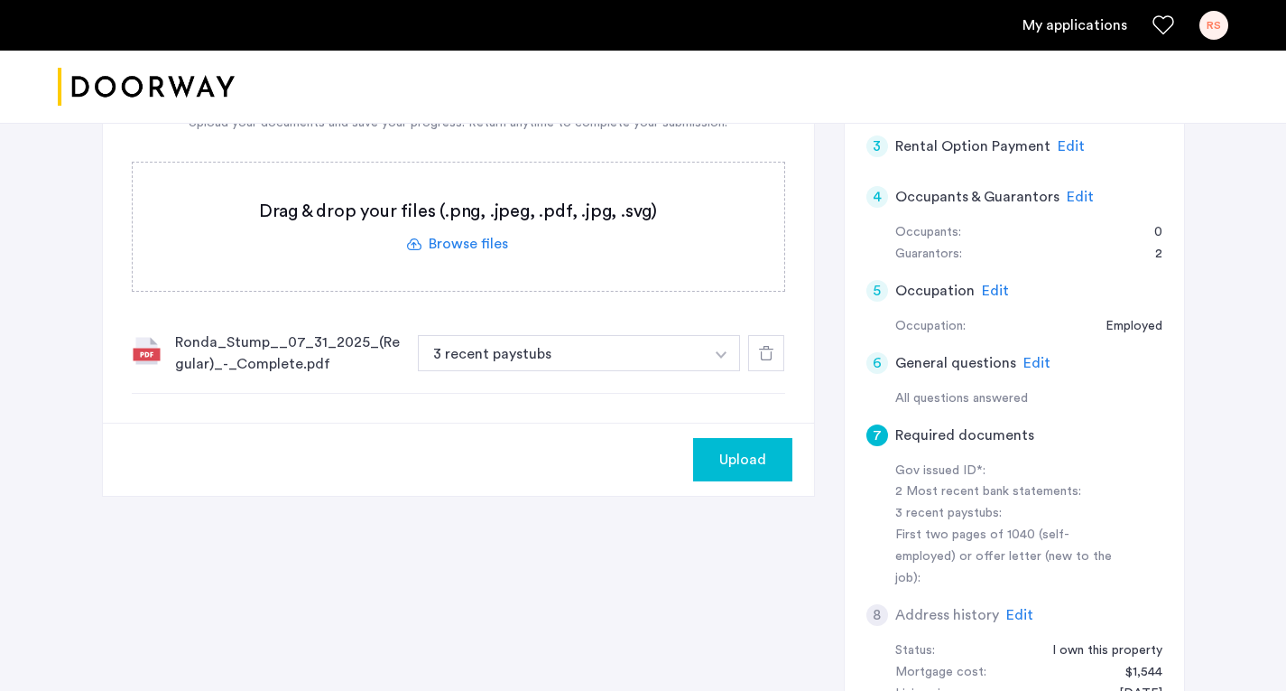
click at [475, 246] on label at bounding box center [459, 227] width 652 height 128
click at [0, 0] on input "file" at bounding box center [0, 0] width 0 height 0
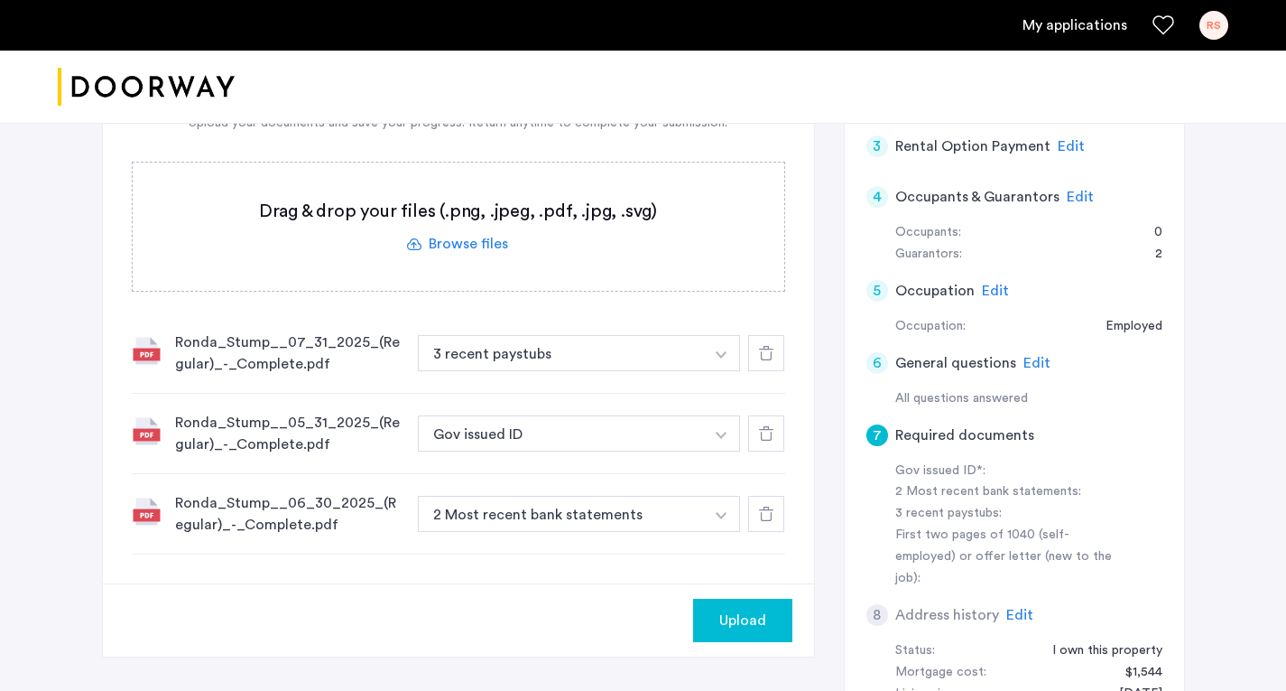
click at [723, 358] on img "button" at bounding box center [721, 354] width 11 height 7
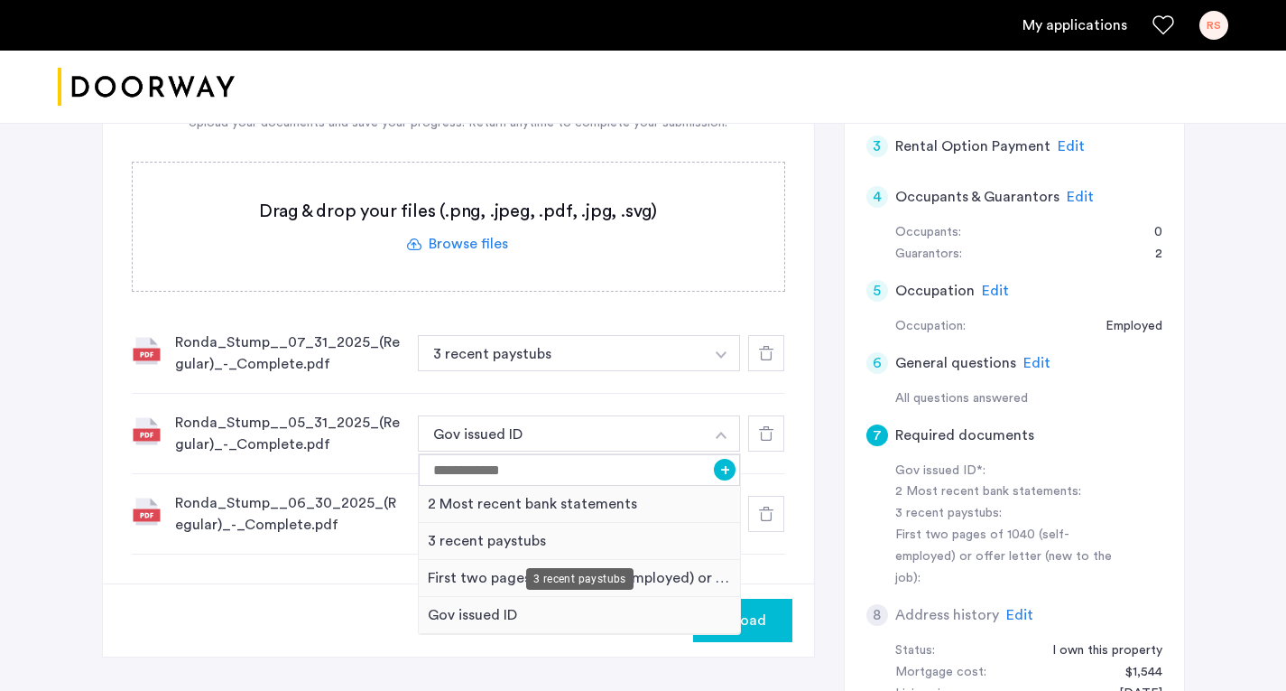
click at [512, 538] on div "3 recent paystubs" at bounding box center [580, 541] width 322 height 37
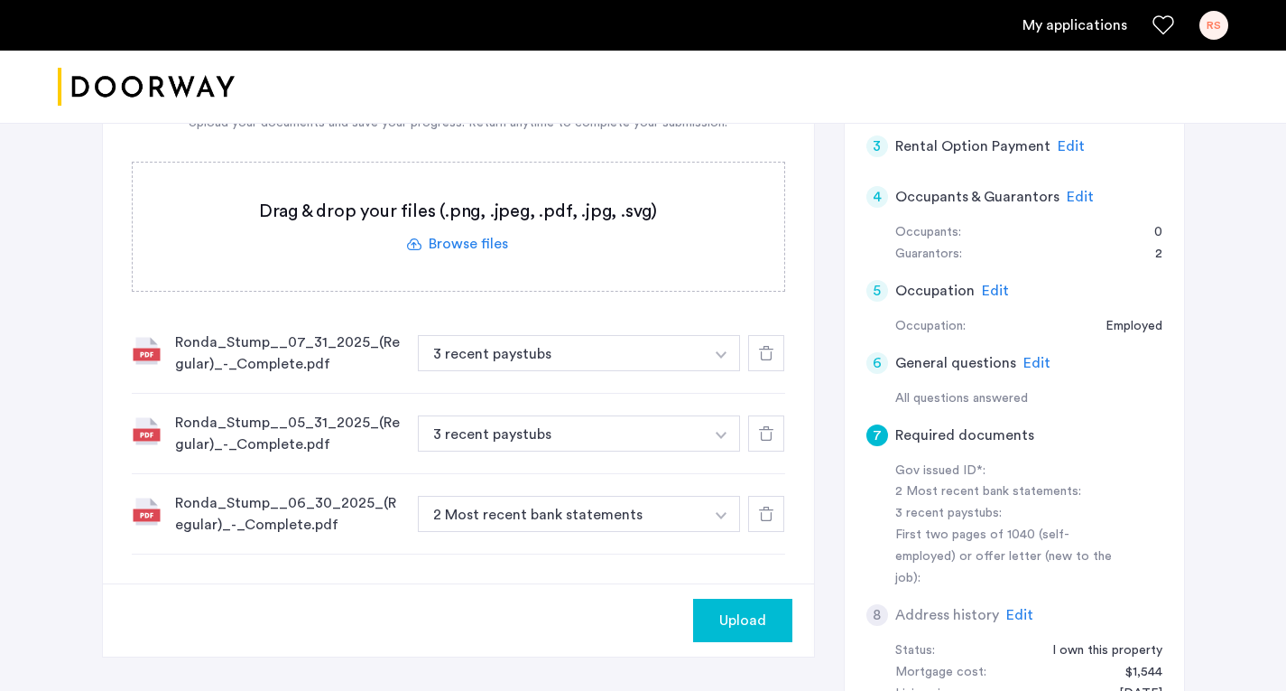
click at [723, 371] on button "button" at bounding box center [721, 353] width 37 height 36
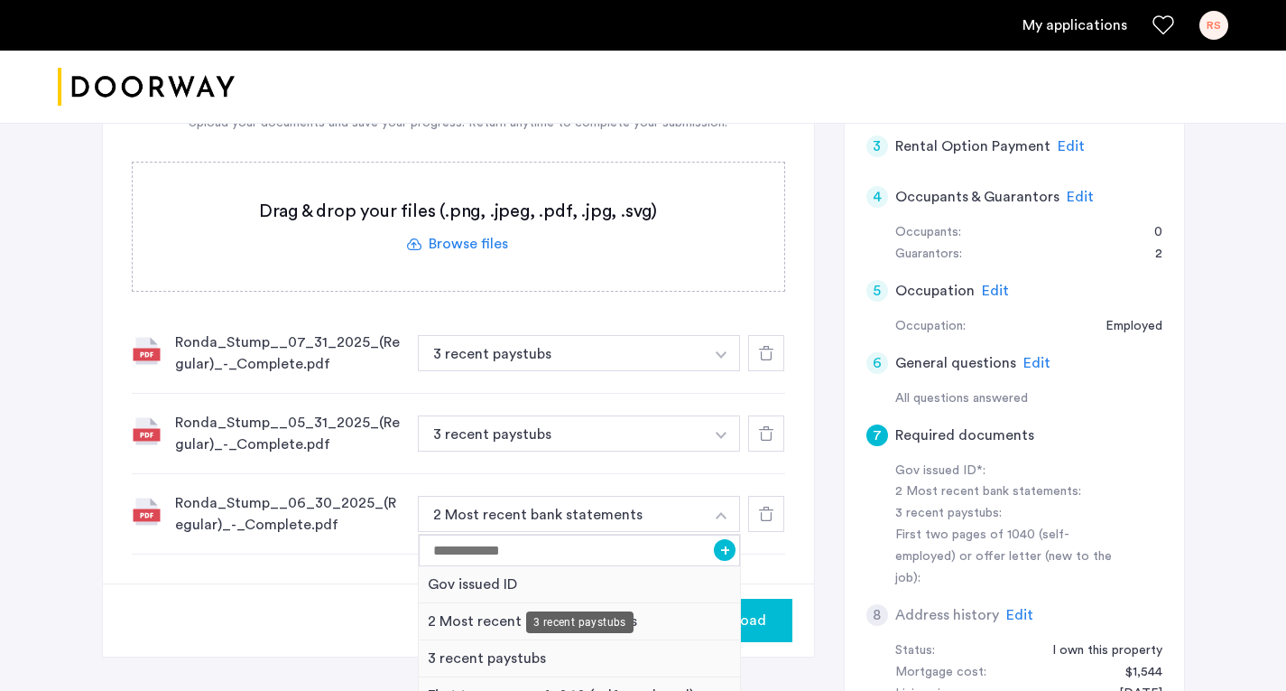
click at [468, 657] on div "3 recent paystubs" at bounding box center [580, 658] width 322 height 37
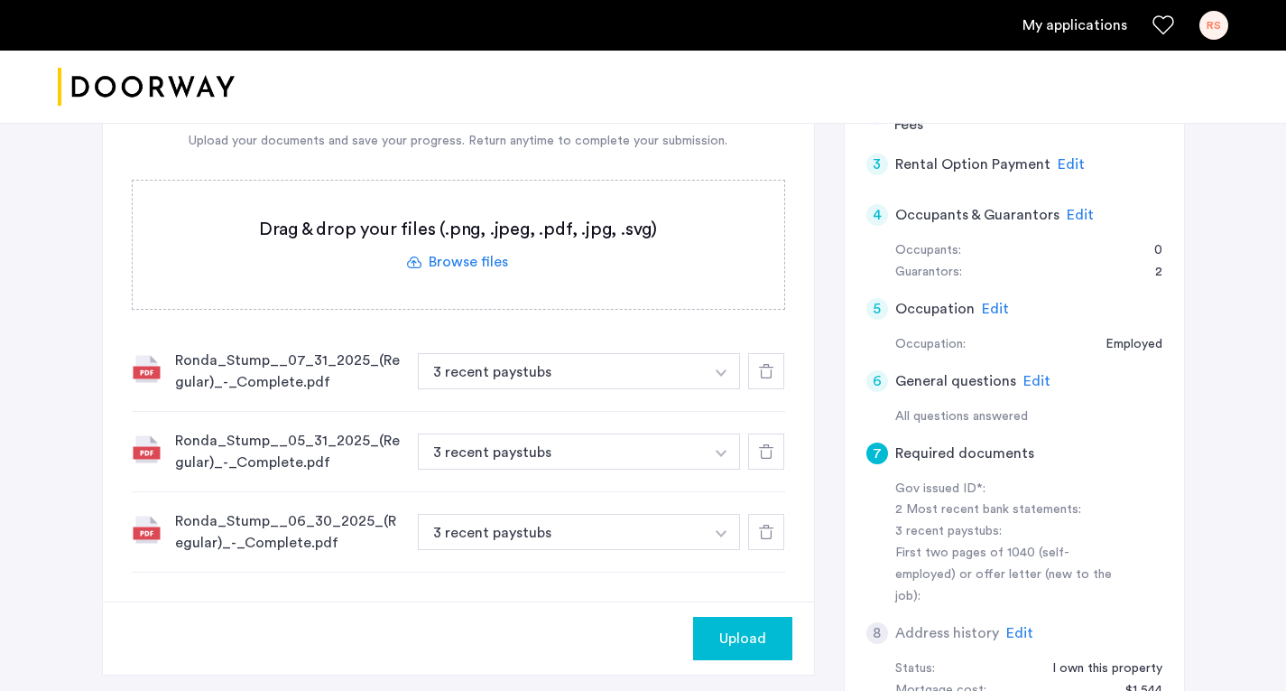
scroll to position [463, 0]
click at [751, 636] on span "Upload" at bounding box center [743, 640] width 47 height 22
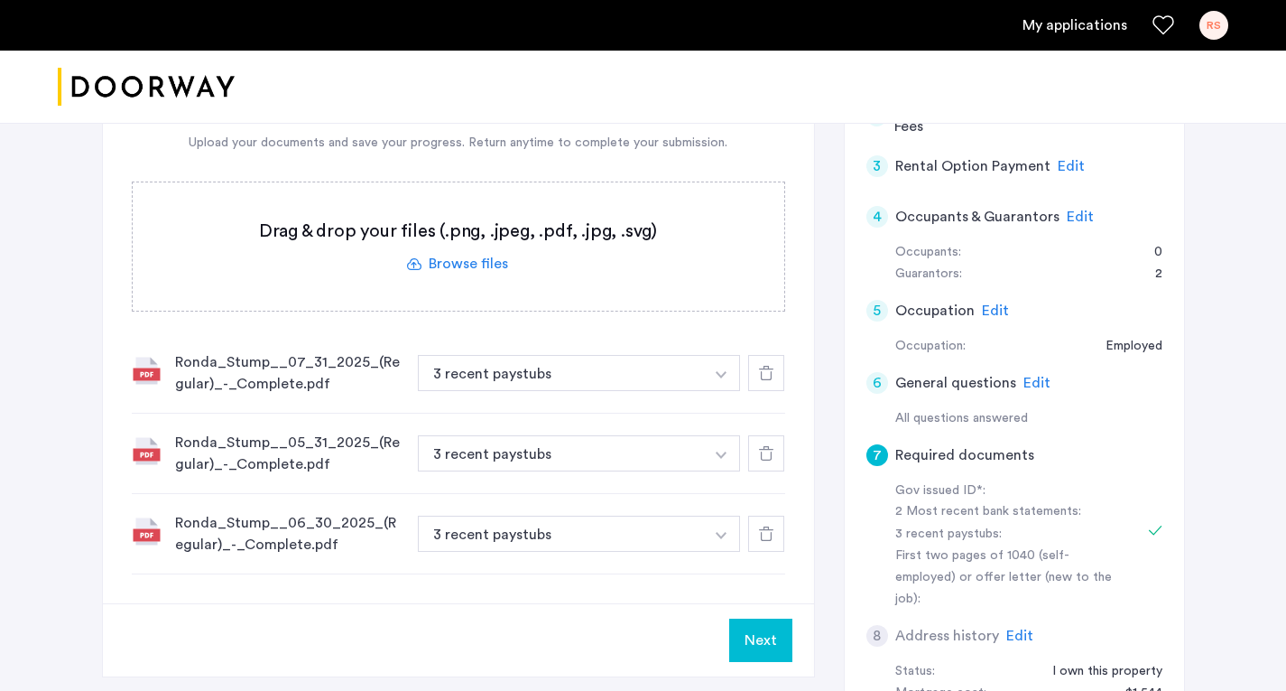
click at [758, 639] on button "Next" at bounding box center [760, 639] width 63 height 43
click at [478, 253] on label at bounding box center [459, 246] width 652 height 128
click at [0, 0] on input "file" at bounding box center [0, 0] width 0 height 0
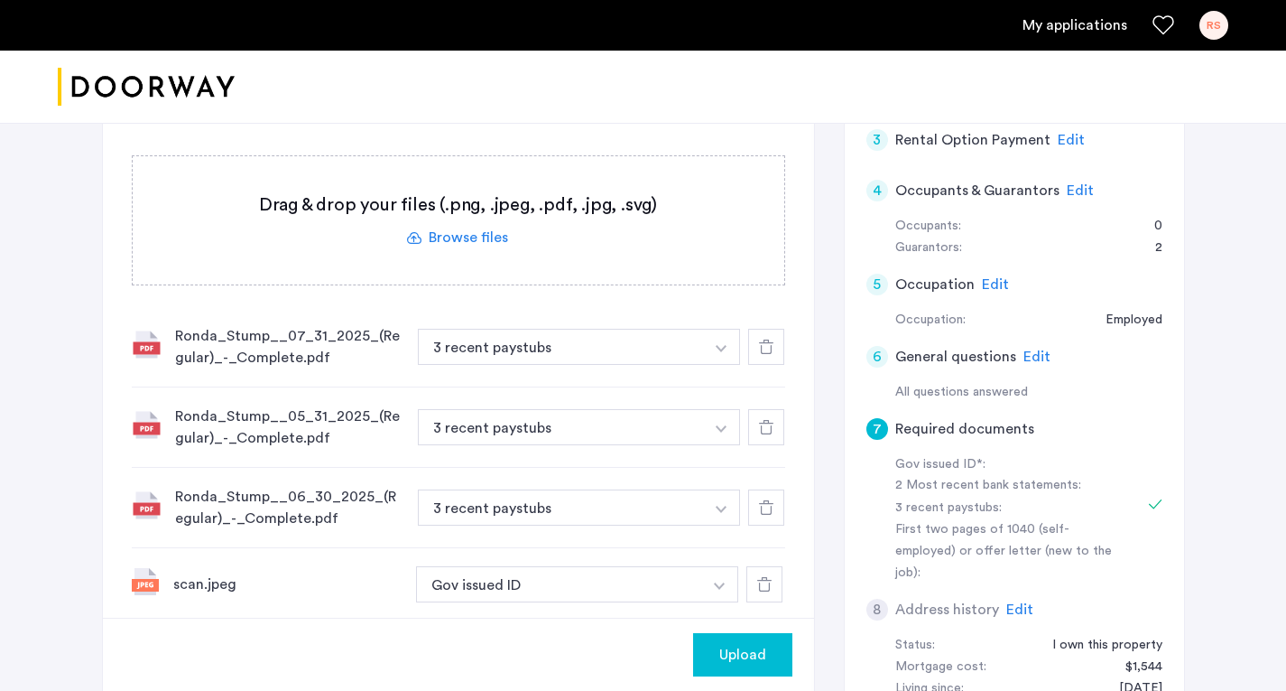
scroll to position [451, 0]
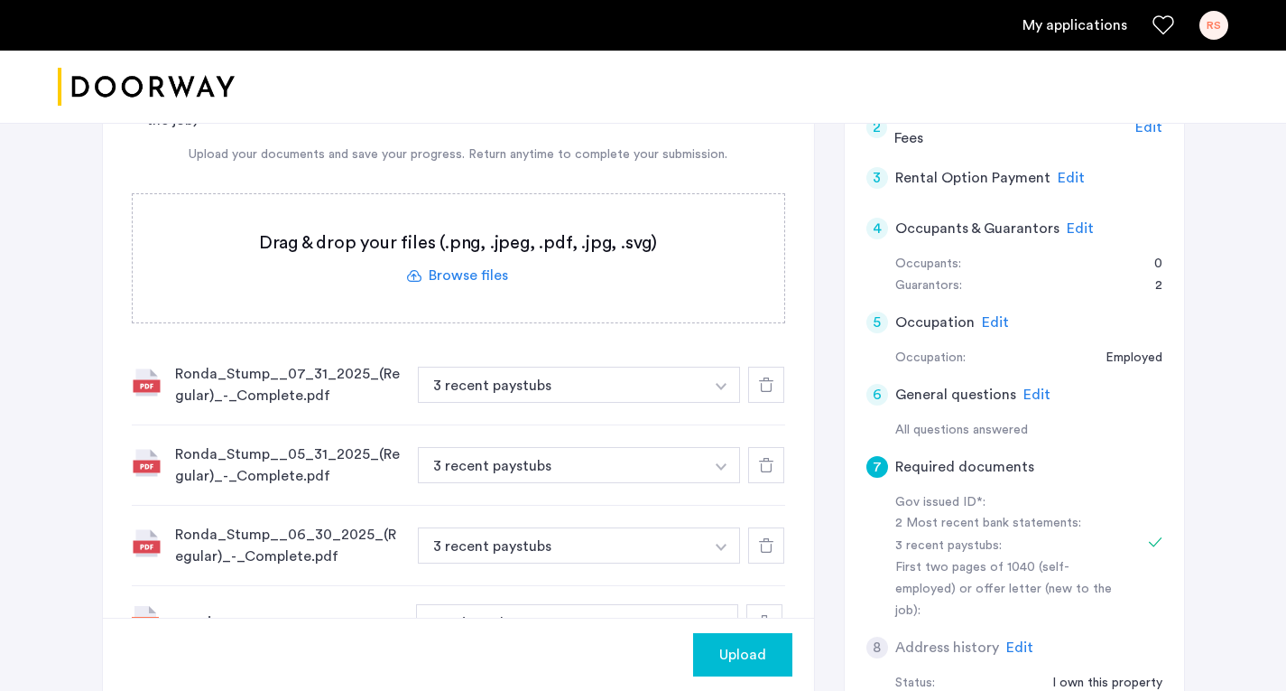
click at [473, 269] on label at bounding box center [459, 258] width 652 height 128
click at [0, 0] on input "file" at bounding box center [0, 0] width 0 height 0
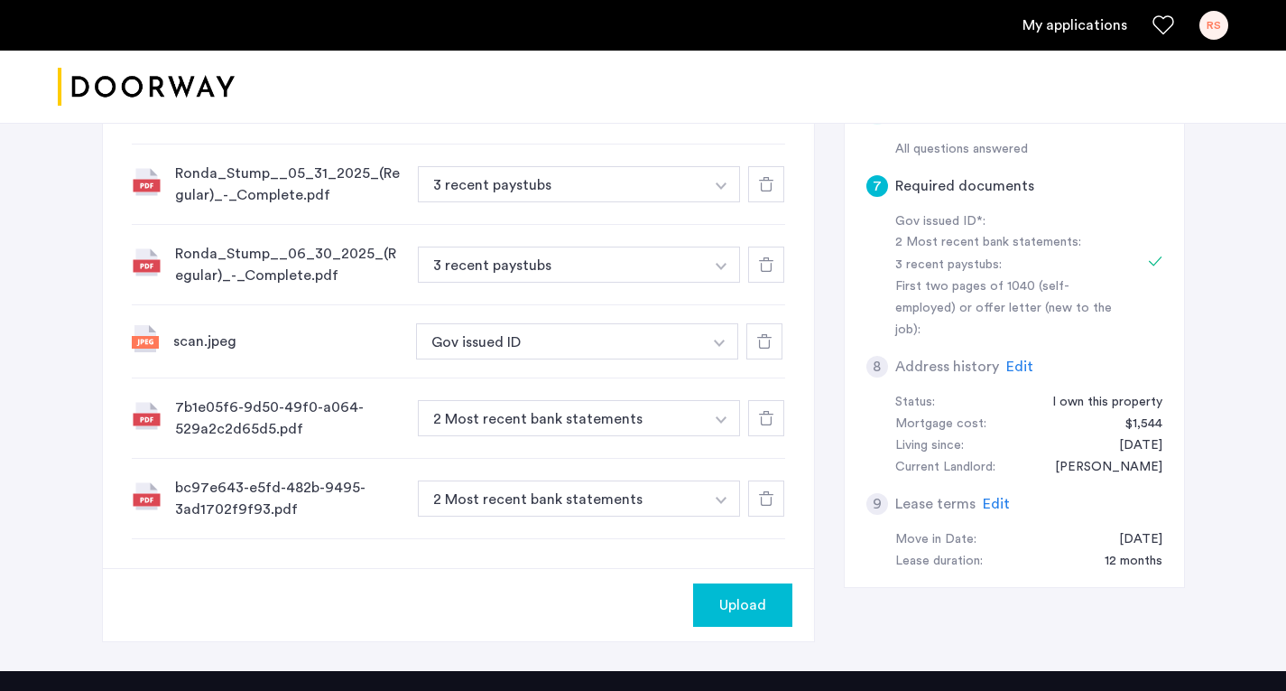
scroll to position [745, 0]
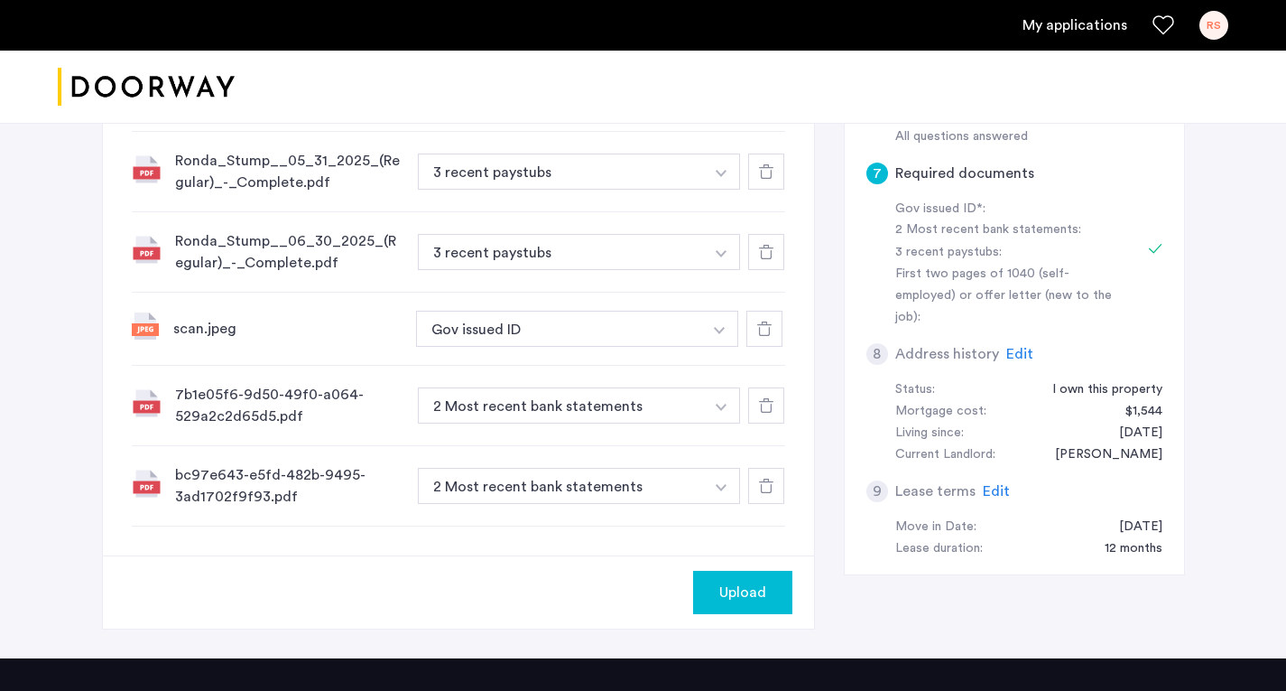
click at [729, 586] on span "Upload" at bounding box center [743, 592] width 47 height 22
click at [767, 586] on button "Next" at bounding box center [760, 592] width 63 height 43
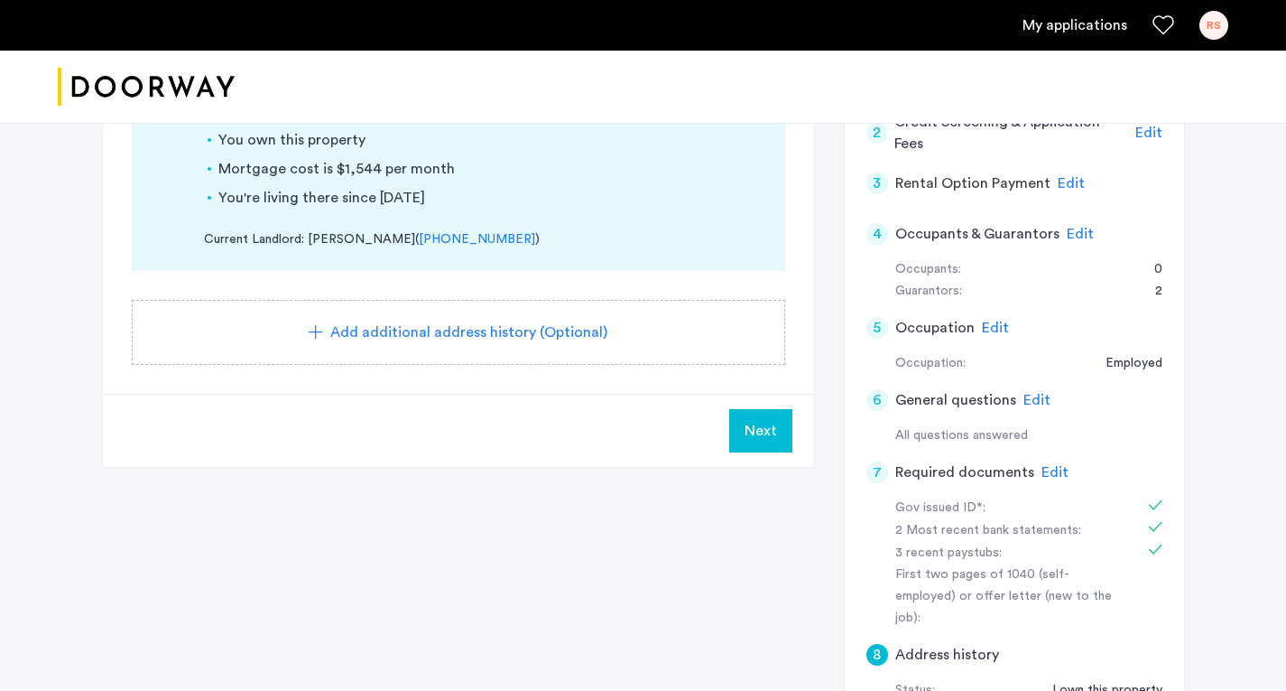
scroll to position [417, 0]
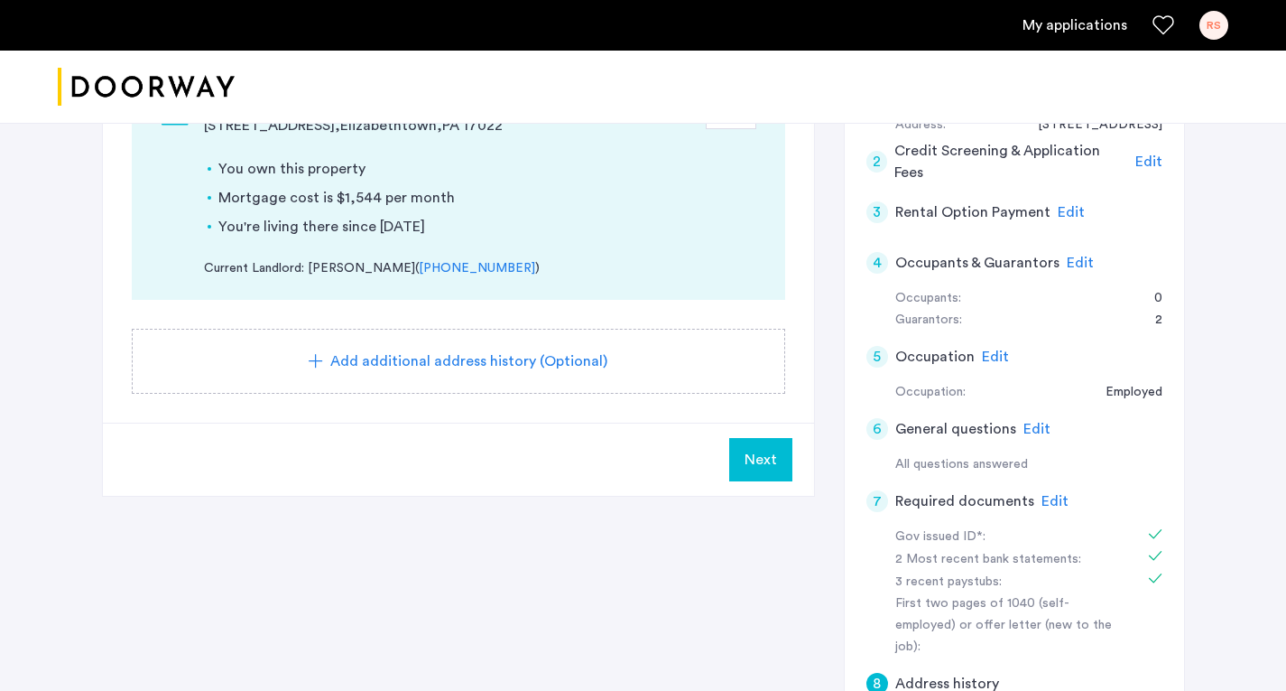
click at [773, 454] on span "Next" at bounding box center [761, 460] width 33 height 22
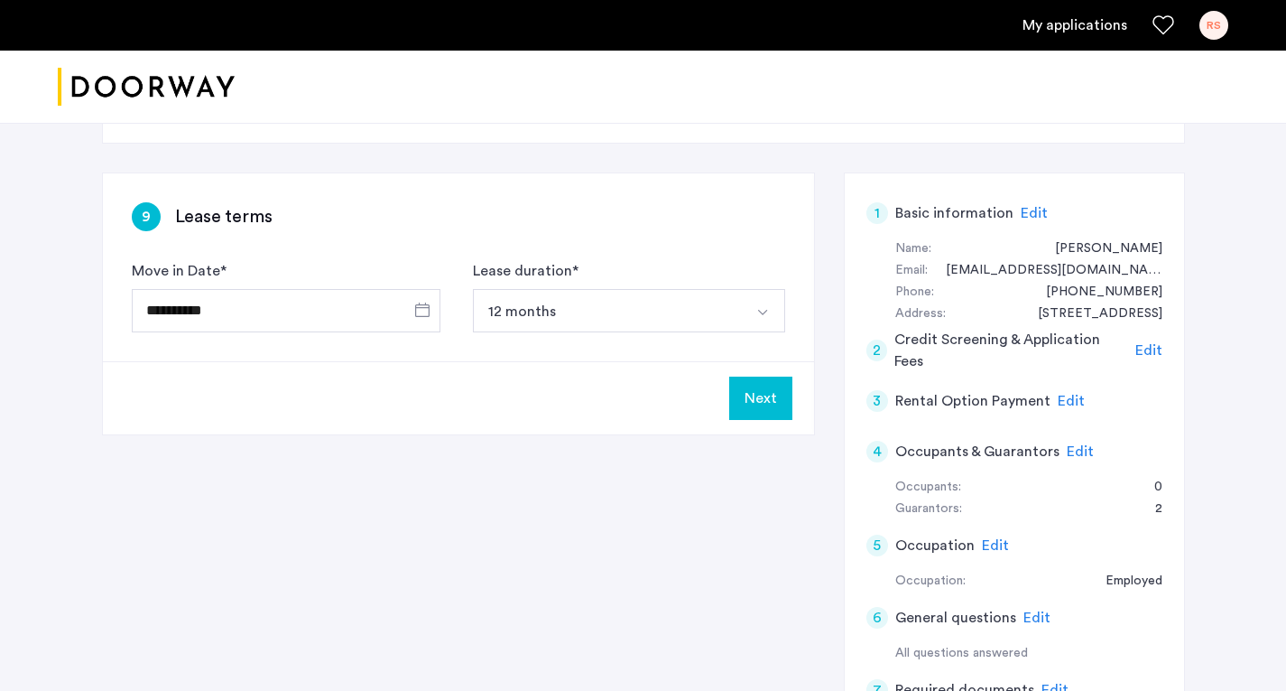
scroll to position [231, 0]
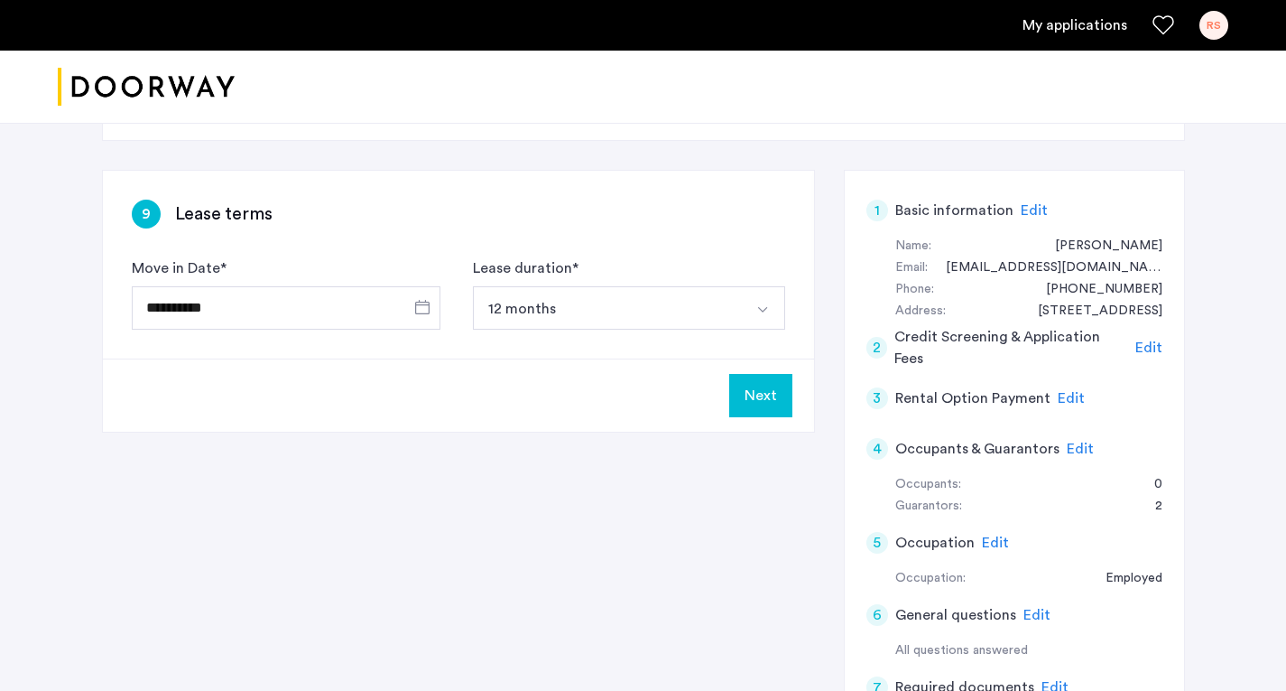
click at [764, 397] on button "Next" at bounding box center [760, 395] width 63 height 43
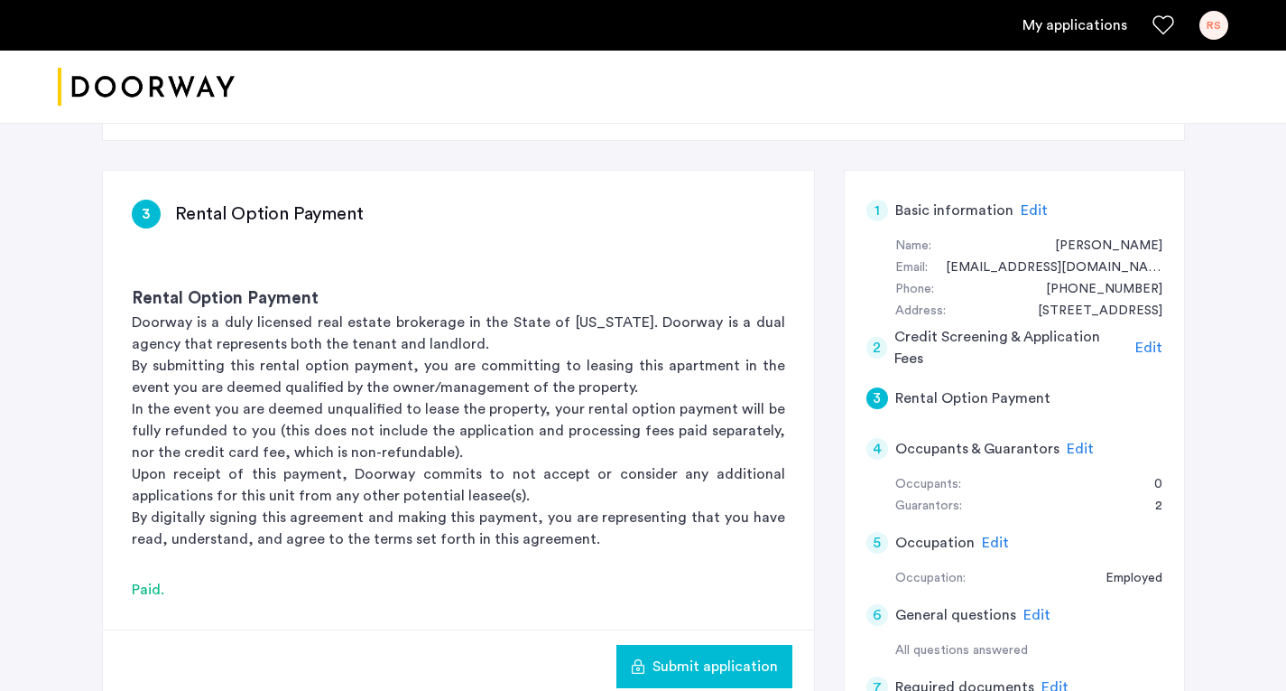
scroll to position [0, 0]
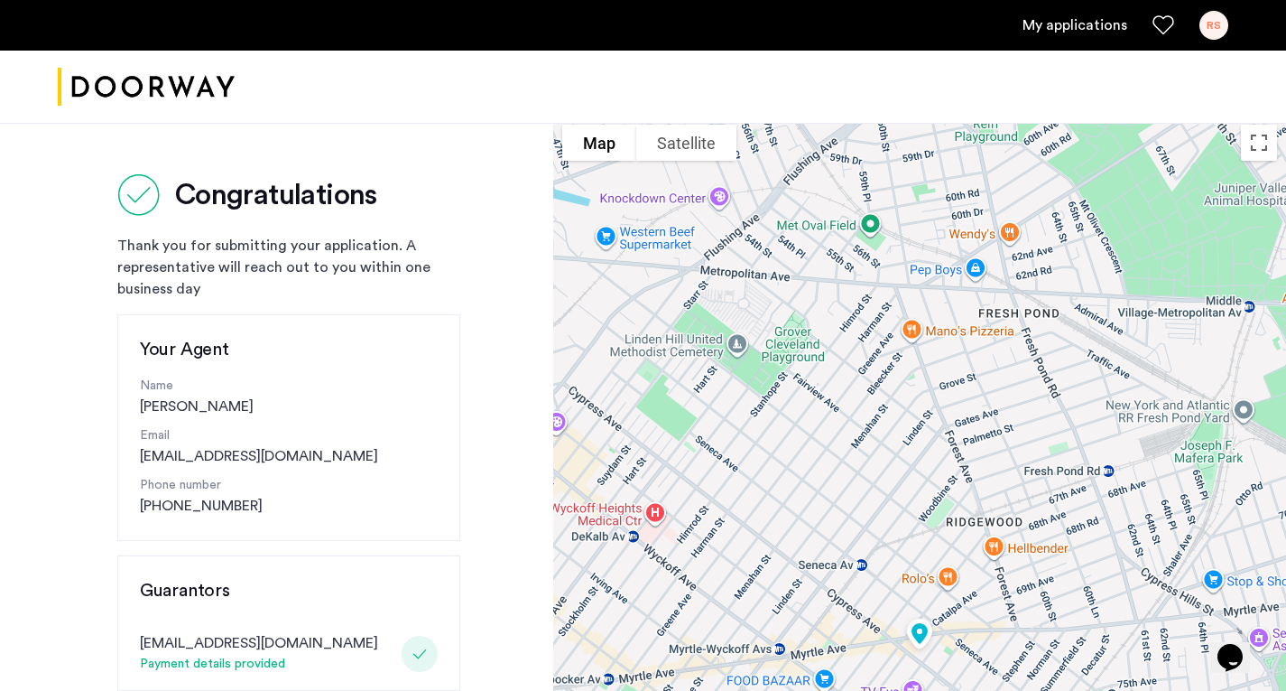
click at [1065, 20] on link "My applications" at bounding box center [1075, 25] width 105 height 22
